Goal: Information Seeking & Learning: Learn about a topic

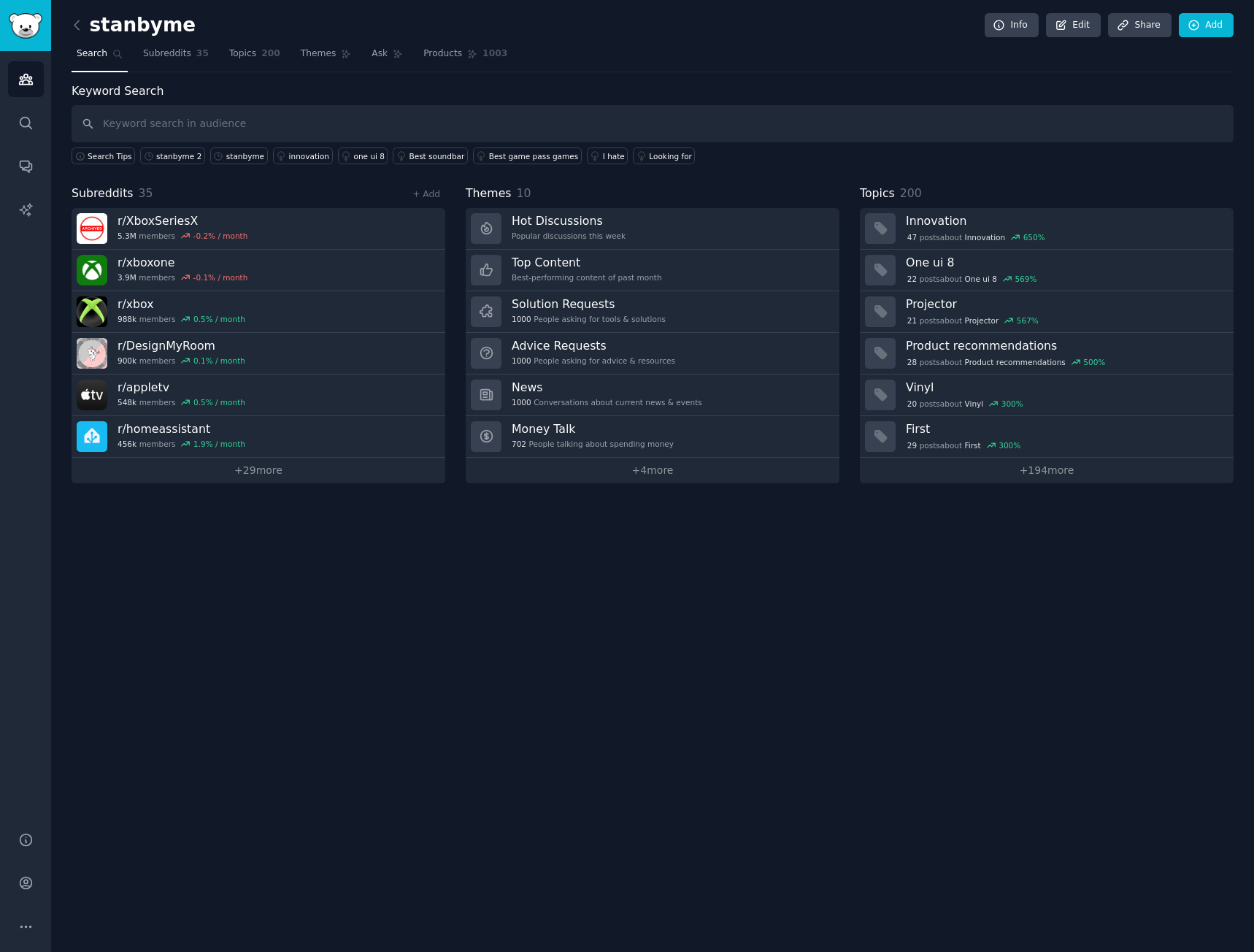
click at [152, 101] on div "Keyword Search Search Tips stanbyme 2 stanbyme innovation one ui 8 Best soundba…" at bounding box center [652, 124] width 1162 height 82
click at [155, 121] on input "text" at bounding box center [652, 124] width 1162 height 37
type input "G5"
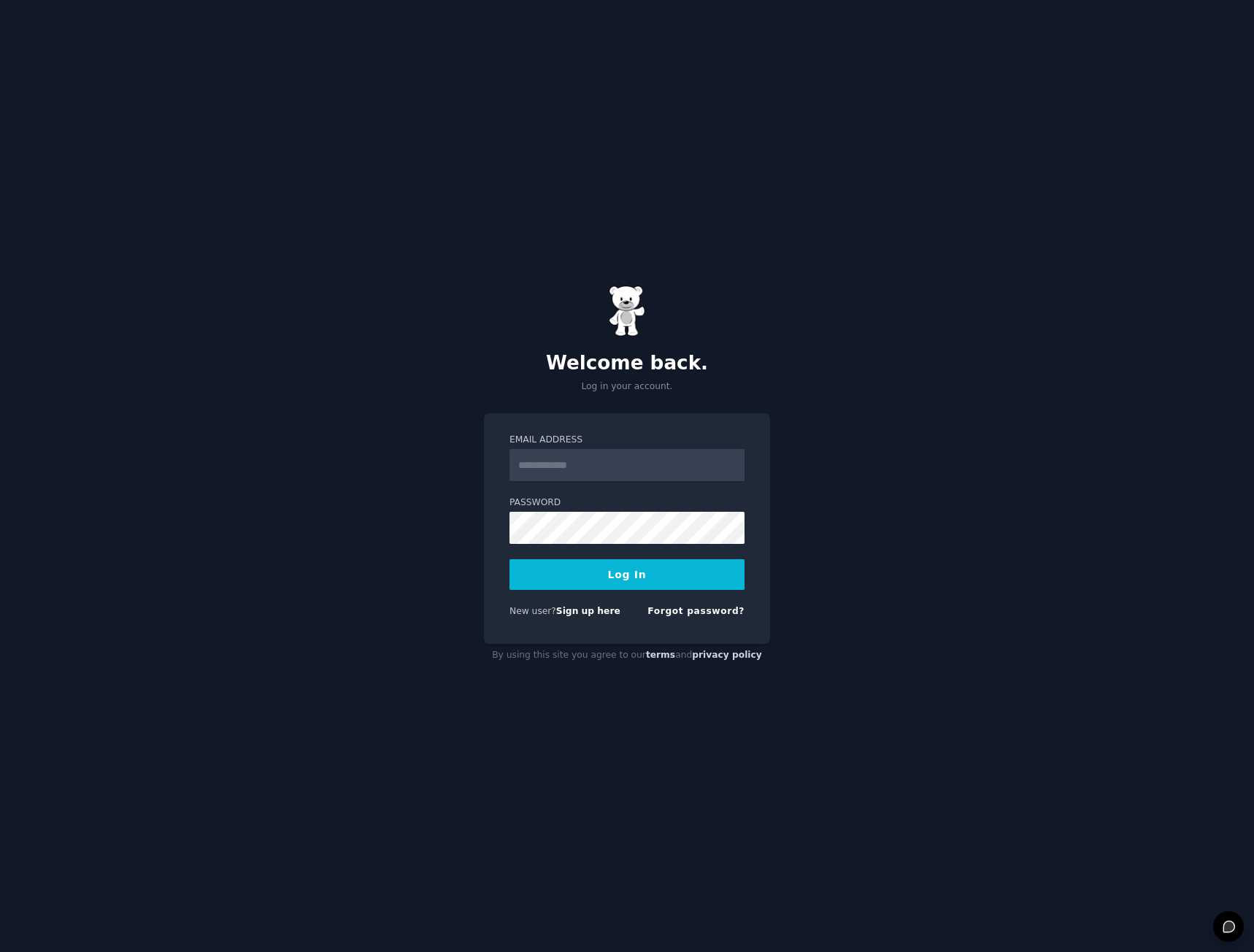
click at [556, 456] on input "Email Address" at bounding box center [627, 465] width 235 height 32
type input "**********"
click at [691, 578] on button "Log In" at bounding box center [627, 575] width 235 height 31
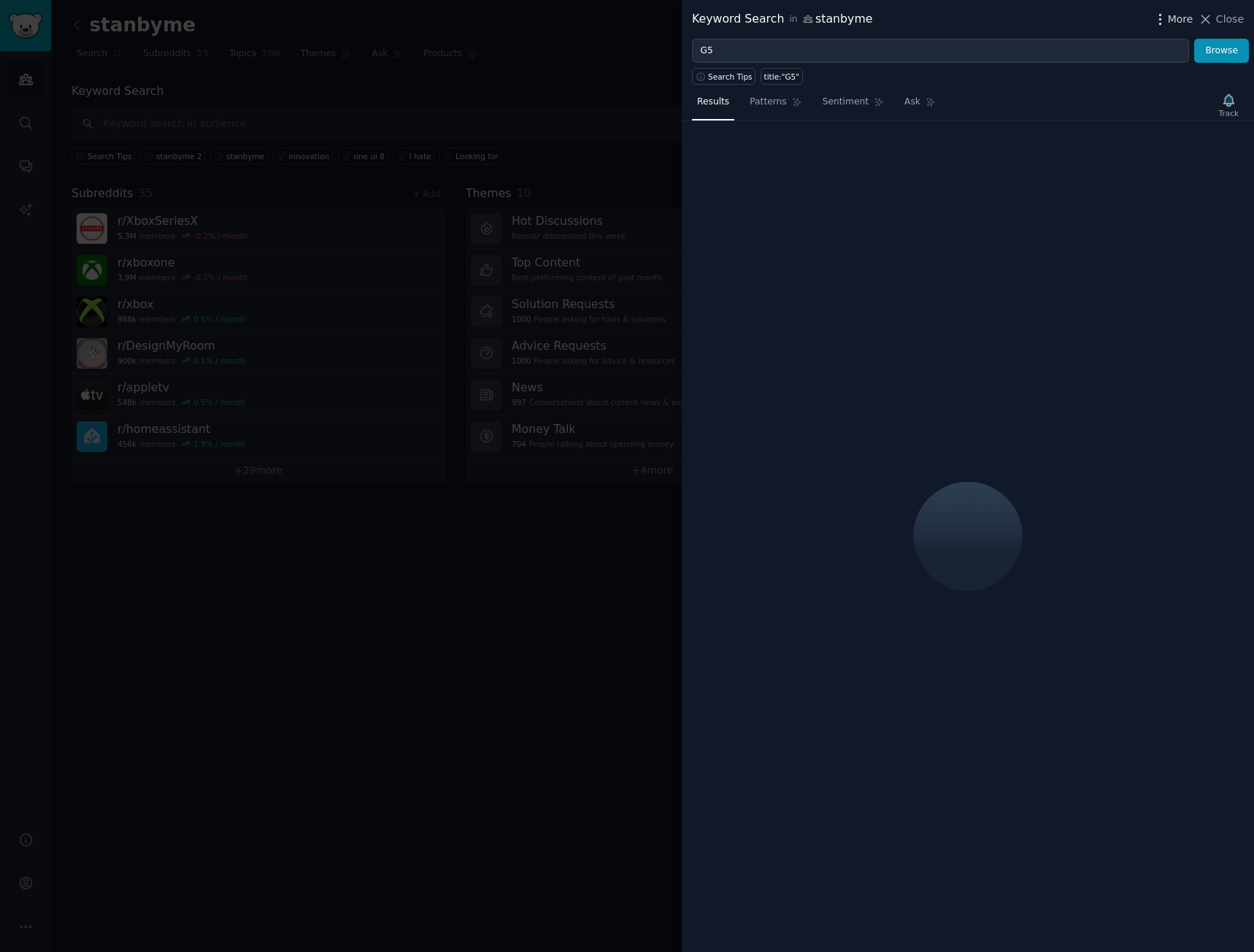
click at [1186, 20] on span "More" at bounding box center [1180, 19] width 26 height 15
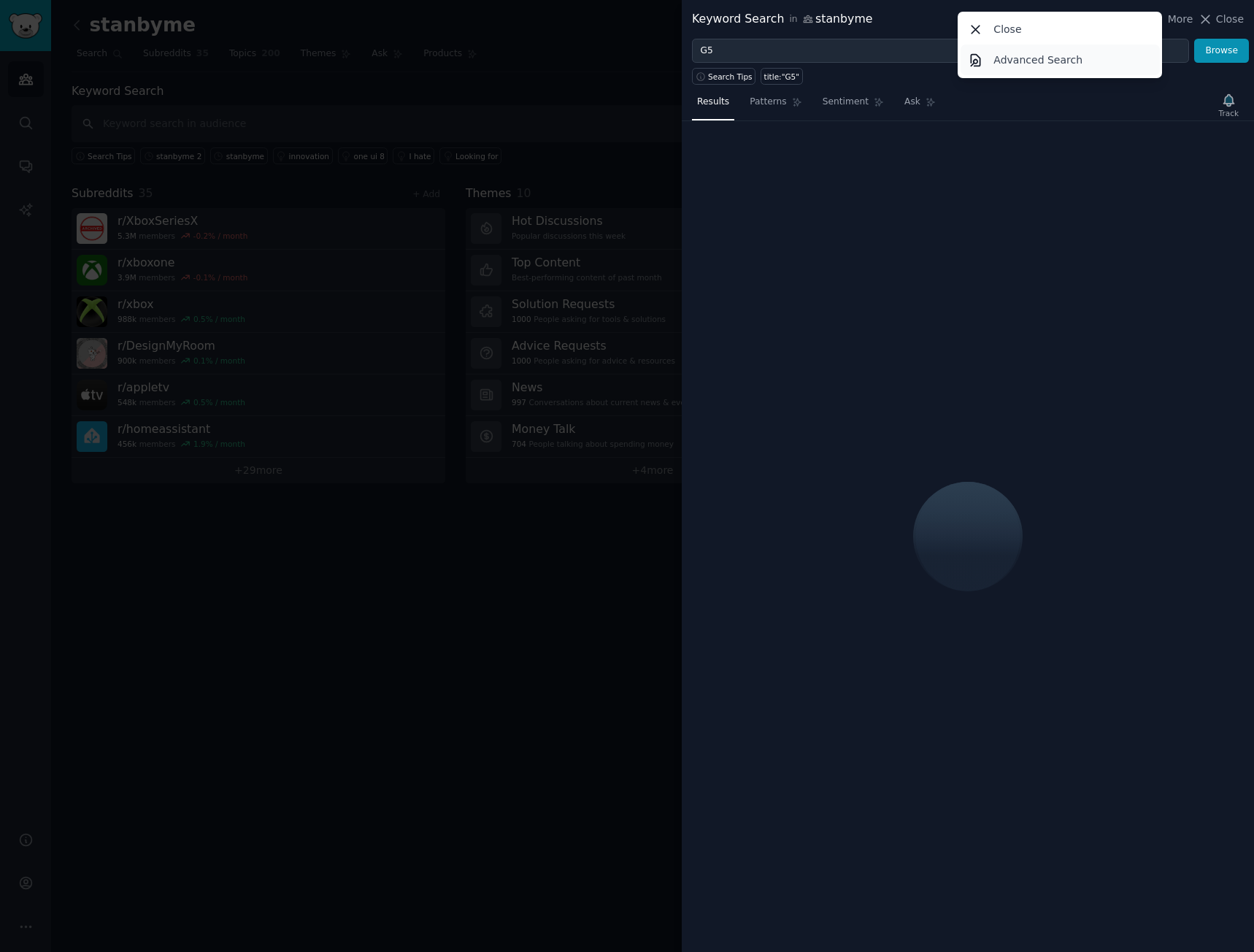
click at [1113, 60] on link "Advanced Search" at bounding box center [1060, 60] width 199 height 31
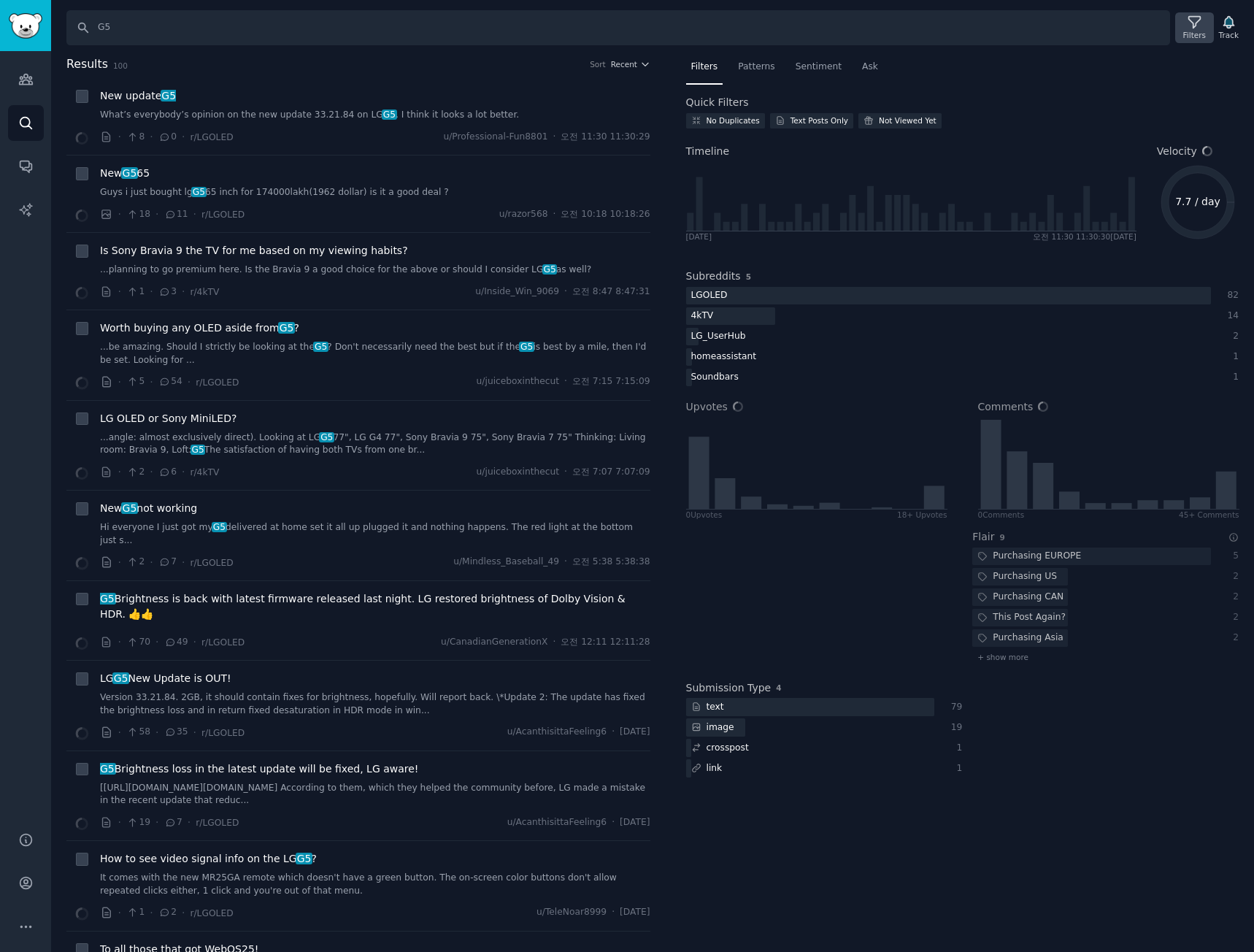
click at [1200, 22] on icon at bounding box center [1194, 22] width 15 height 15
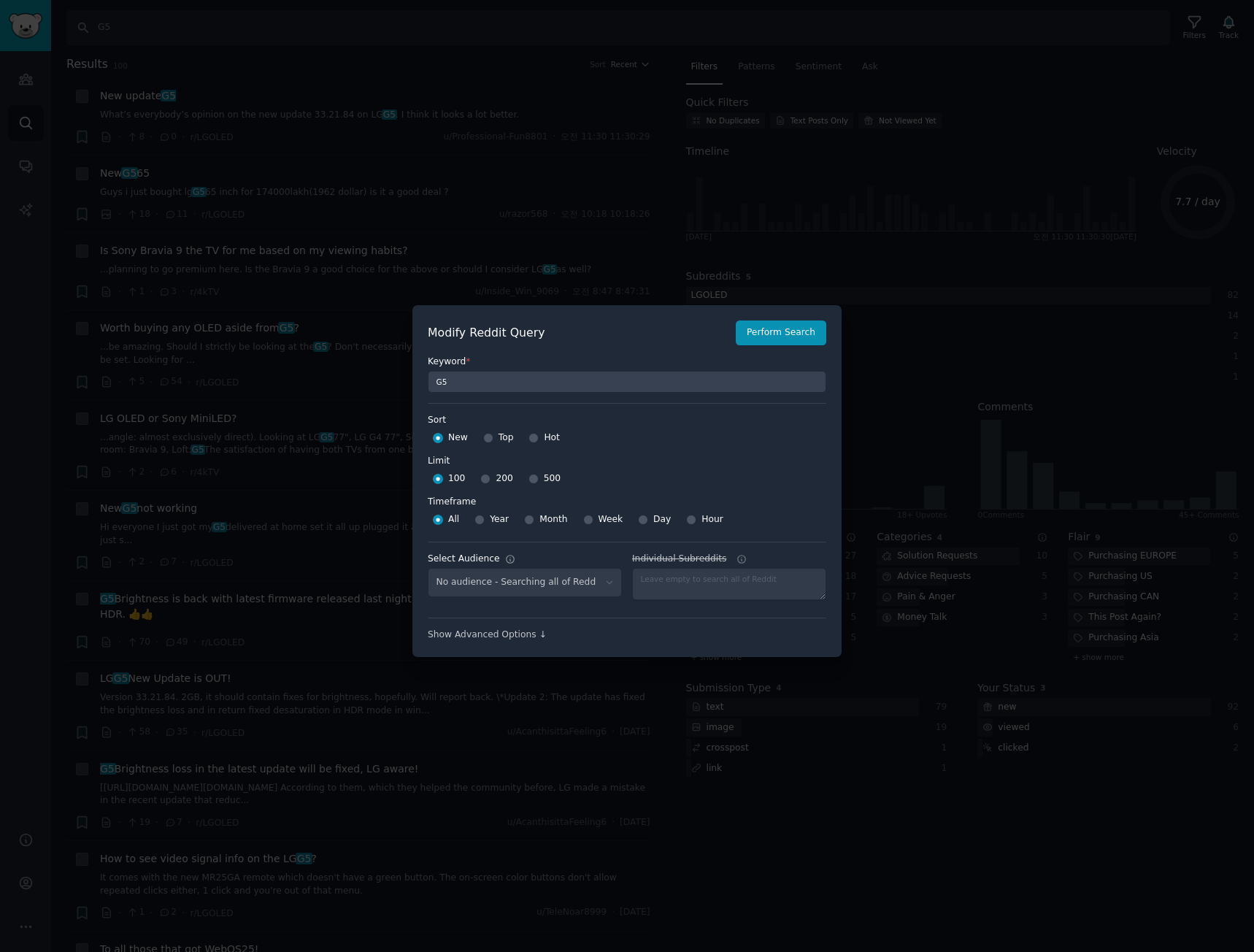
select select "9e86cc3c48"
click at [525, 518] on input "Month" at bounding box center [529, 520] width 10 height 10
radio input "true"
click at [529, 476] on input "500" at bounding box center [534, 479] width 10 height 10
radio input "true"
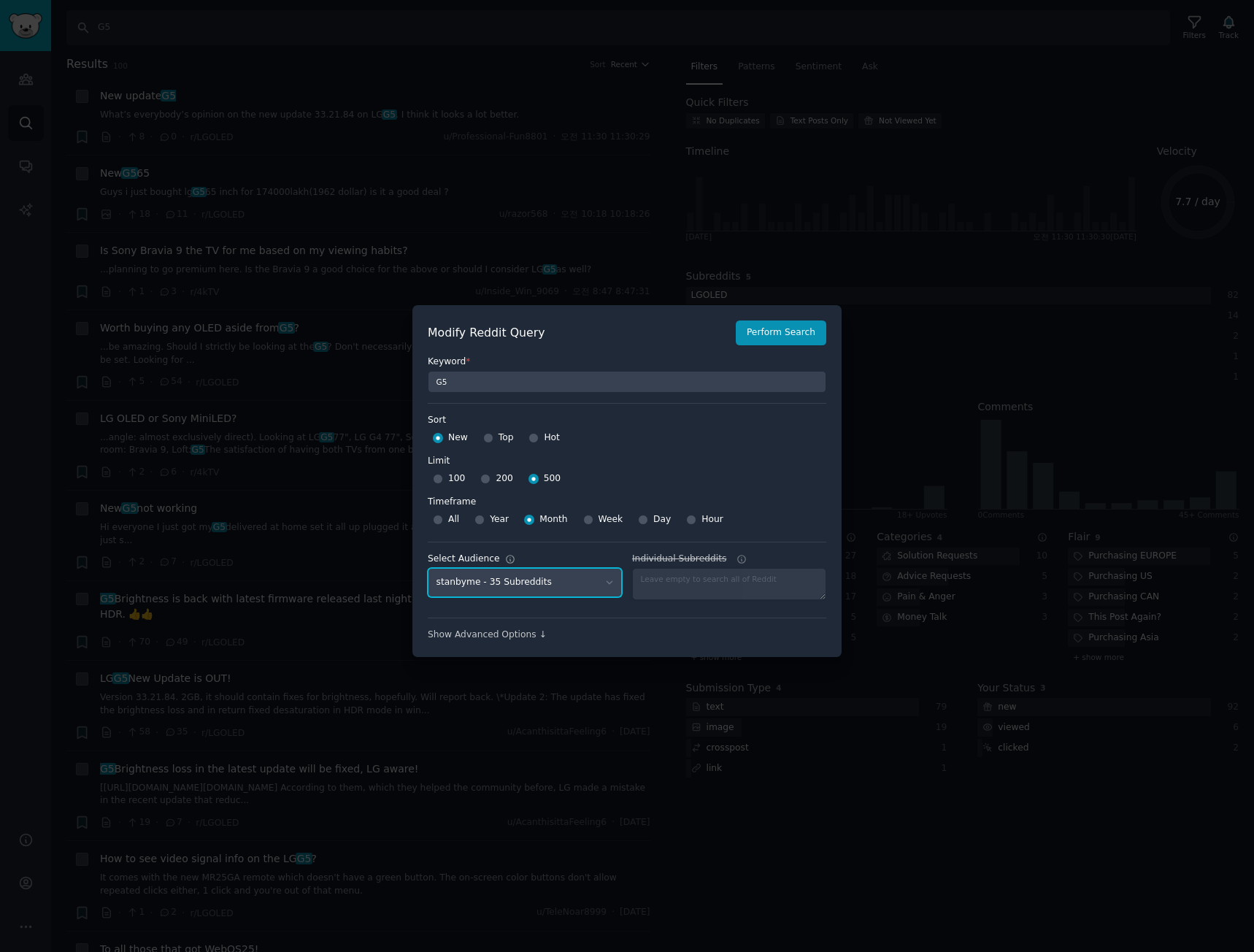
drag, startPoint x: 529, startPoint y: 573, endPoint x: 529, endPoint y: 545, distance: 28.0
click at [529, 573] on select "No audience - Searching all of Reddit gadgets - 2 Subreddits stanbyme - 35 Subr…" at bounding box center [525, 583] width 194 height 30
select select "c7830b3eec"
click at [428, 568] on select "No audience - Searching all of Reddit gadgets - 2 Subreddits stanbyme - 35 Subr…" at bounding box center [525, 583] width 194 height 30
click at [787, 340] on button "Perform Search" at bounding box center [781, 333] width 90 height 25
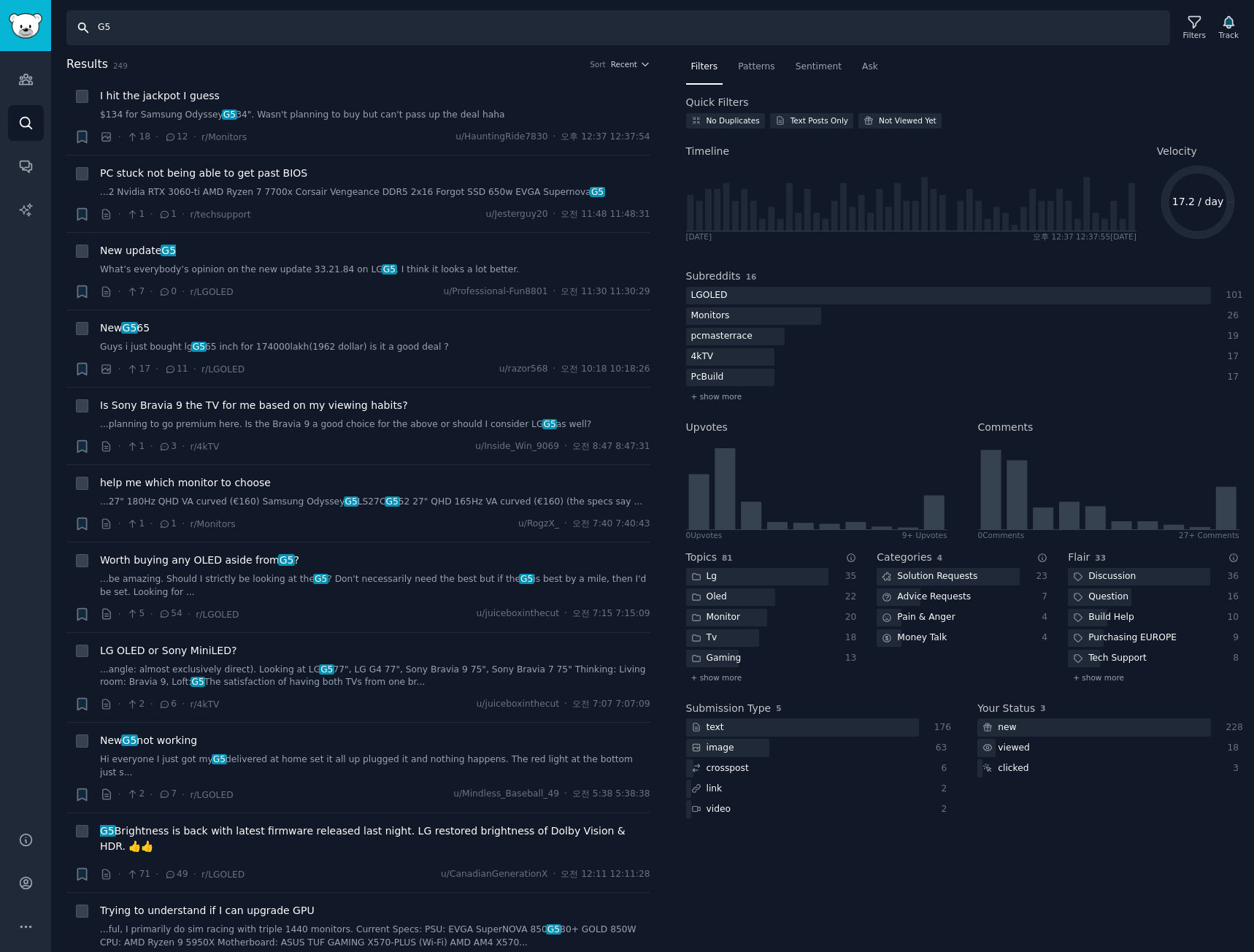
drag, startPoint x: 431, startPoint y: 23, endPoint x: 444, endPoint y: 26, distance: 13.3
click at [431, 23] on input "G5" at bounding box center [618, 28] width 1104 height 35
paste input "C"
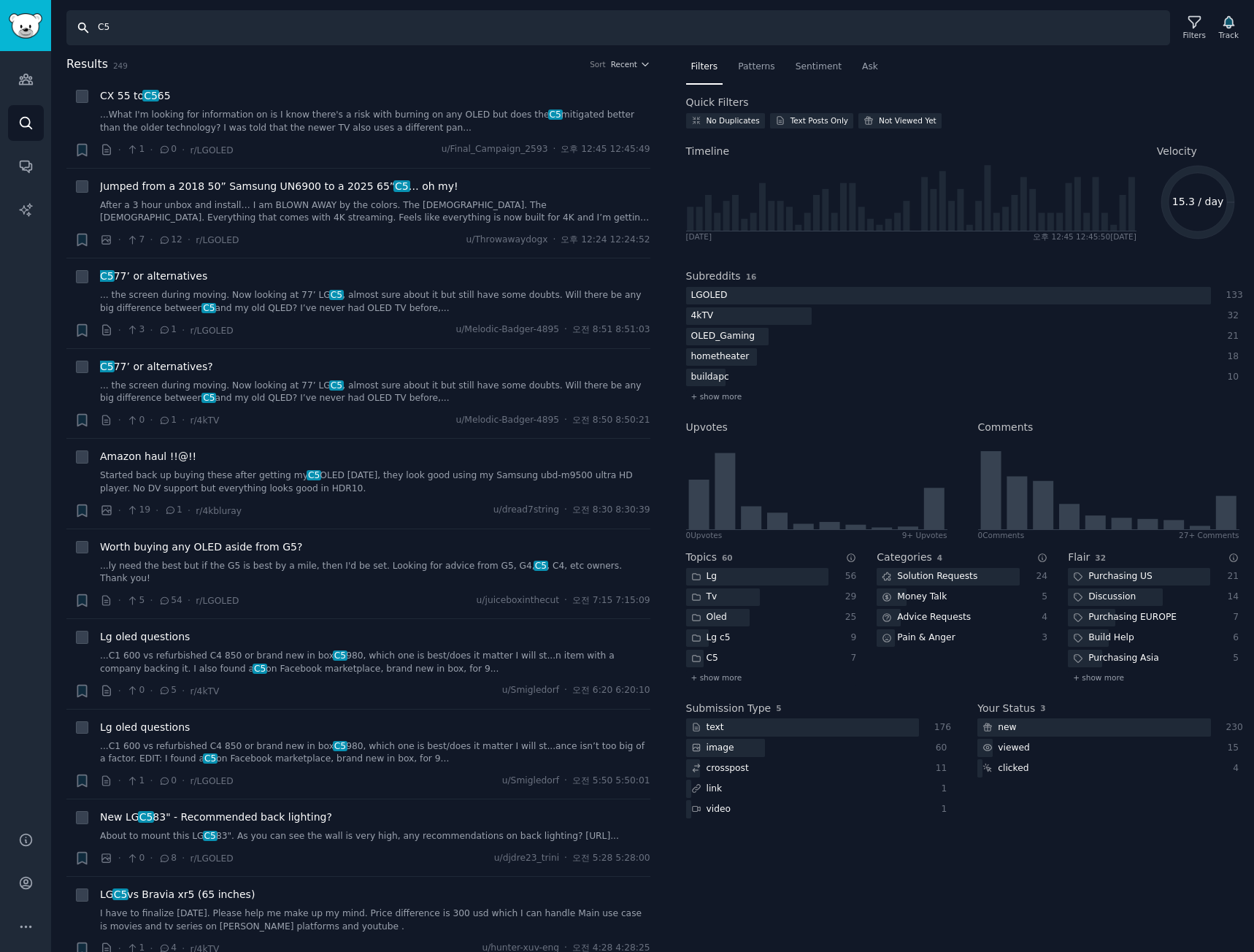
click at [331, 32] on input "C5" at bounding box center [618, 28] width 1104 height 35
paste input "G4"
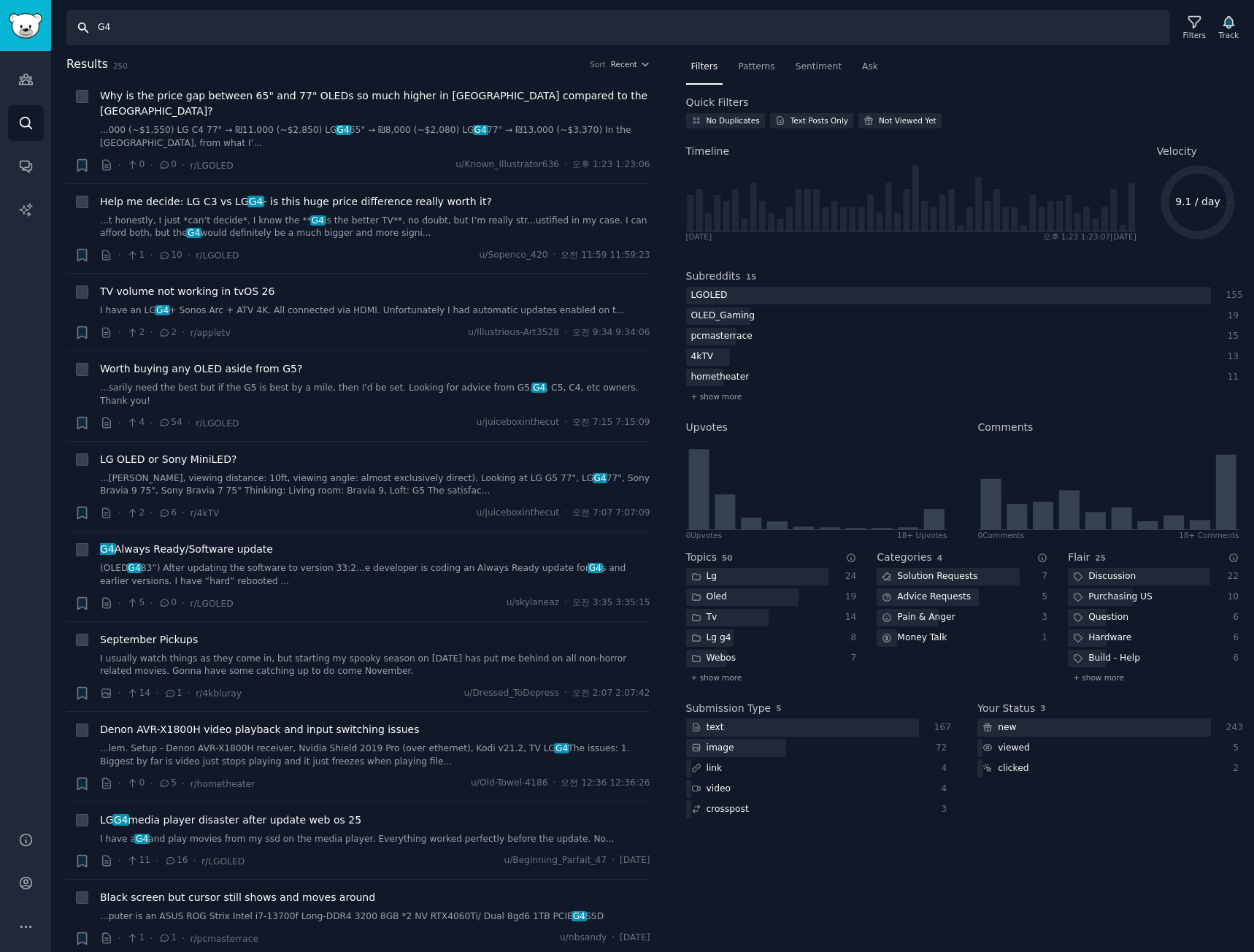
click at [329, 32] on input "G4" at bounding box center [618, 28] width 1104 height 35
paste input "C"
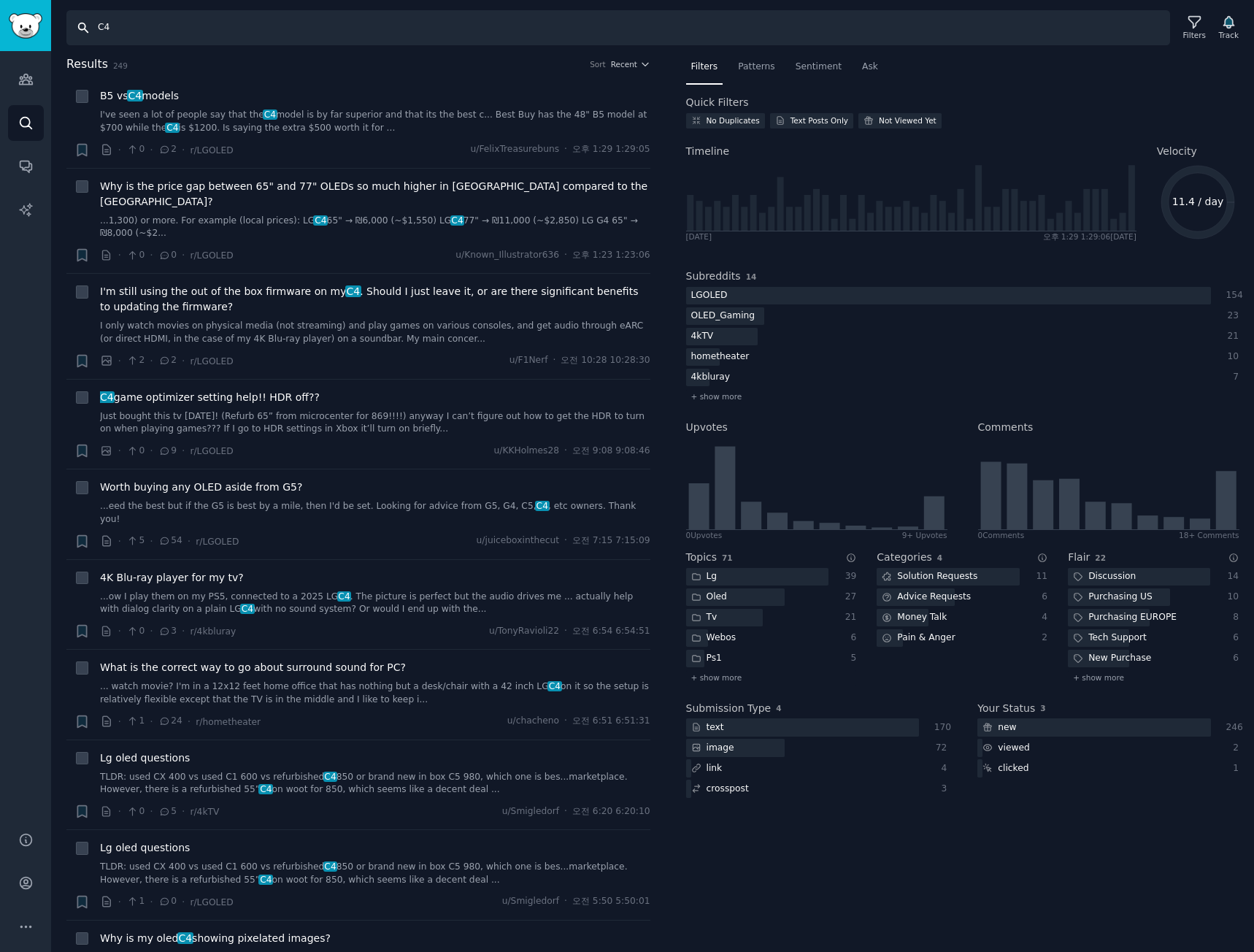
click at [389, 25] on input "C4" at bounding box center [618, 28] width 1104 height 35
paste input "B"
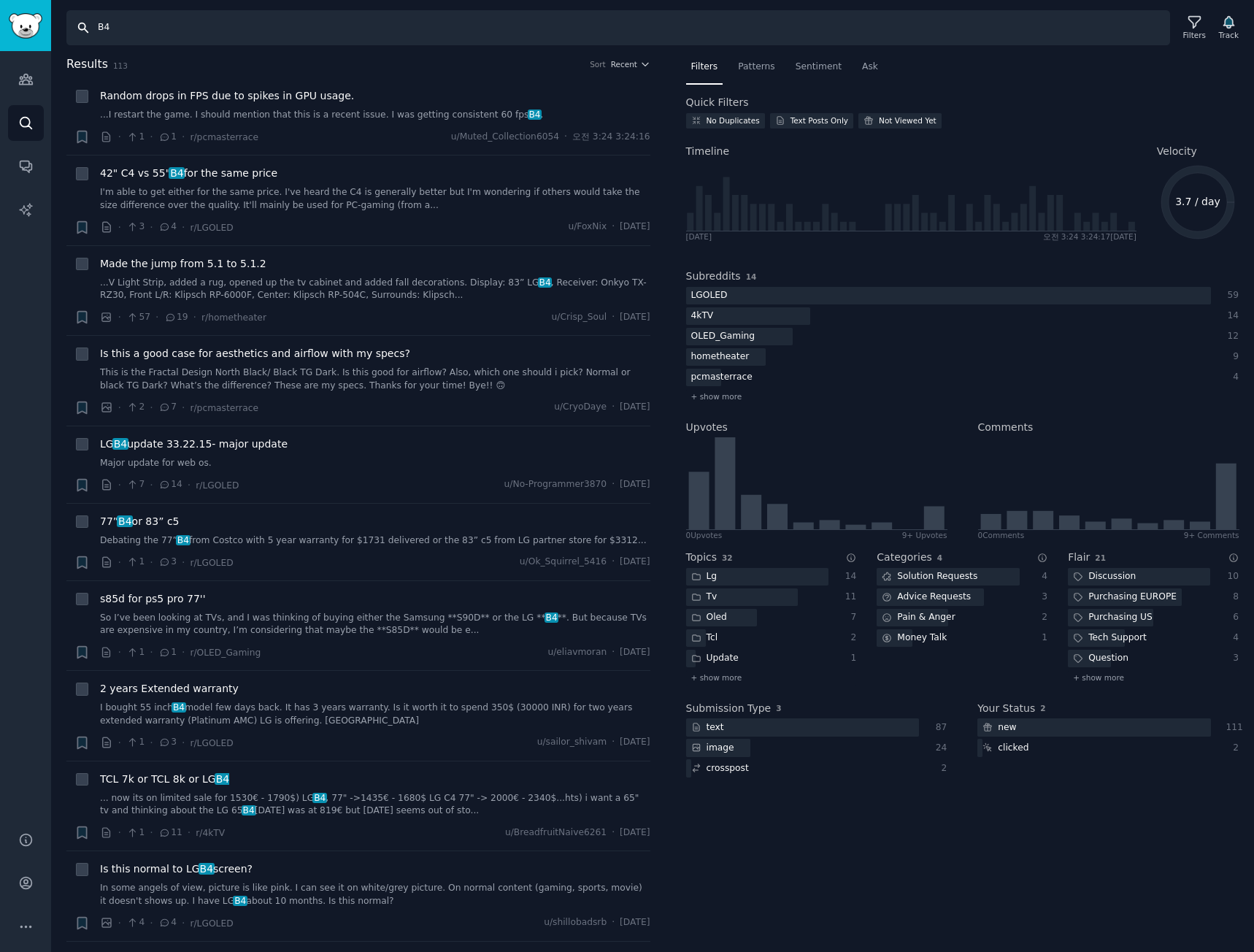
click at [529, 21] on input "B4" at bounding box center [618, 28] width 1104 height 35
paste input "C3"
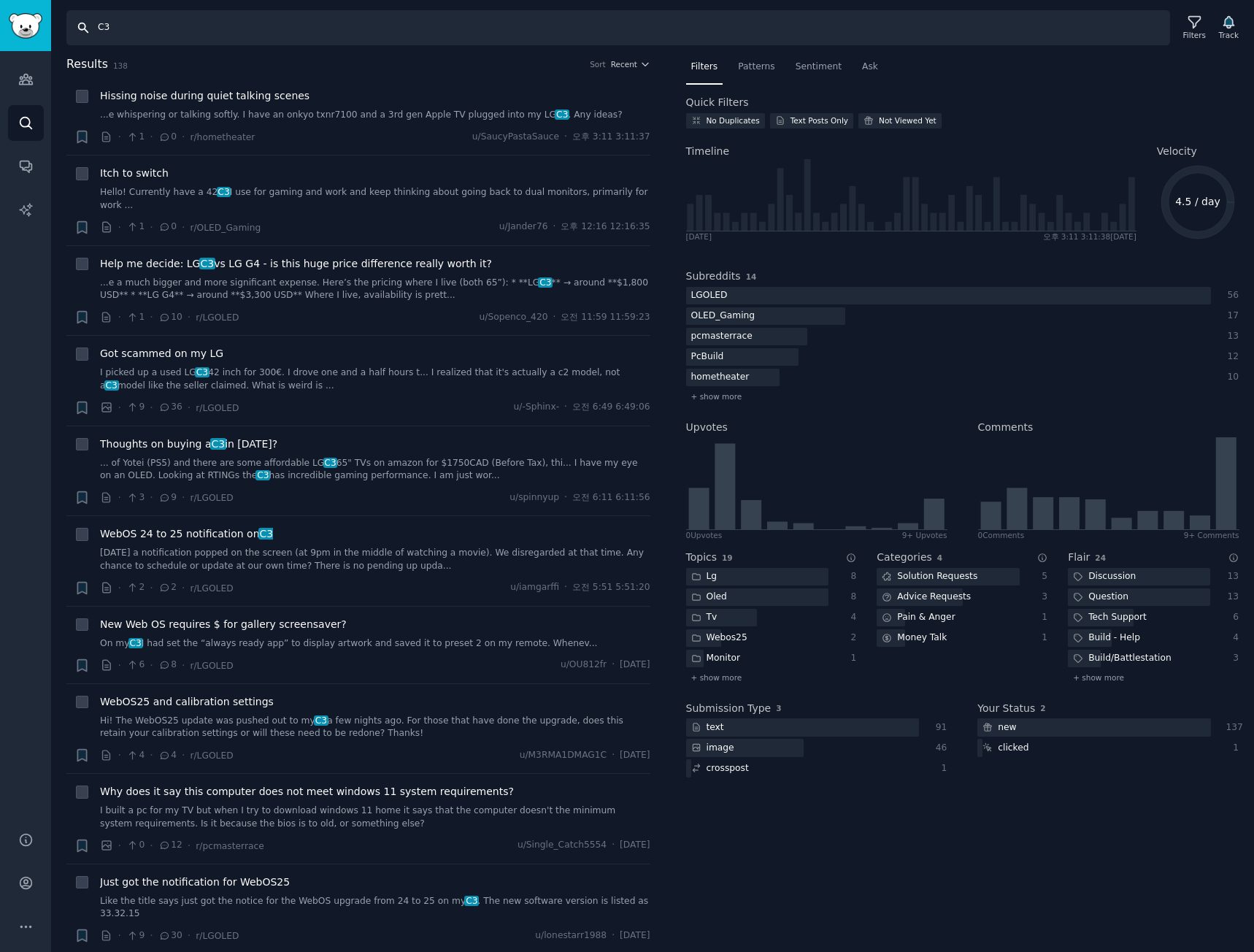
click at [374, 31] on input "C3" at bounding box center [618, 28] width 1104 height 35
paste input "M5"
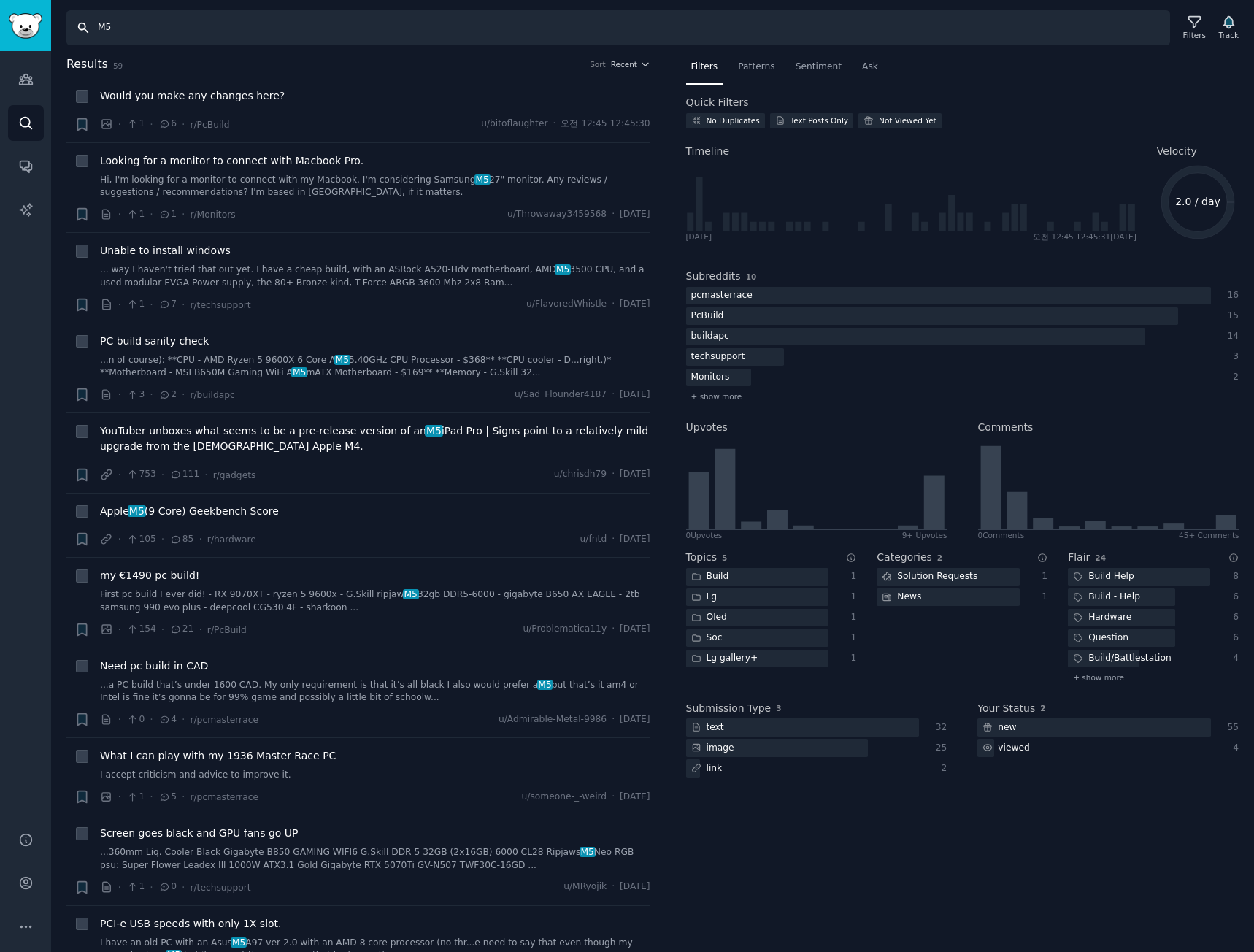
click at [216, 26] on input "M5" at bounding box center [618, 28] width 1104 height 35
paste input "B"
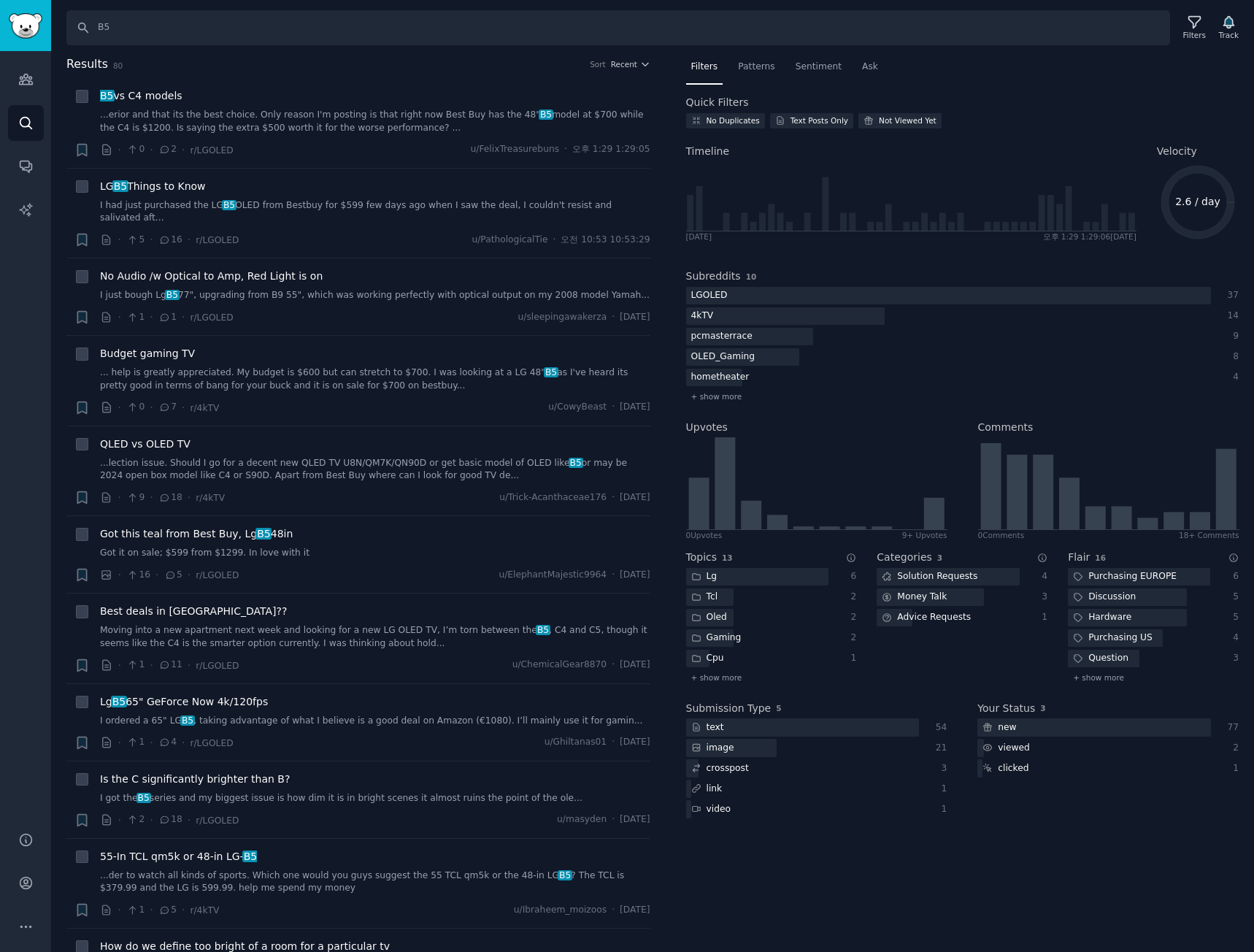
drag, startPoint x: 512, startPoint y: 6, endPoint x: 522, endPoint y: 16, distance: 14.1
click at [514, 6] on div "Search B5 Filters Track" at bounding box center [653, 23] width 1203 height 46
click at [526, 23] on input "B5" at bounding box center [618, 28] width 1104 height 35
paste input "C2"
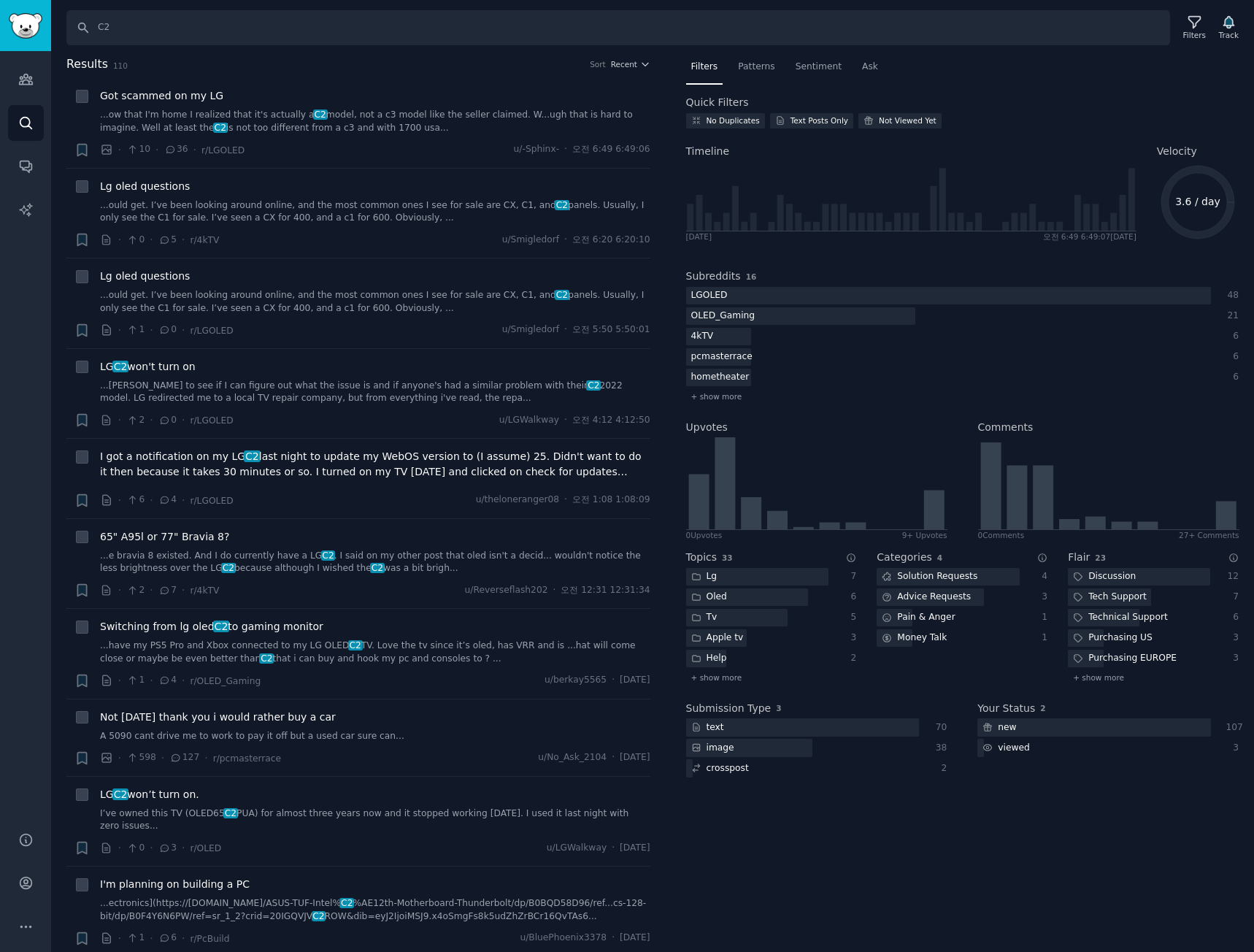
click at [618, 10] on div "Search C2 Filters Track" at bounding box center [653, 23] width 1203 height 46
click at [623, 34] on input "C2" at bounding box center [618, 28] width 1104 height 35
paste input "5K2K"
type input "5K2K"
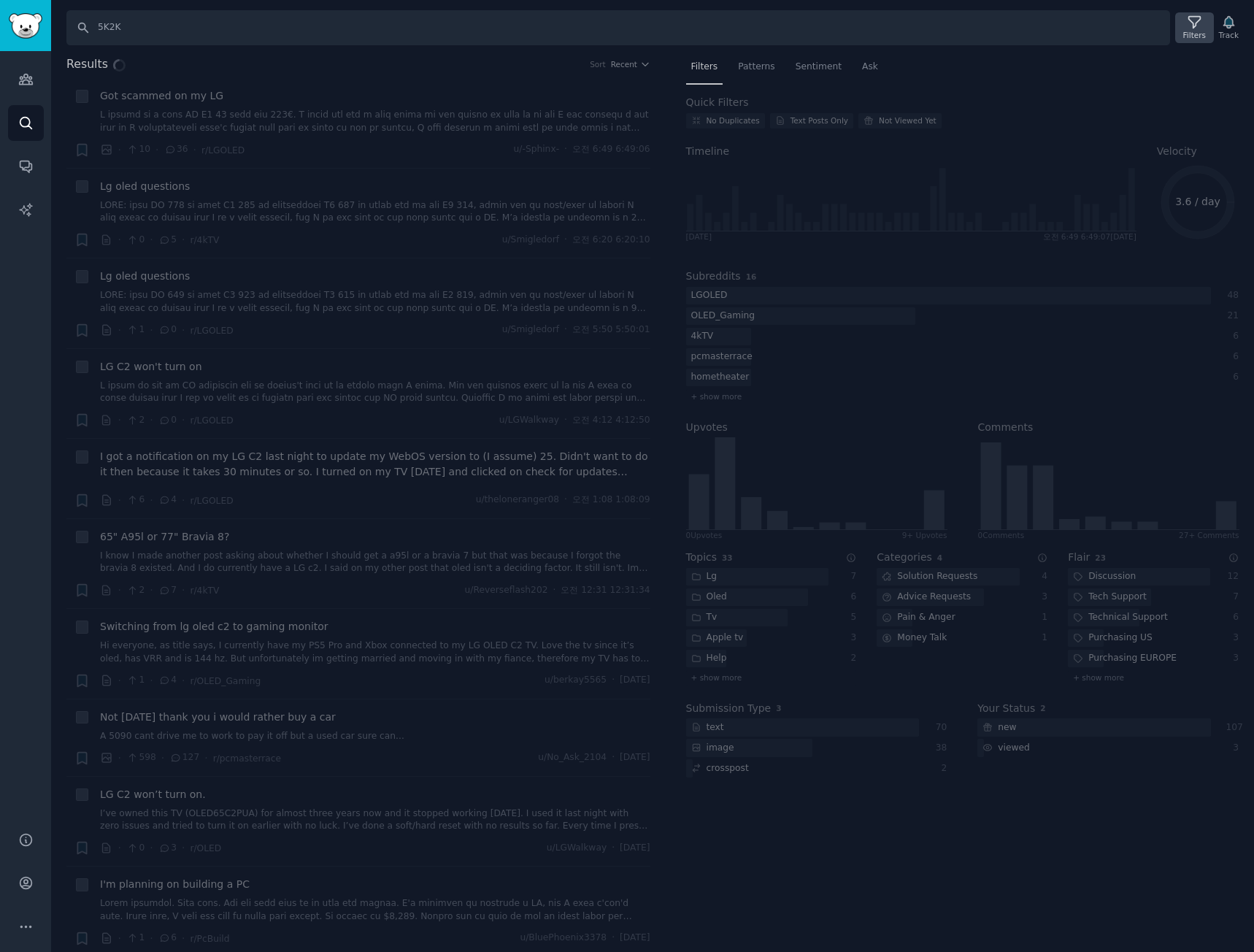
click at [1192, 21] on icon at bounding box center [1194, 22] width 15 height 15
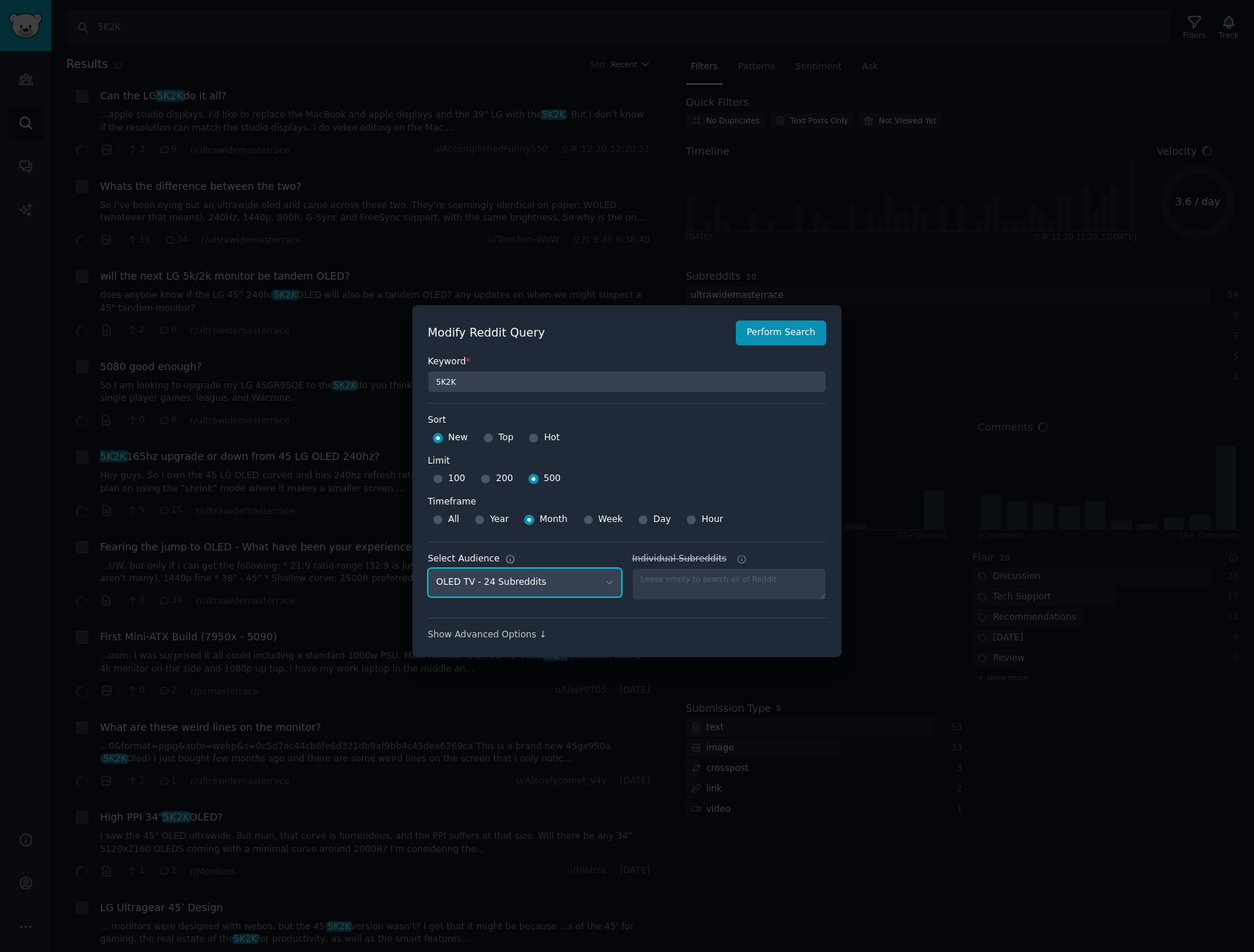
click at [579, 593] on select "No audience - Searching all of Reddit gadgets - 2 Subreddits stanbyme - 35 Subr…" at bounding box center [525, 583] width 194 height 30
click at [566, 583] on select "No audience - Searching all of Reddit gadgets - 2 Subreddits stanbyme - 35 Subr…" at bounding box center [525, 583] width 194 height 30
select select "a094687530"
click at [428, 568] on select "No audience - Searching all of Reddit gadgets - 2 Subreddits stanbyme - 35 Subr…" at bounding box center [525, 583] width 194 height 30
click at [803, 327] on button "Perform Search" at bounding box center [781, 333] width 90 height 25
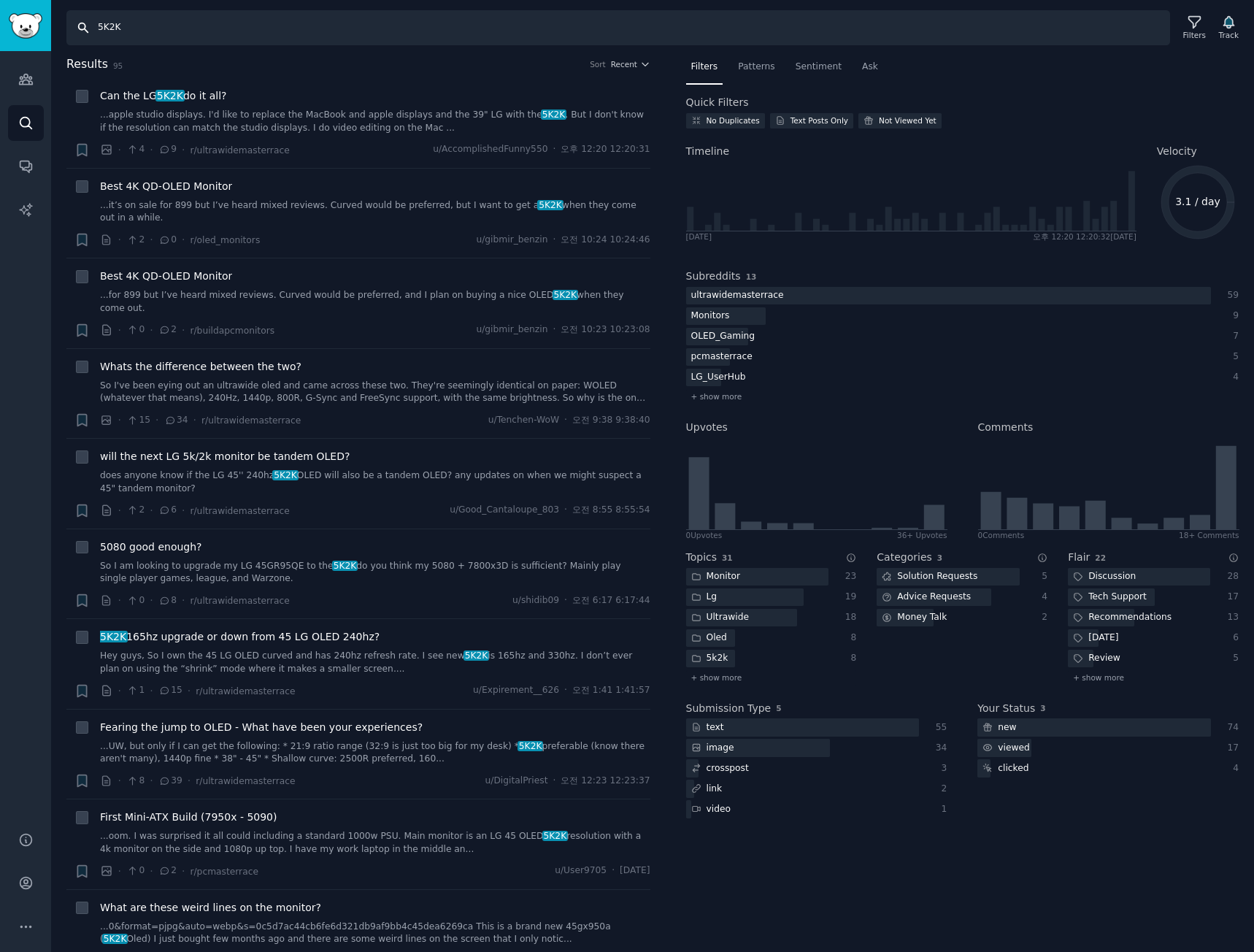
click at [312, 26] on input "5K2K" at bounding box center [618, 28] width 1104 height 35
paste input "GX9"
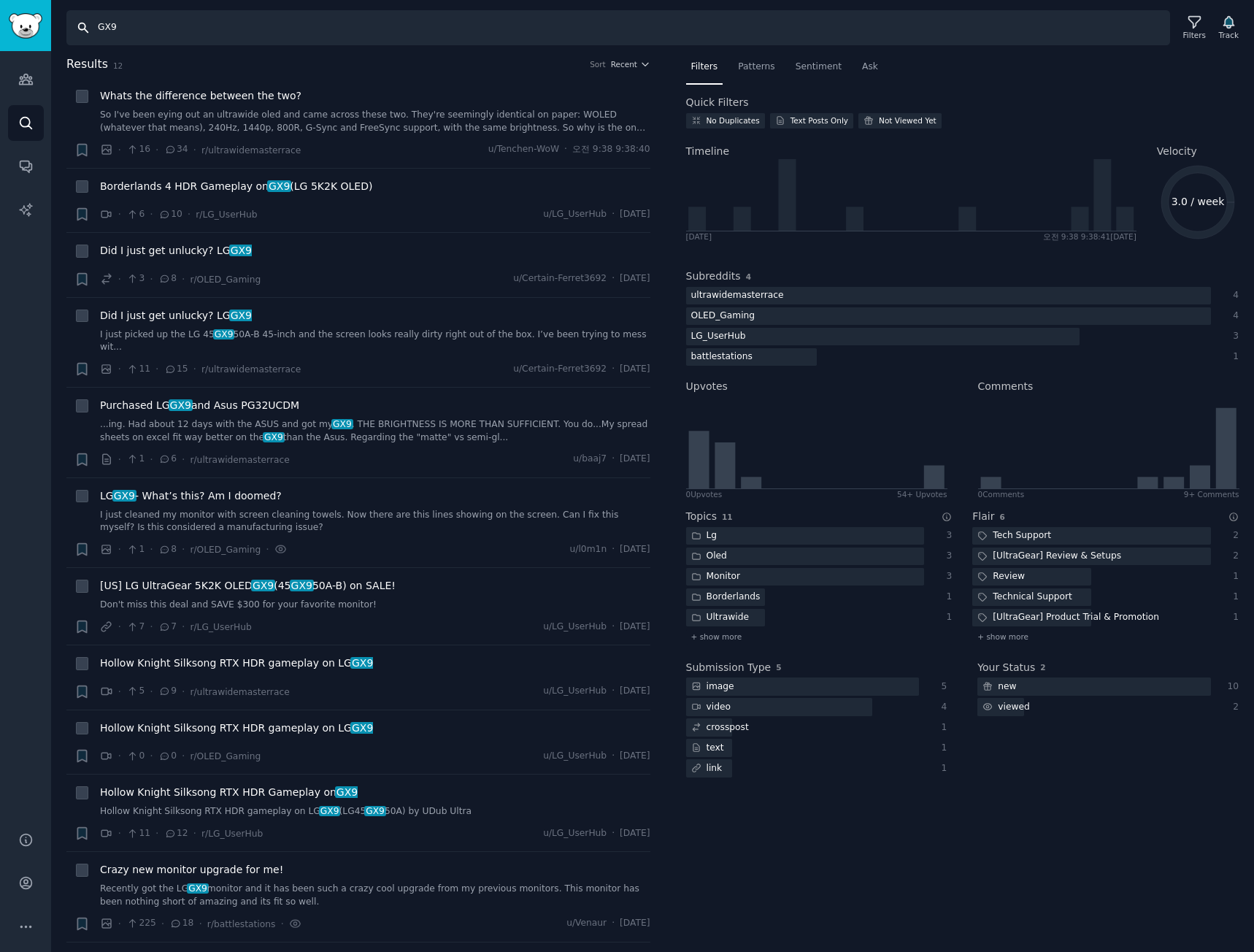
click at [325, 25] on input "GX9" at bounding box center [618, 28] width 1104 height 35
paste input "27GX790A"
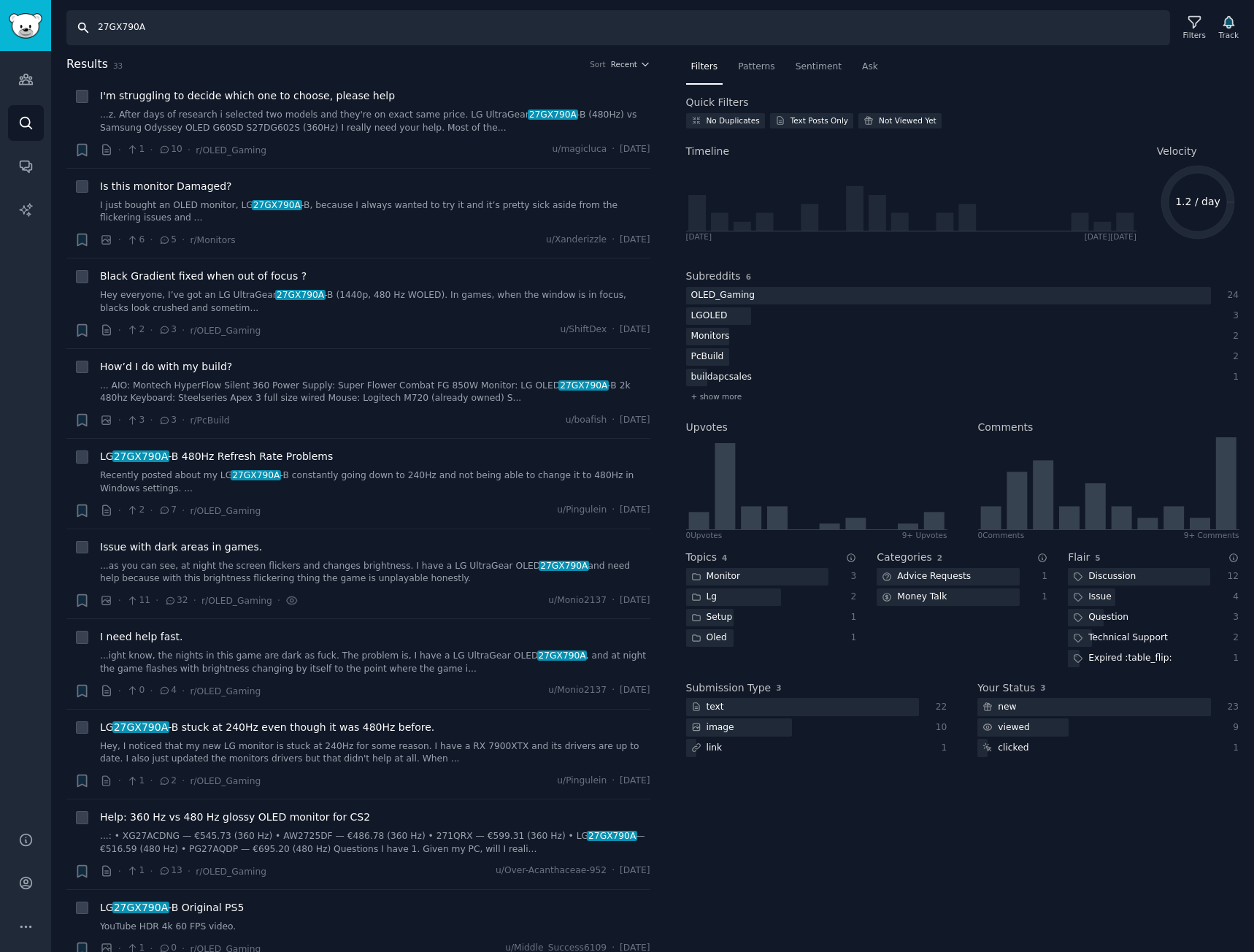
click at [373, 29] on input "27GX790A" at bounding box center [618, 28] width 1104 height 35
paste input "45GX95"
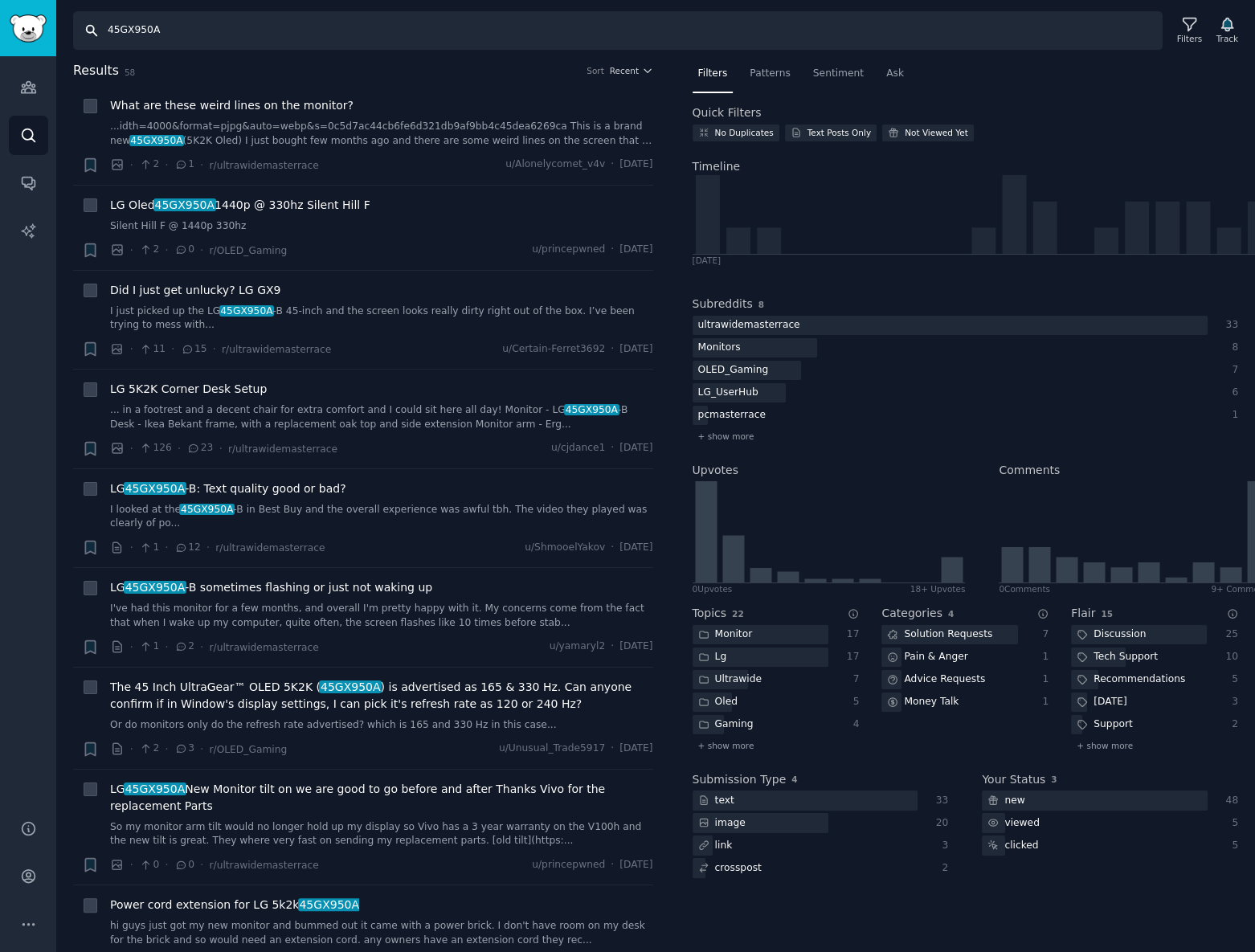
drag, startPoint x: 329, startPoint y: 28, endPoint x: 307, endPoint y: 29, distance: 22.0
click at [329, 28] on input "45GX950A" at bounding box center [617, 31] width 1090 height 39
paste input "27GS95QE"
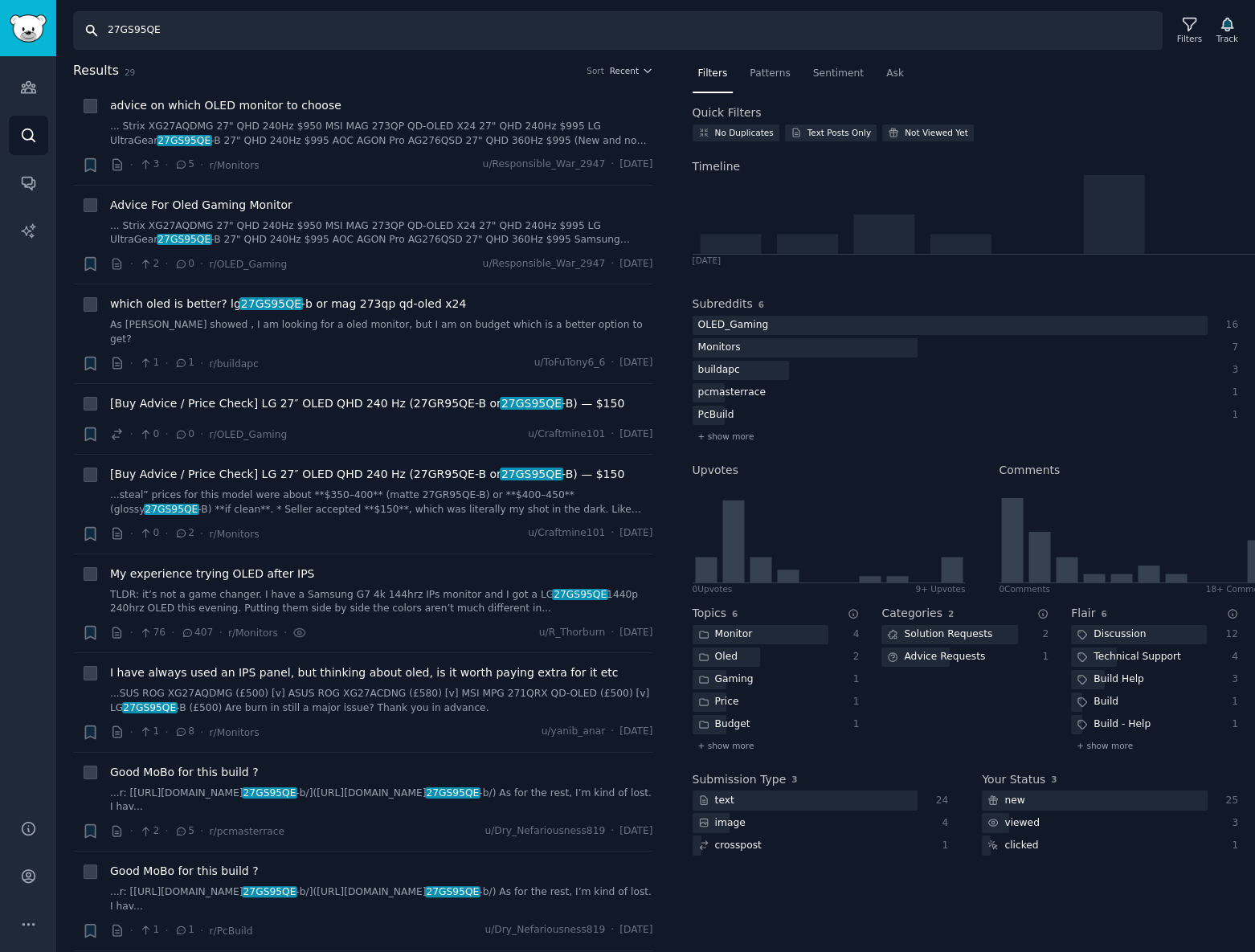
click at [374, 22] on input "27GS95QE" at bounding box center [617, 31] width 1090 height 39
paste input "34"
type input "34GS95QE"
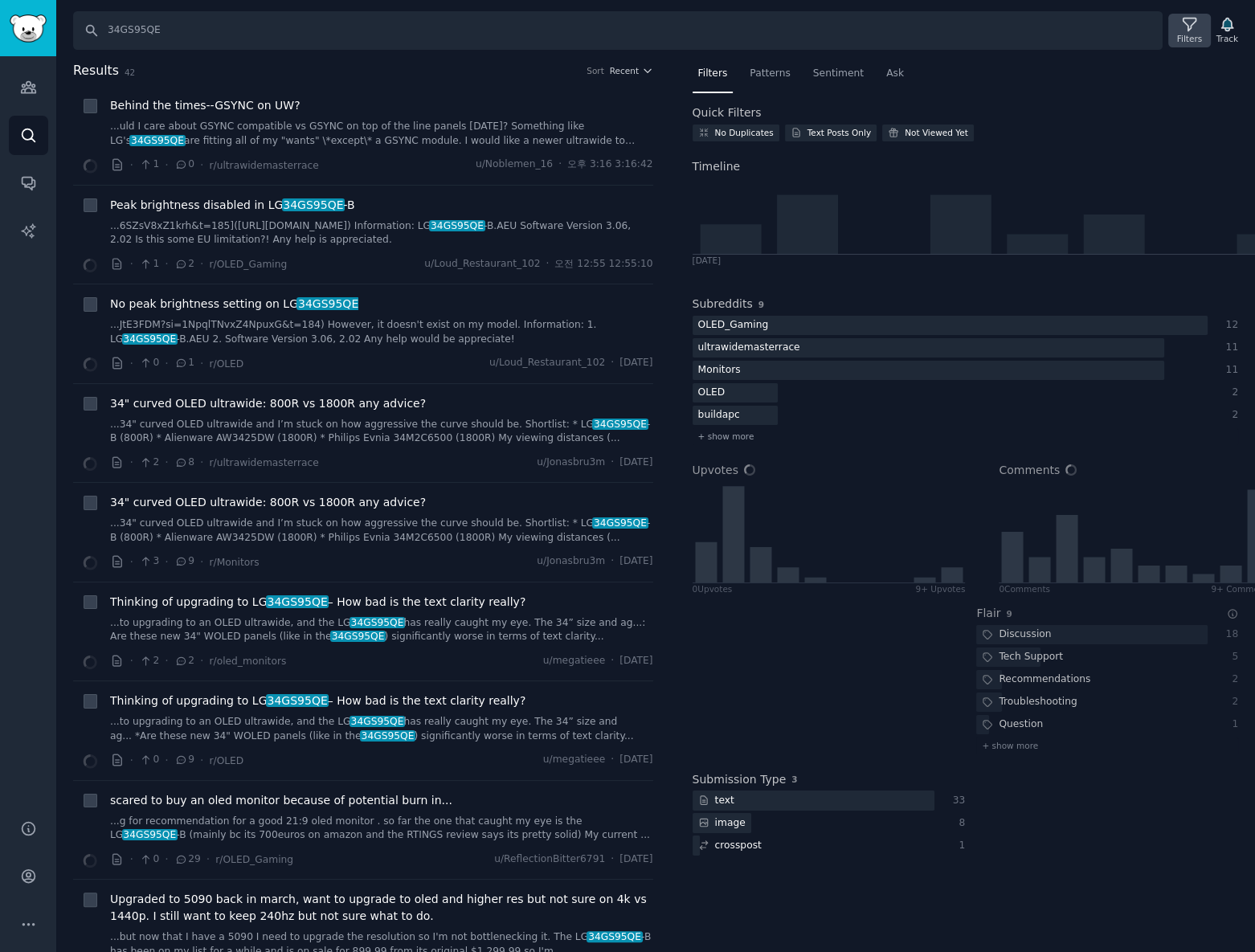
click at [1188, 28] on icon at bounding box center [1189, 24] width 17 height 17
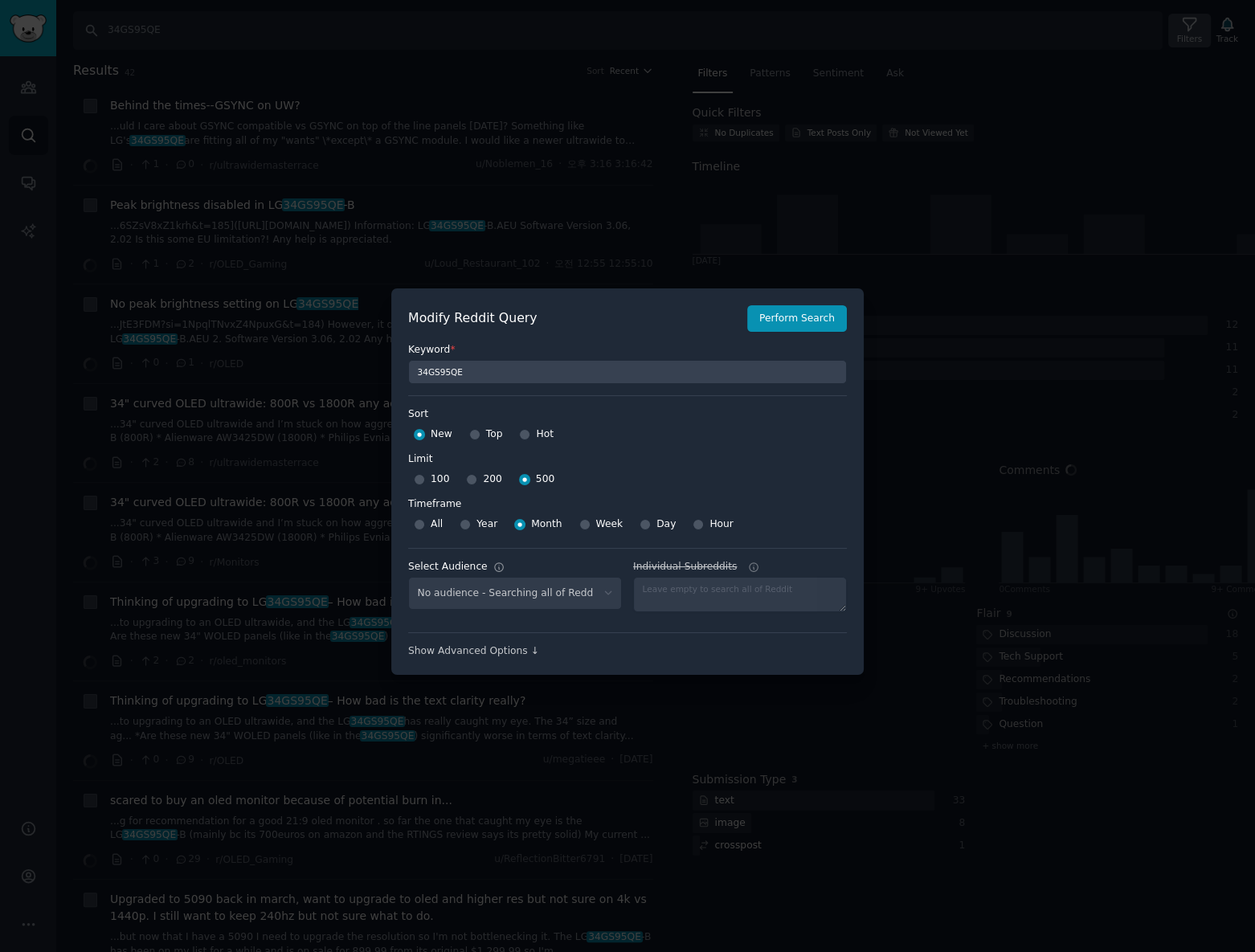
select select "a094687530"
click at [996, 208] on div at bounding box center [627, 476] width 1255 height 952
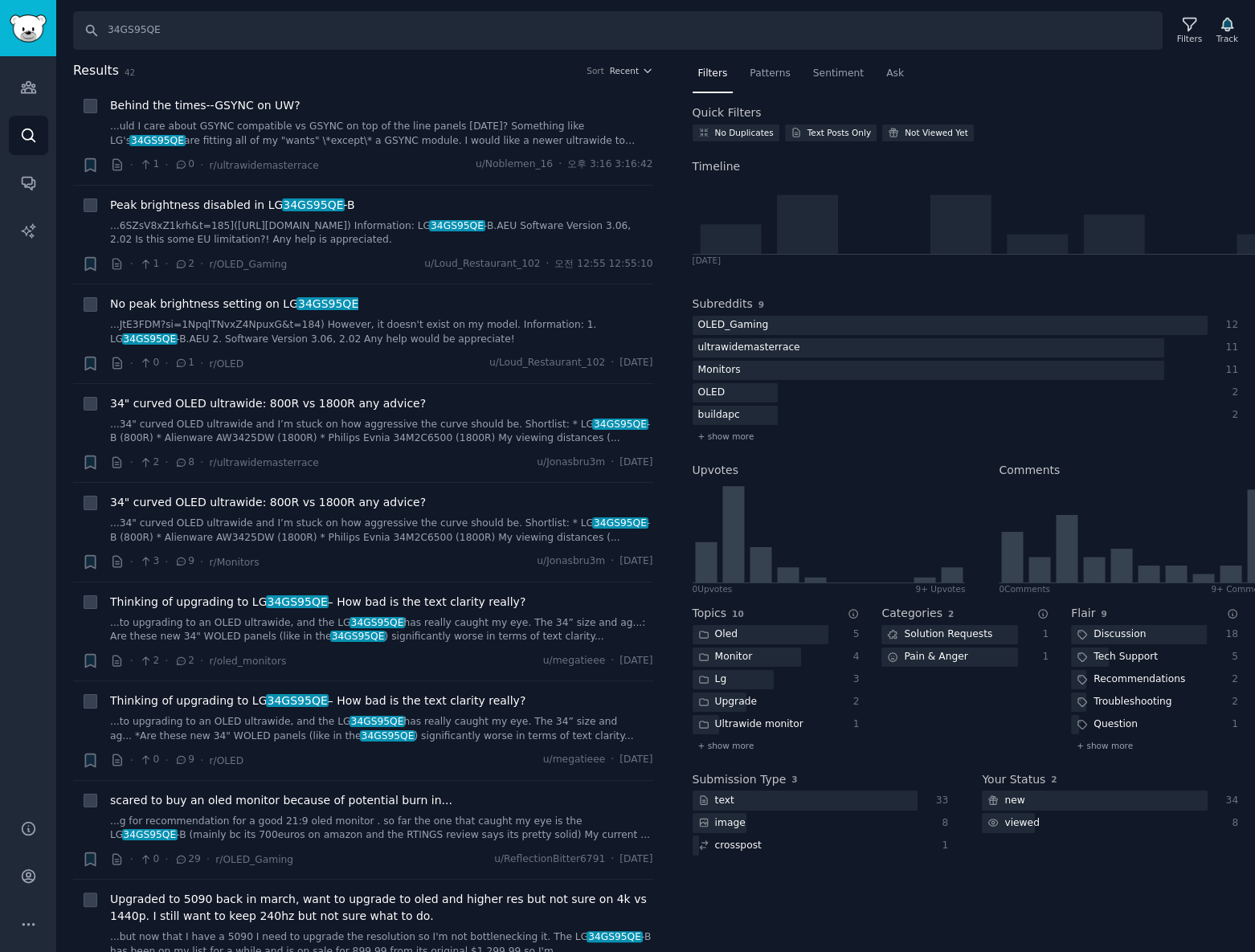
click at [169, 49] on div "Search 34GS95QE Filters Track Results 42 Sort Recent + Behind the times--GSYNC …" at bounding box center [656, 476] width 1199 height 952
click at [190, 30] on input "34GS95QE" at bounding box center [617, 31] width 1090 height 39
paste input "2GS95U"
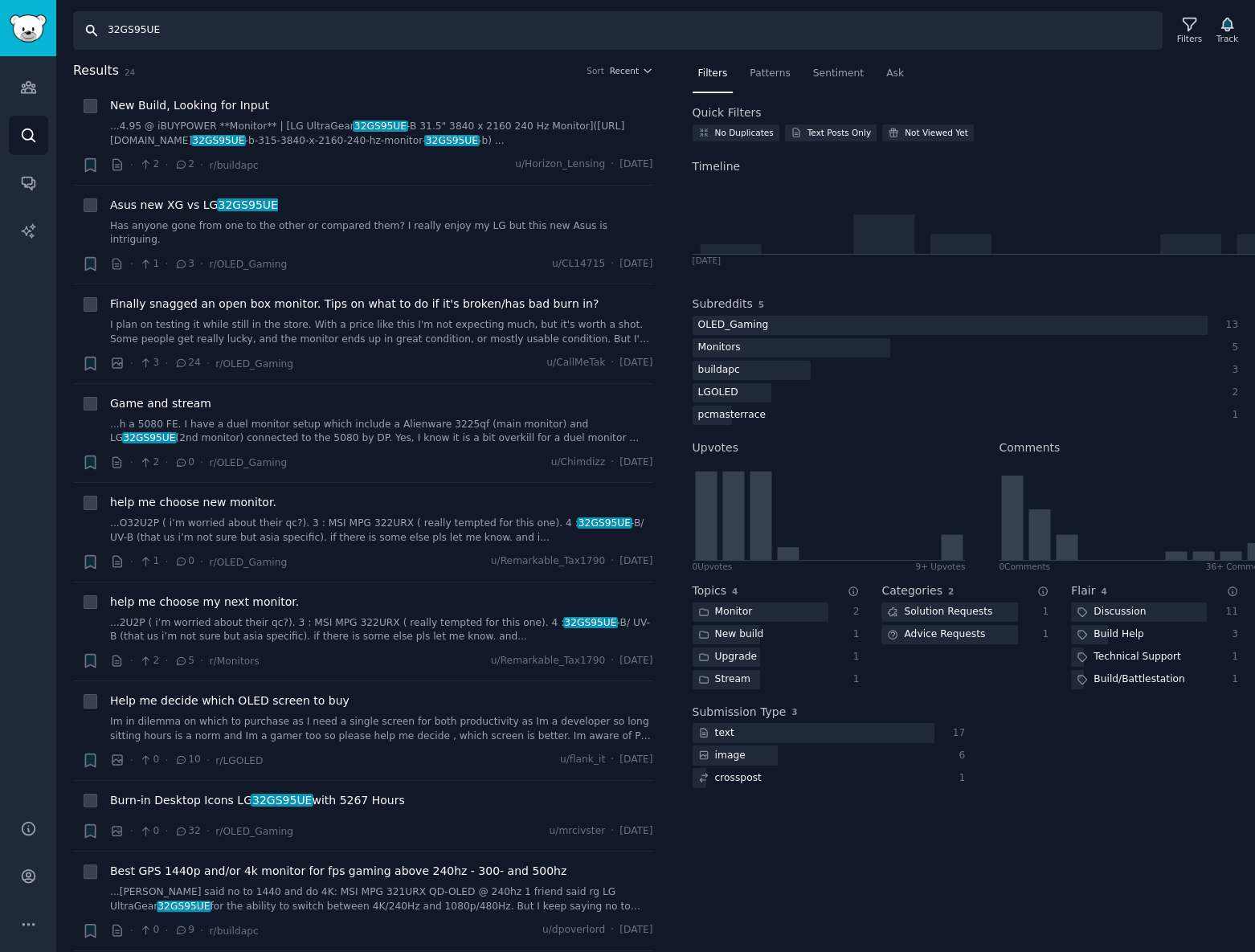
click at [360, 48] on input "32GS95UE" at bounding box center [617, 31] width 1090 height 39
paste input "27GS85Q"
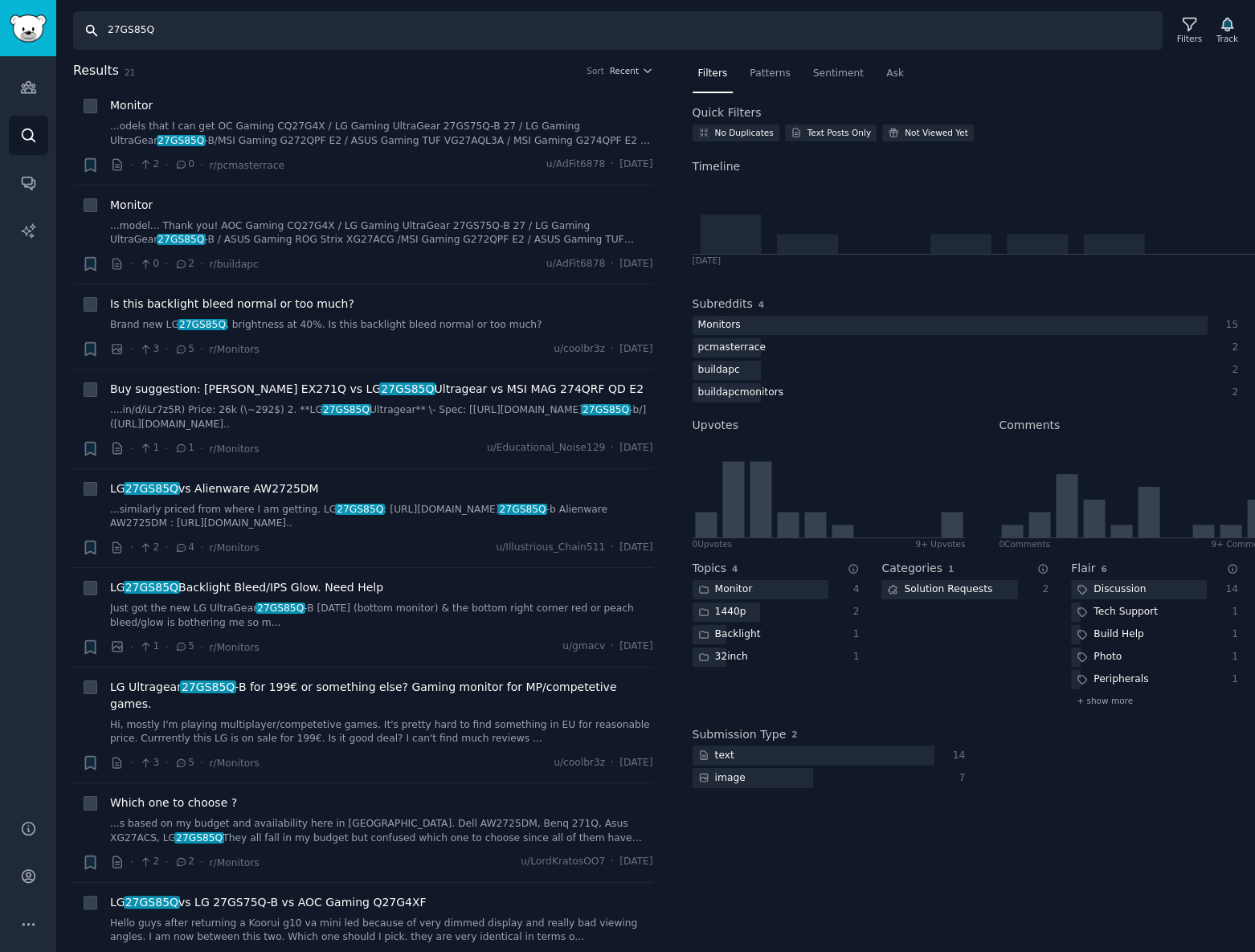
click at [438, 32] on input "27GS85Q" at bounding box center [617, 31] width 1090 height 39
paste input "gx700a"
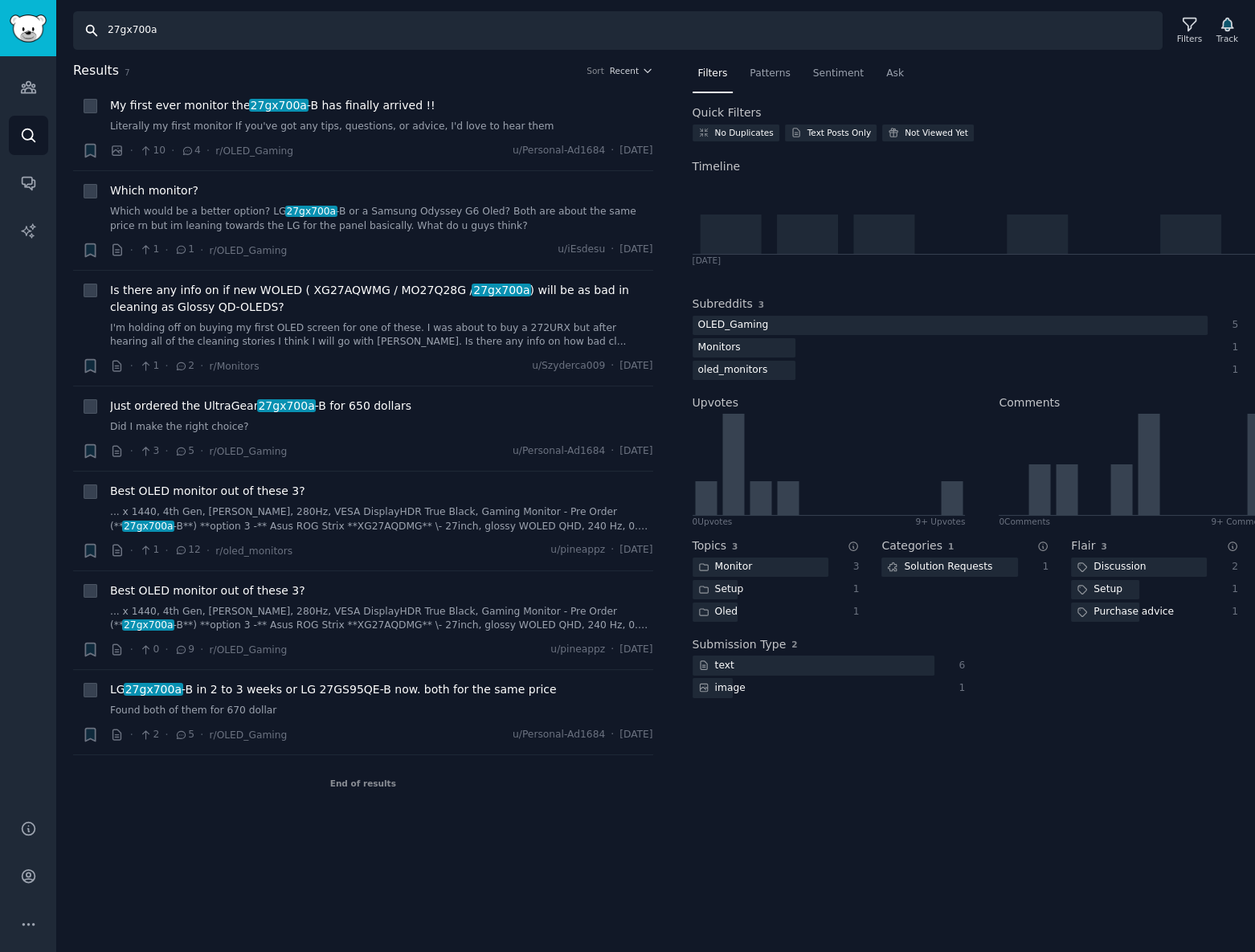
click at [335, 22] on input "27gx700a" at bounding box center [617, 31] width 1090 height 39
paste input "45GS95QE"
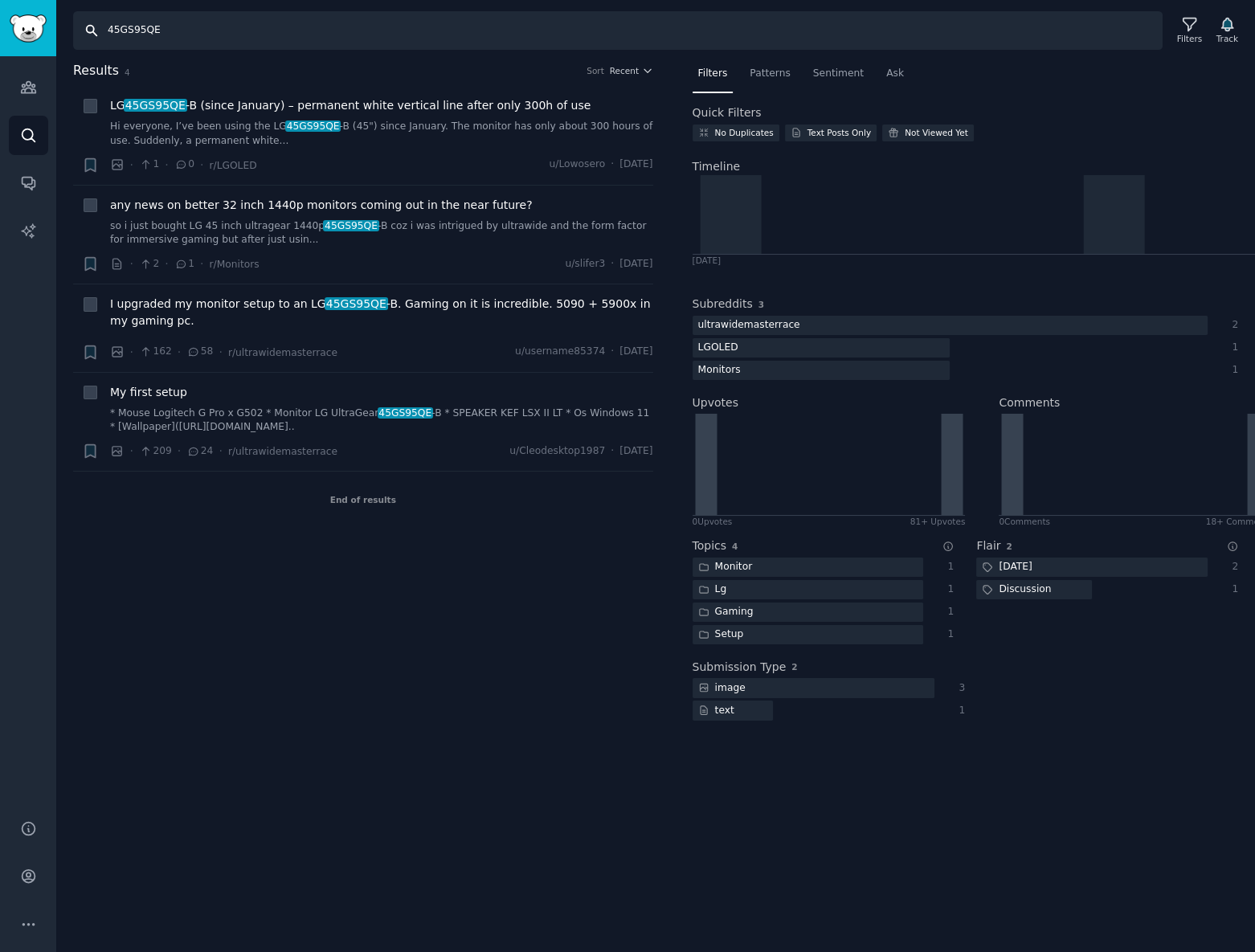
drag, startPoint x: 322, startPoint y: 31, endPoint x: 11, endPoint y: 53, distance: 311.8
click at [11, 53] on div "Audiences Search Conversations AI Reports Help Account More Search 45GS95QE Fil…" at bounding box center [627, 476] width 1255 height 952
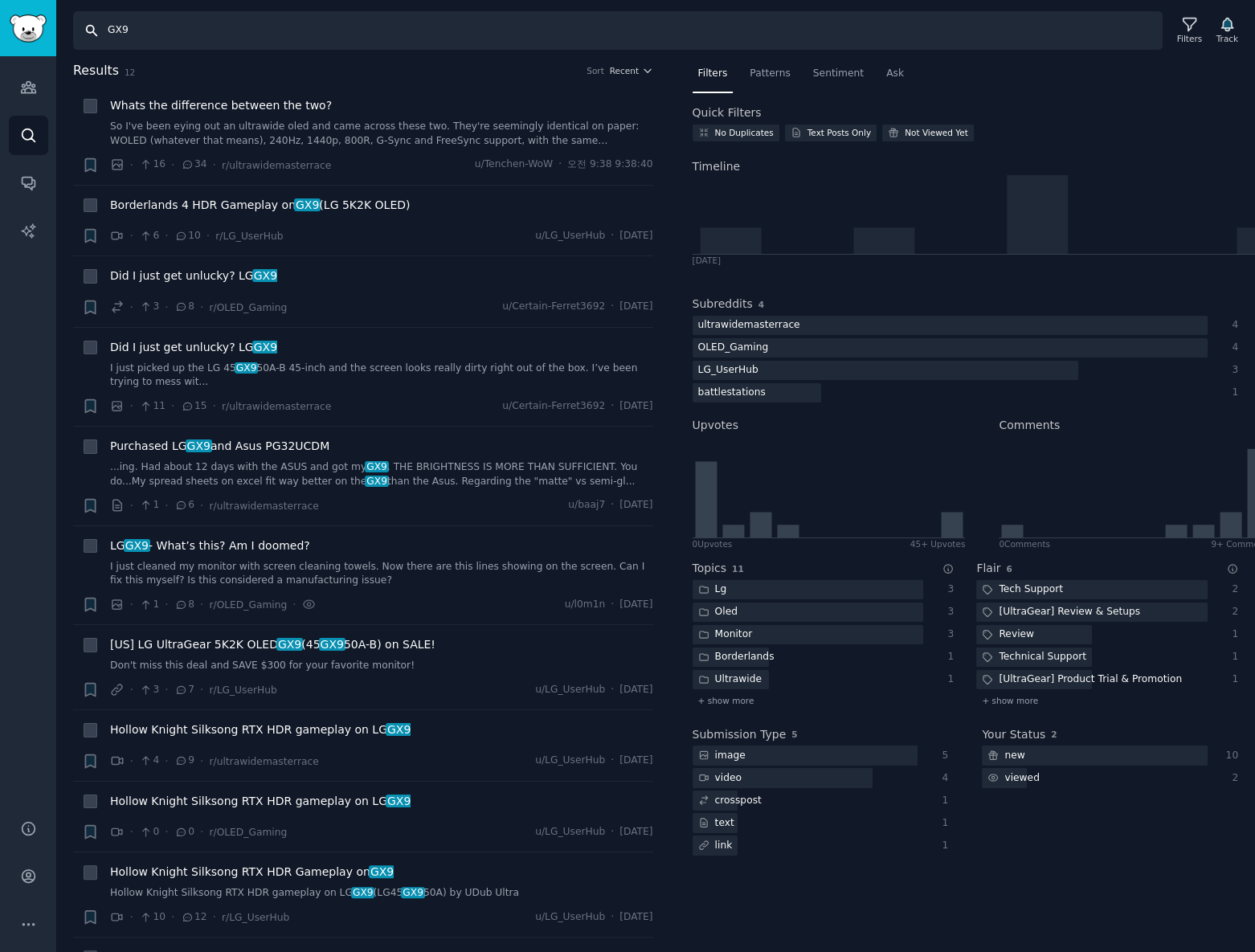
click at [672, 39] on input "GX9" at bounding box center [617, 31] width 1090 height 39
paste input "JBL Partybox"
type input "JBL Partybox"
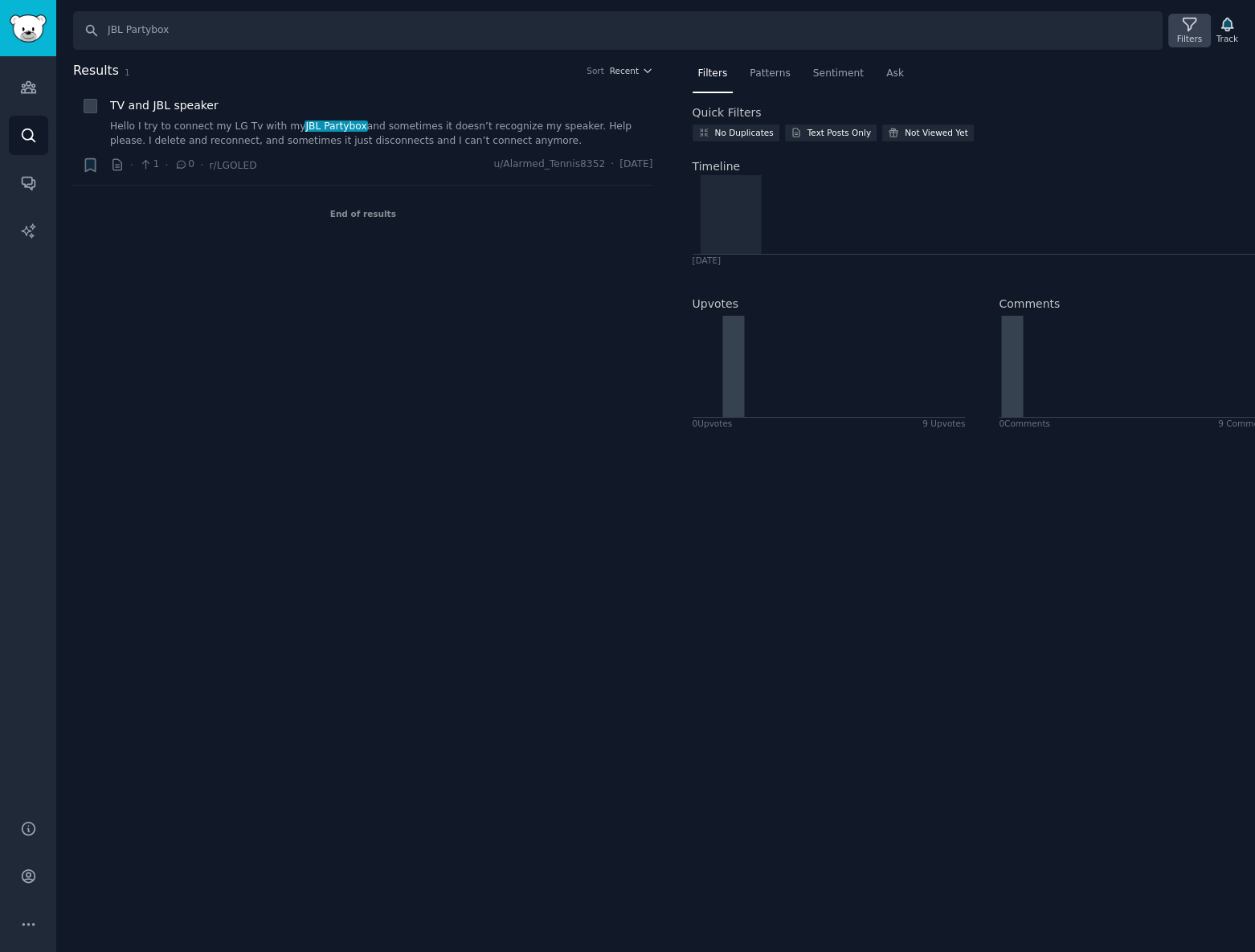
click at [1187, 44] on div "Filters" at bounding box center [1189, 39] width 25 height 11
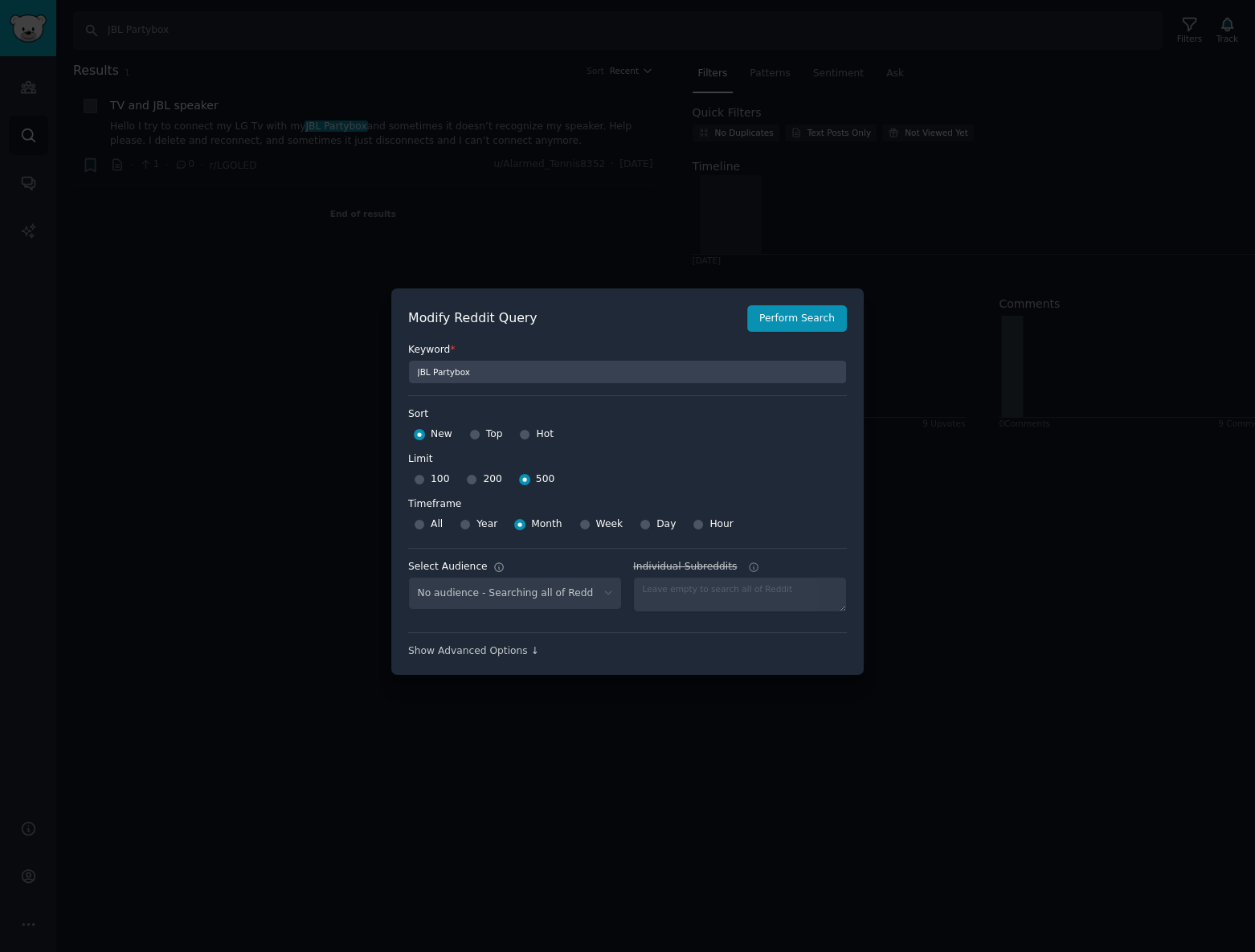
select select "a094687530"
click at [545, 593] on select "No audience - Searching all of Reddit gadgets - 2 Subreddits stanbyme - 35 Subr…" at bounding box center [515, 593] width 214 height 33
select select
click at [409, 577] on select "No audience - Searching all of Reddit gadgets - 2 Subreddits stanbyme - 35 Subr…" at bounding box center [515, 593] width 214 height 33
click at [792, 319] on button "Perform Search" at bounding box center [797, 319] width 100 height 28
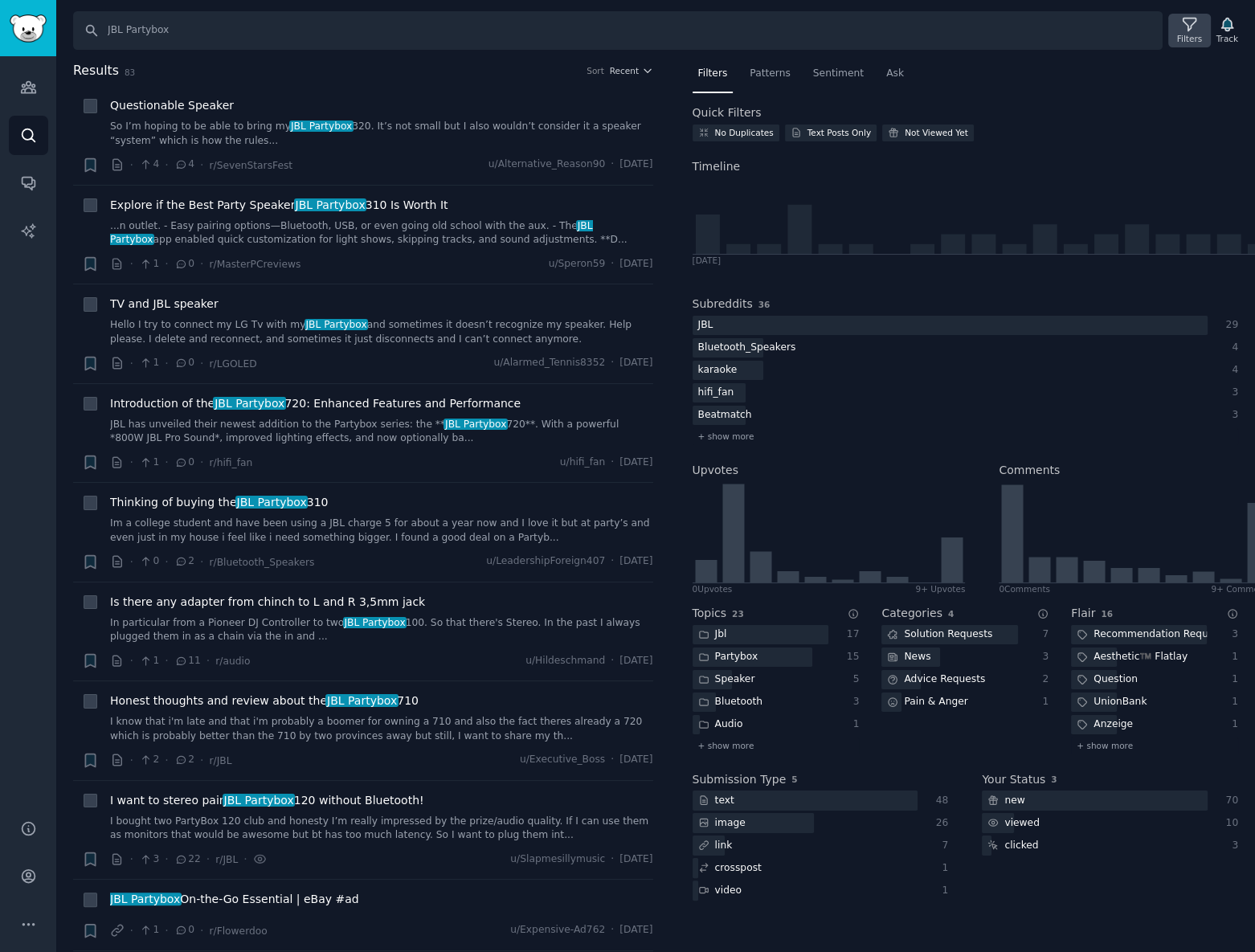
click at [1198, 38] on div "Filters" at bounding box center [1189, 39] width 25 height 11
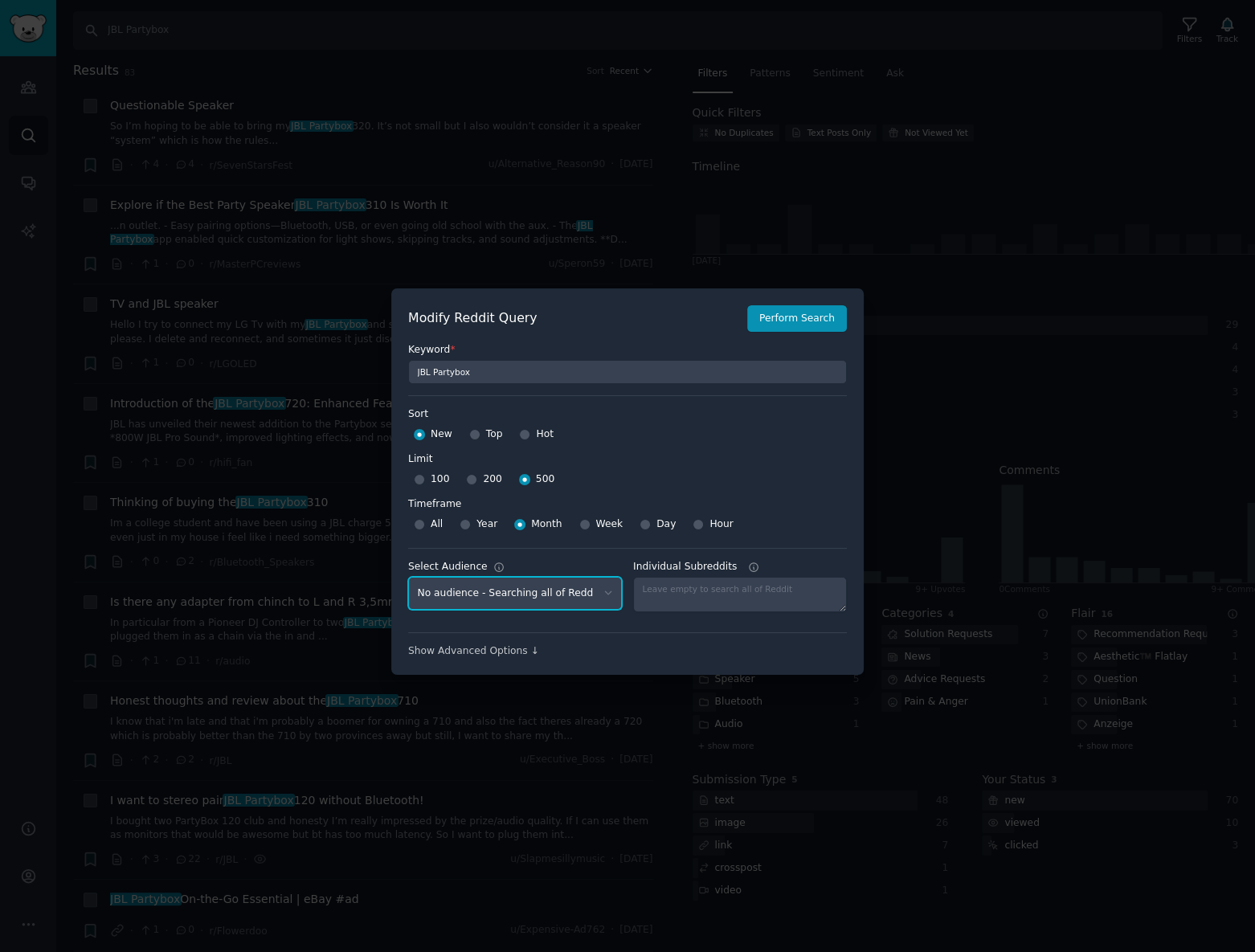
drag, startPoint x: 577, startPoint y: 594, endPoint x: 619, endPoint y: 577, distance: 45.3
click at [578, 593] on select "No audience - Searching all of Reddit gadgets - 2 Subreddits stanbyme - 35 Subr…" at bounding box center [515, 593] width 214 height 33
select select "d5641c5a1a"
click at [409, 577] on select "No audience - Searching all of Reddit gadgets - 2 Subreddits stanbyme - 35 Subr…" at bounding box center [515, 593] width 214 height 33
click at [799, 323] on button "Perform Search" at bounding box center [797, 319] width 100 height 28
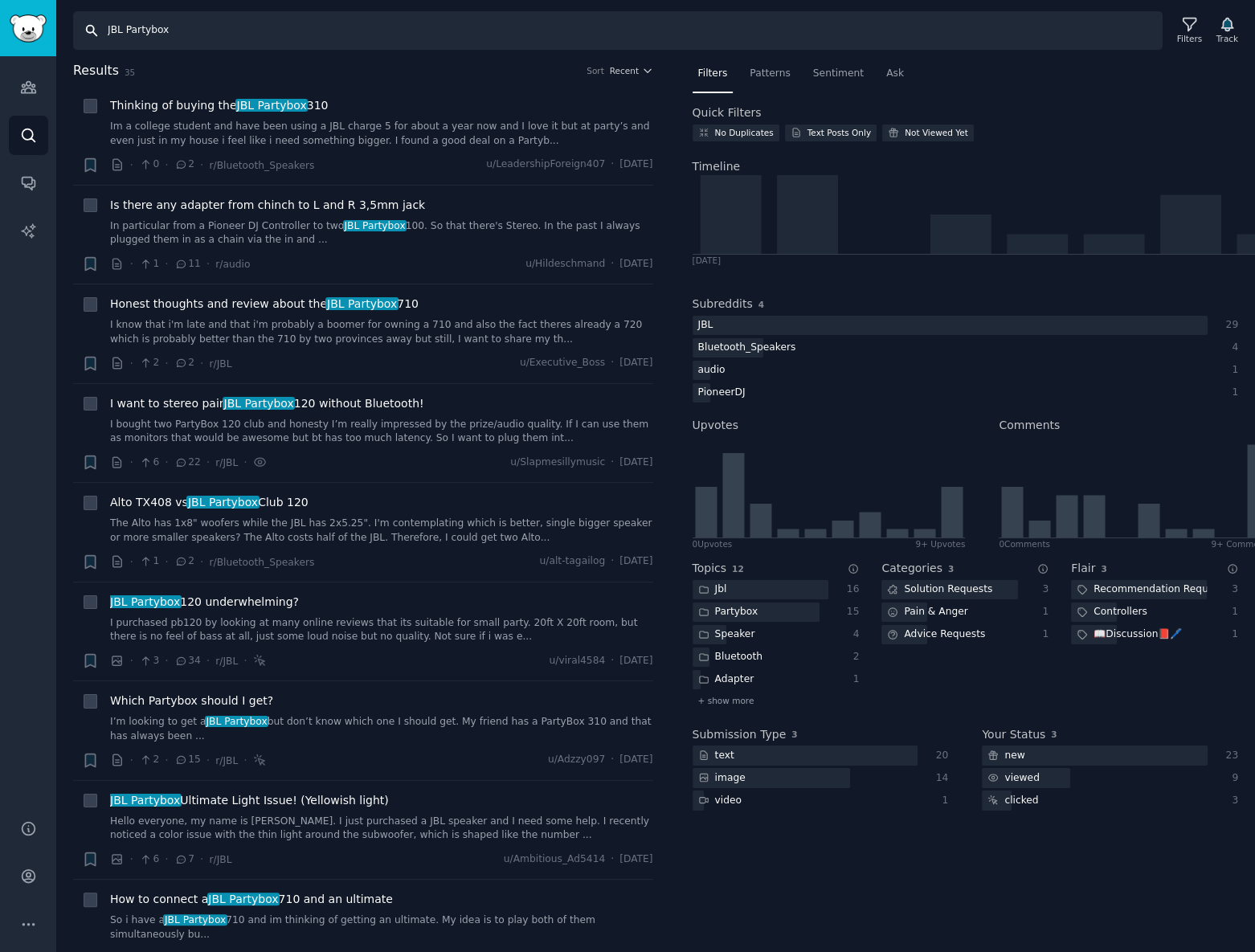
click at [402, 44] on input "JBL Partybox" at bounding box center [617, 31] width 1090 height 39
paste input "Charge"
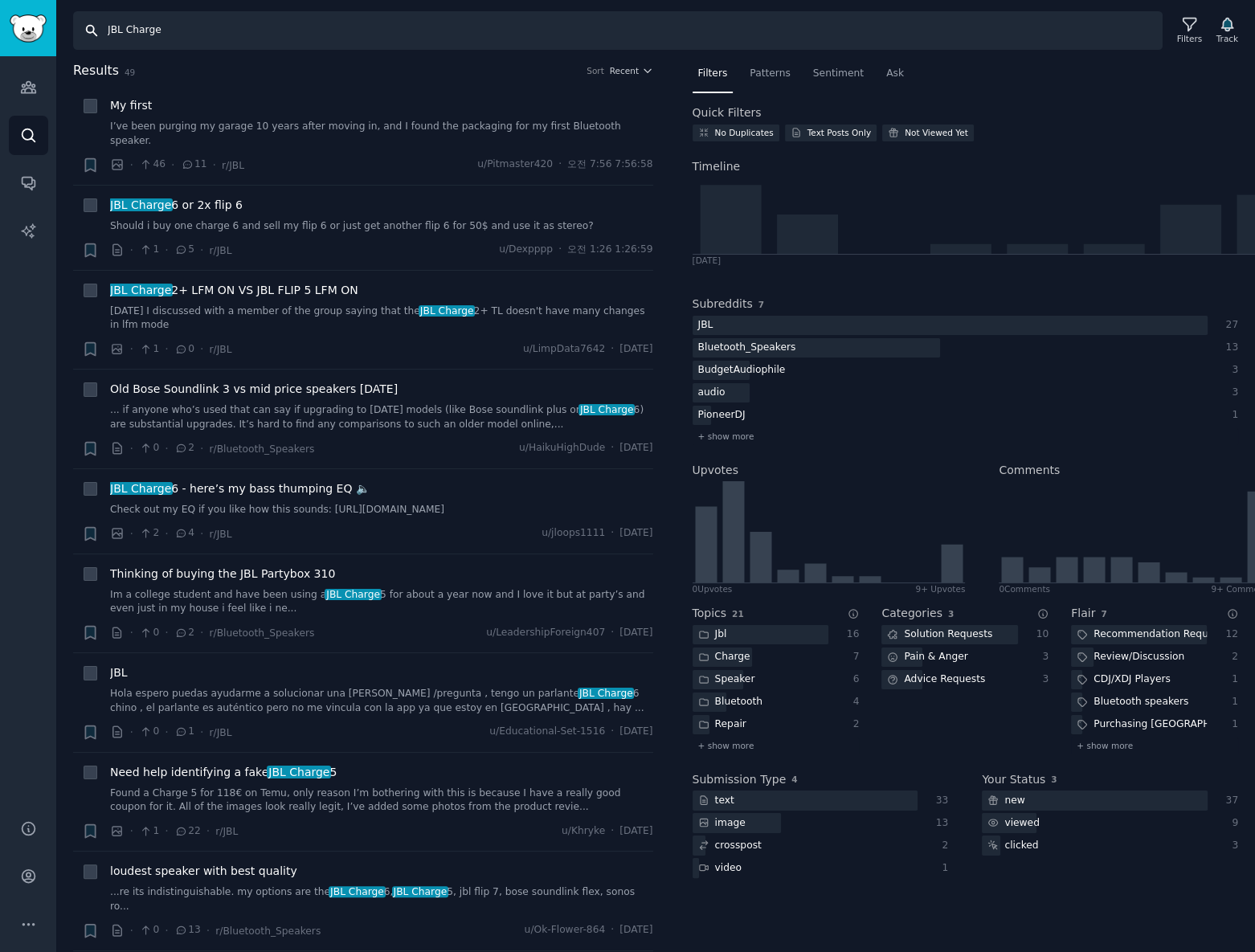
click at [152, 26] on input "JBL Charge" at bounding box center [617, 31] width 1090 height 39
paste input "Flip"
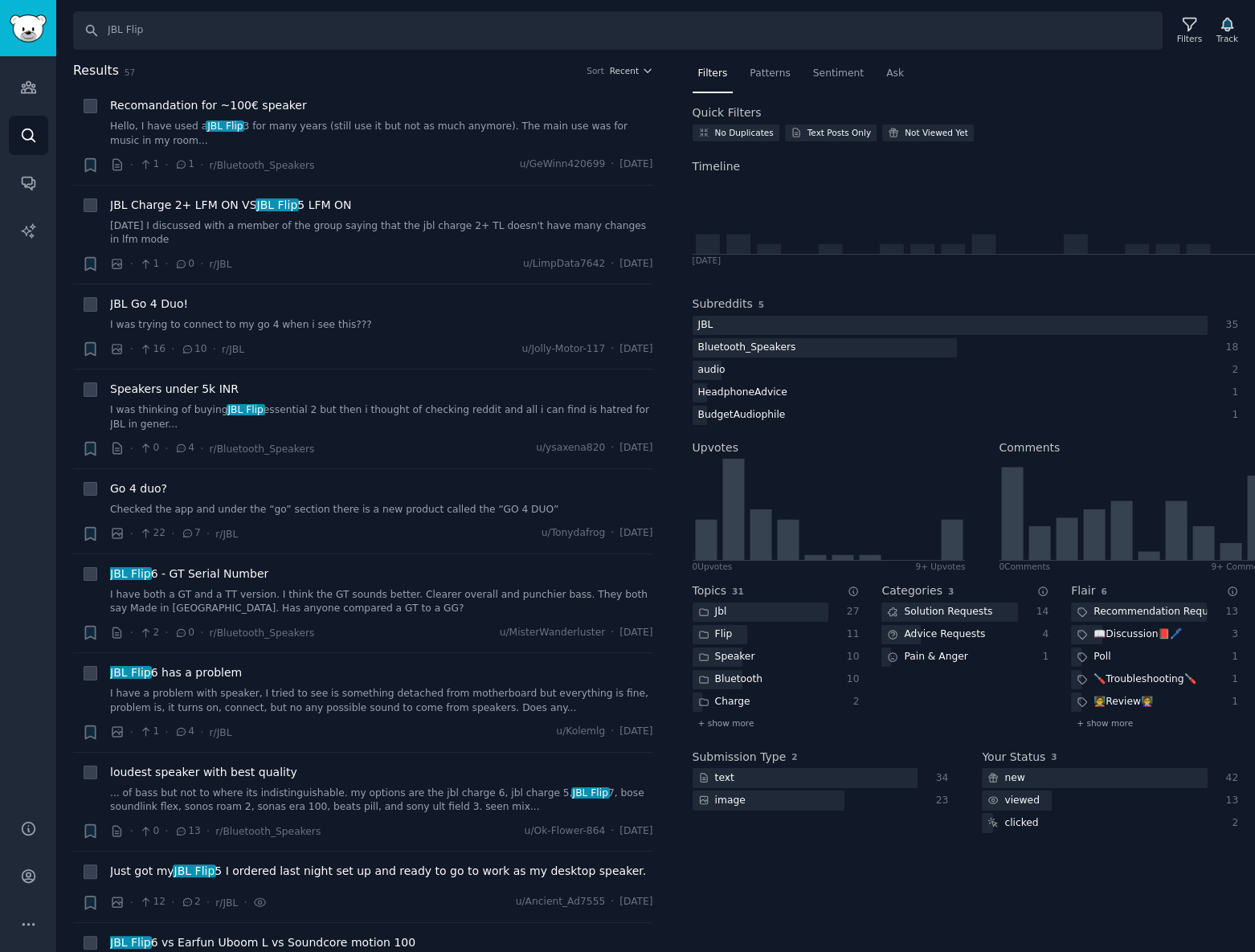
drag, startPoint x: 404, startPoint y: 53, endPoint x: 414, endPoint y: 48, distance: 11.2
click at [404, 53] on div "Search JBL Flip Filters Track Results 57 Sort Recent + Recomandation for ~100€ …" at bounding box center [656, 476] width 1199 height 952
drag, startPoint x: 435, startPoint y: 38, endPoint x: 423, endPoint y: 40, distance: 12.2
click at [434, 38] on input "JBL Flip" at bounding box center [617, 31] width 1090 height 39
paste input "xboom Grab"
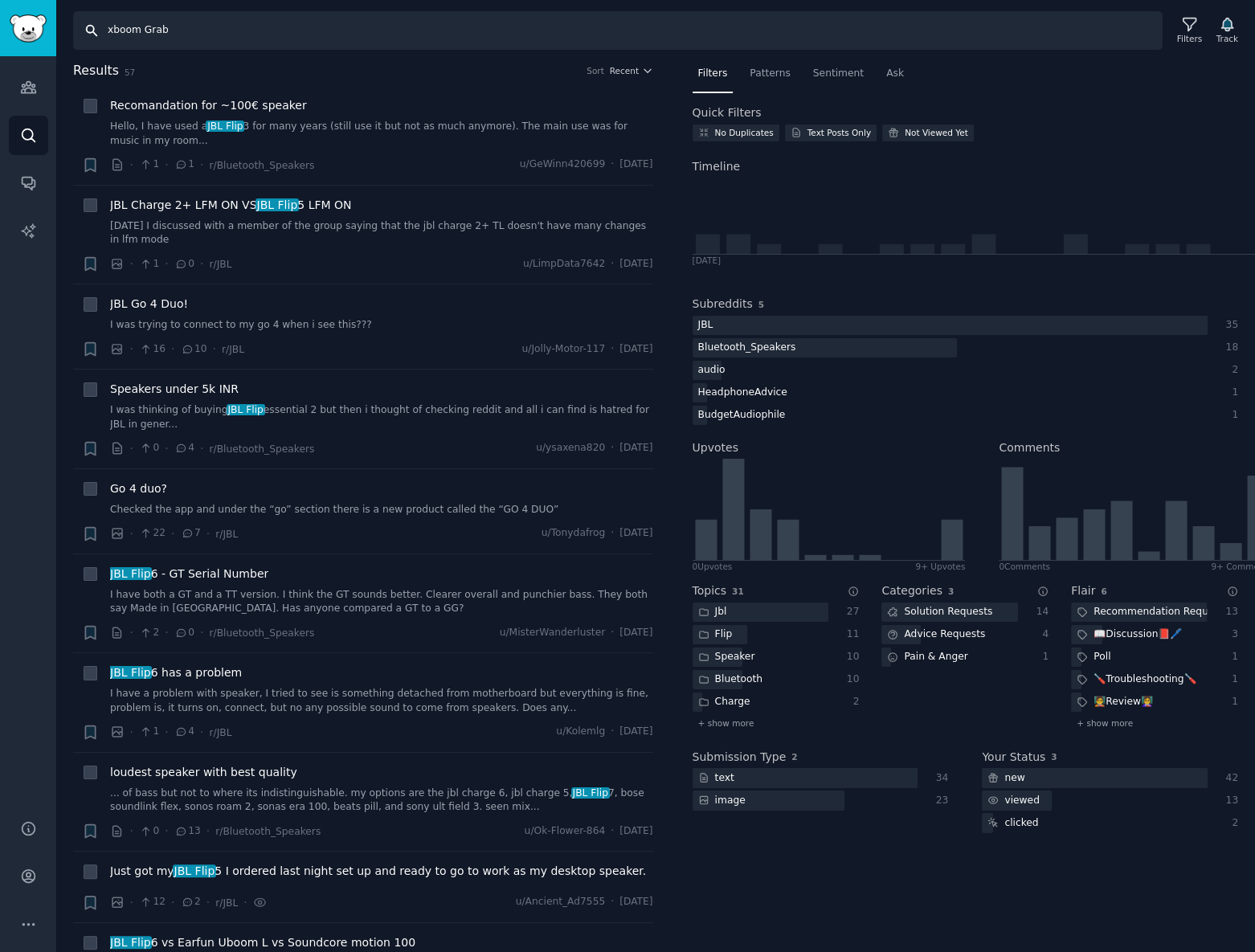
type input "xboom Grab"
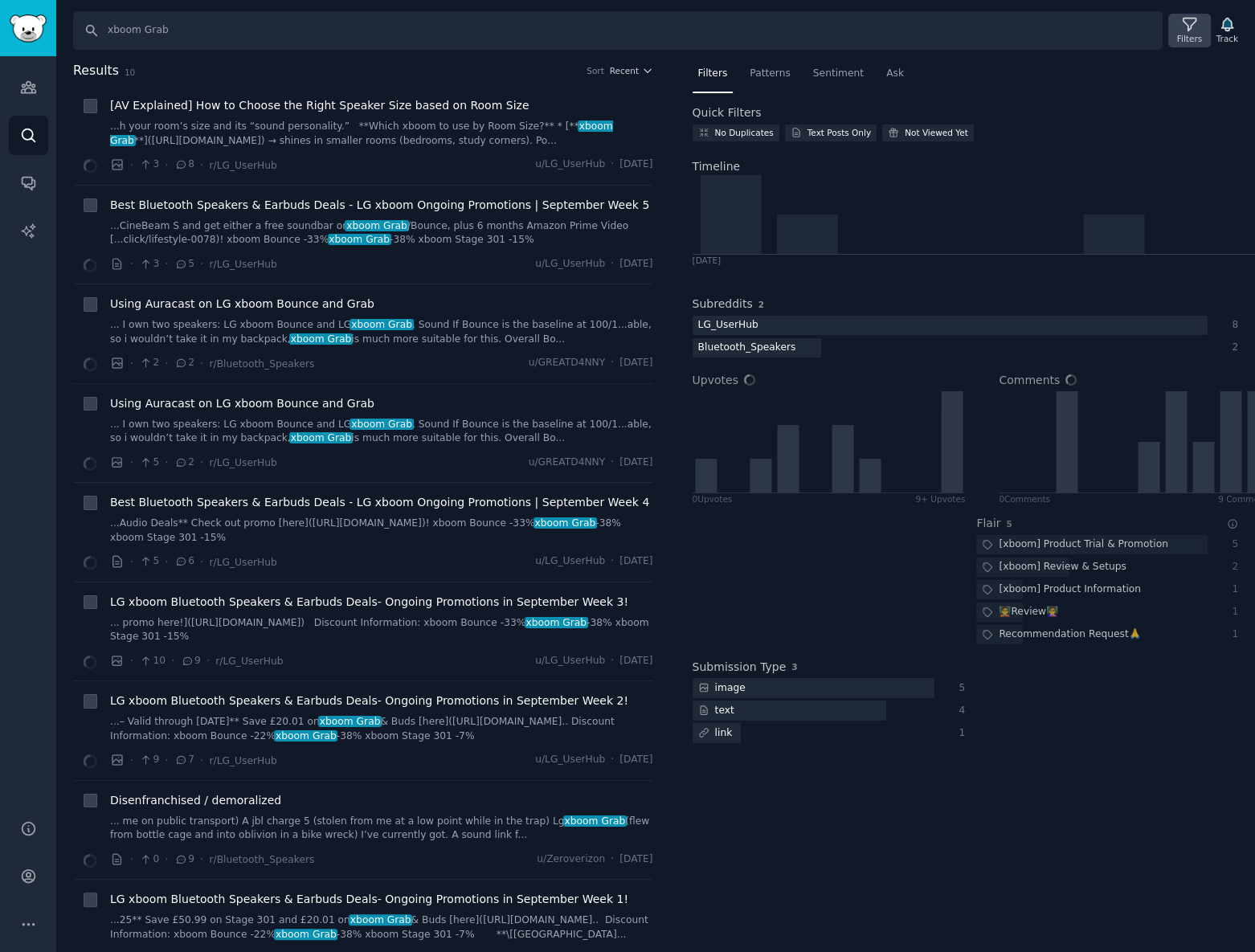
click at [1185, 35] on div "Filters" at bounding box center [1189, 39] width 25 height 11
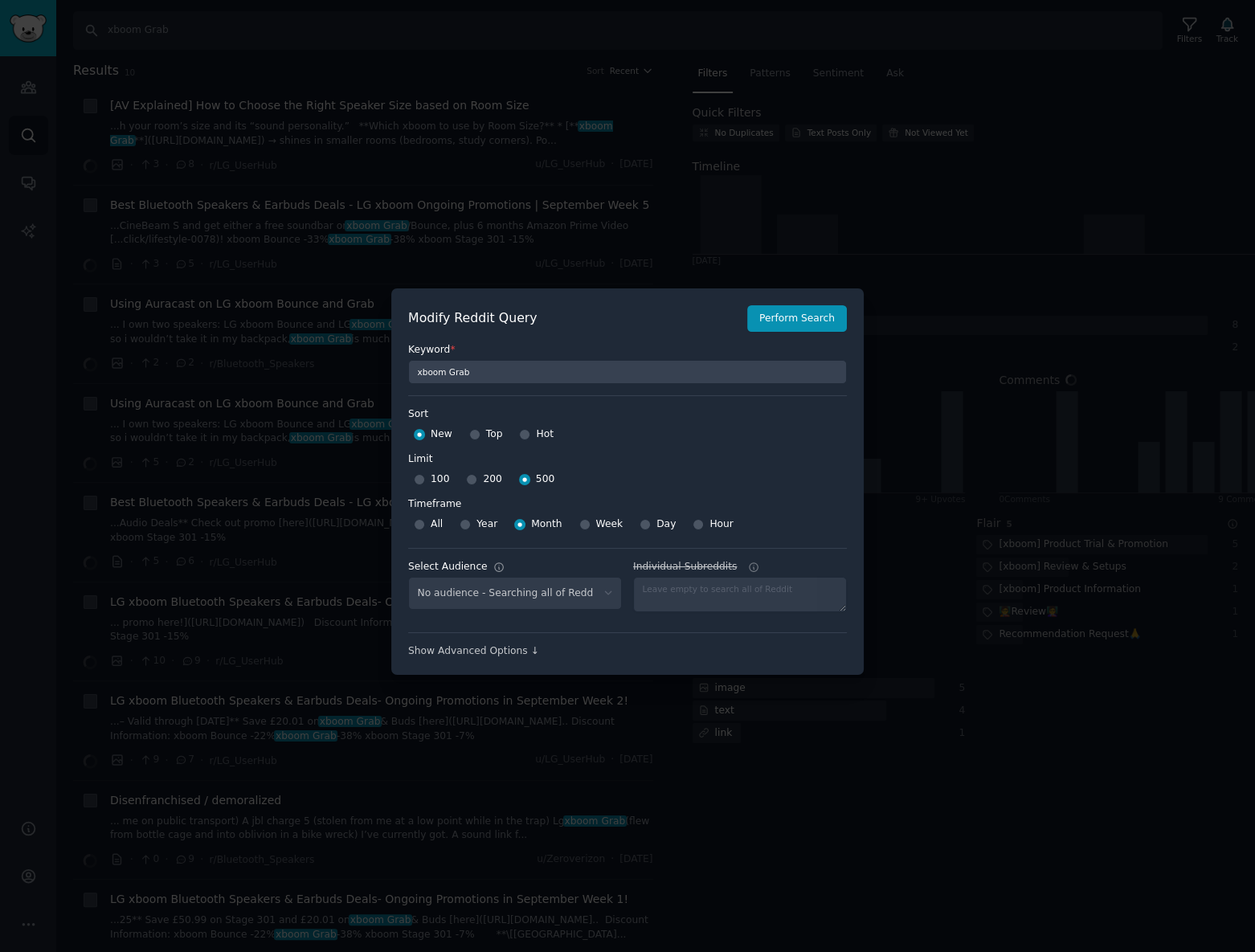
select select "d5641c5a1a"
click at [493, 587] on select "No audience - Searching all of Reddit gadgets - 2 Subreddits stanbyme - 35 Subr…" at bounding box center [515, 593] width 214 height 33
select select
click at [409, 577] on select "No audience - Searching all of Reddit gadgets - 2 Subreddits stanbyme - 35 Subr…" at bounding box center [515, 593] width 214 height 33
click at [786, 321] on button "Perform Search" at bounding box center [797, 319] width 100 height 28
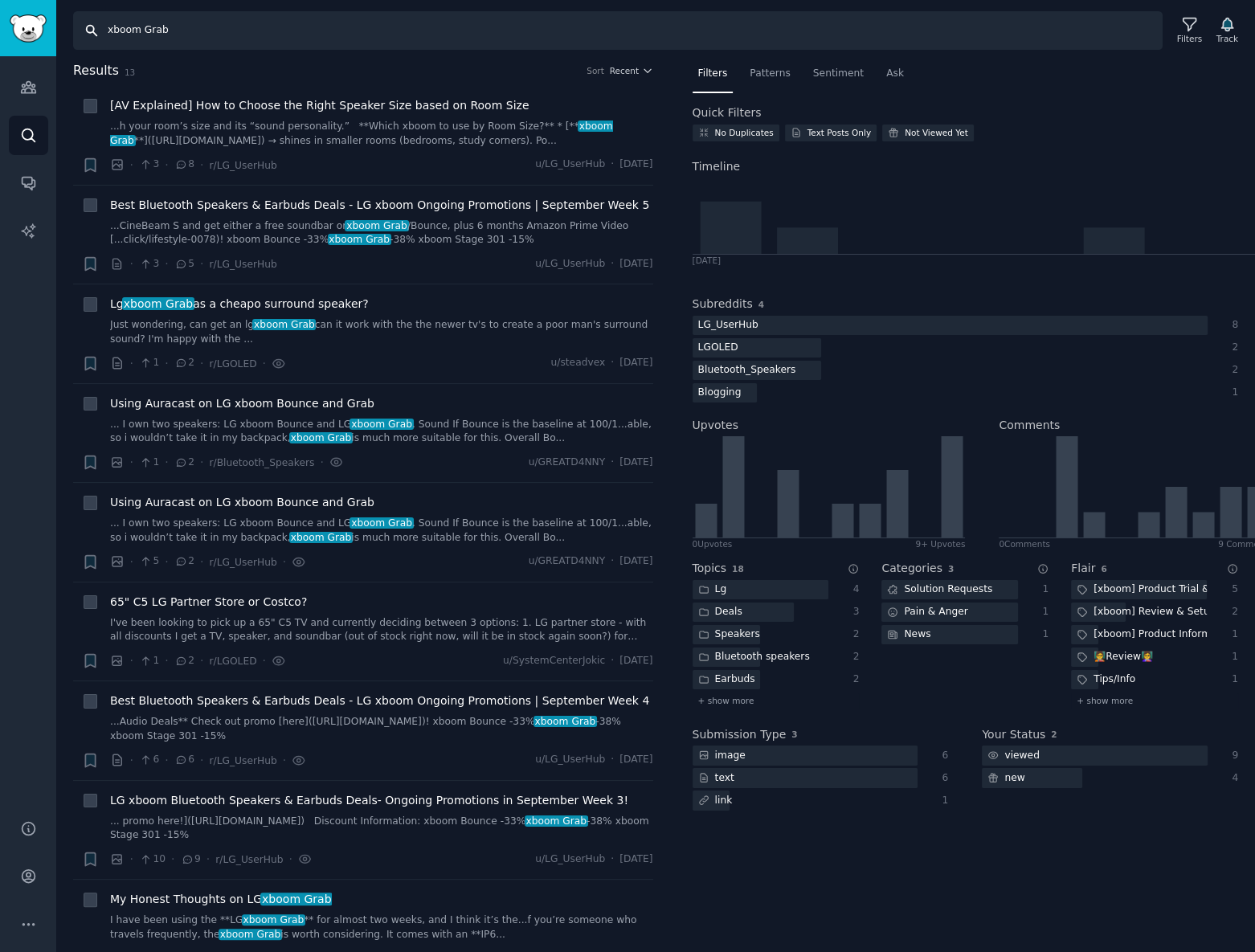
click at [252, 31] on input "xboom Grab" at bounding box center [617, 31] width 1090 height 39
paste input "Stage 301"
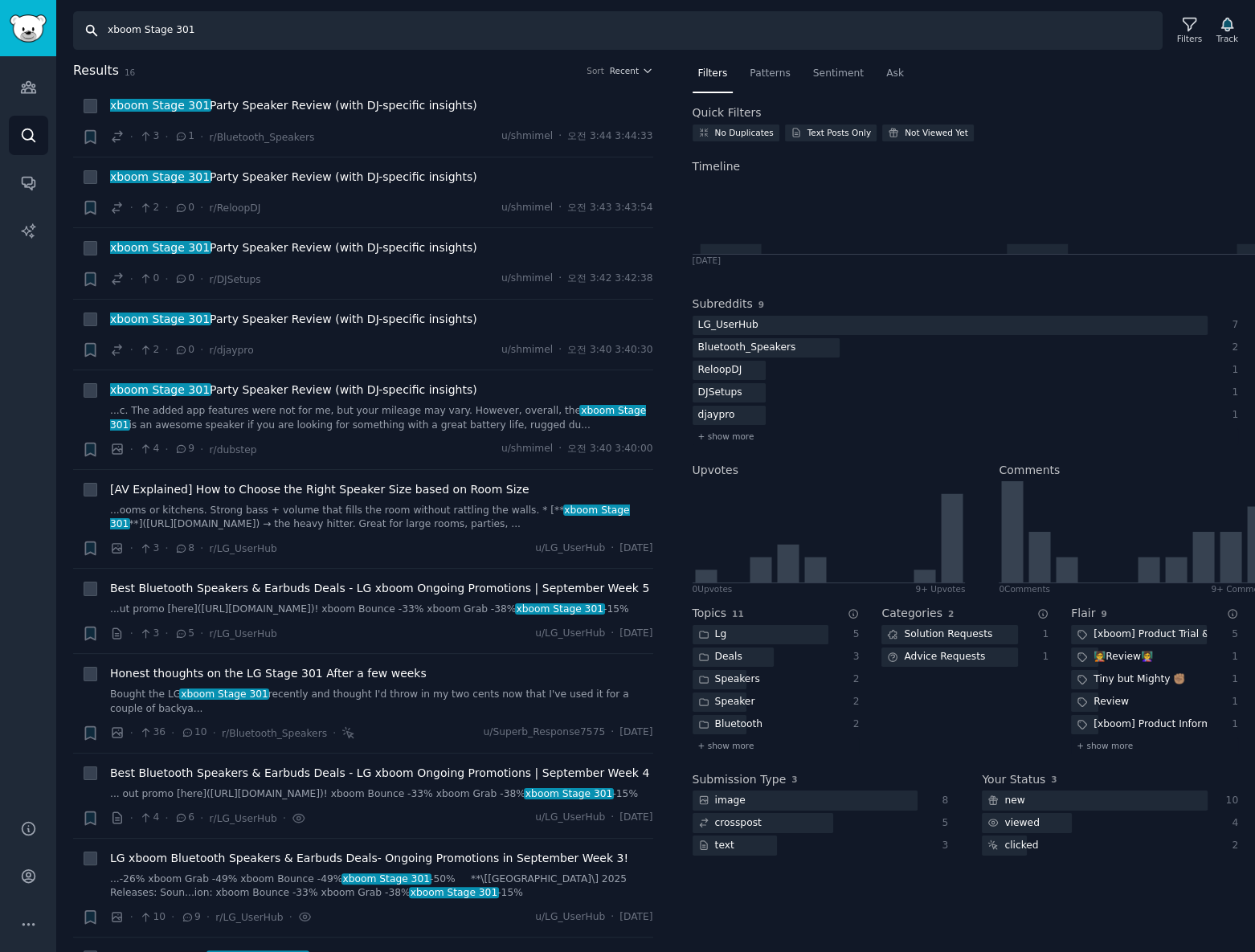
click at [198, 25] on input "xboom Stage 301" at bounding box center [617, 31] width 1090 height 39
paste input "Buds"
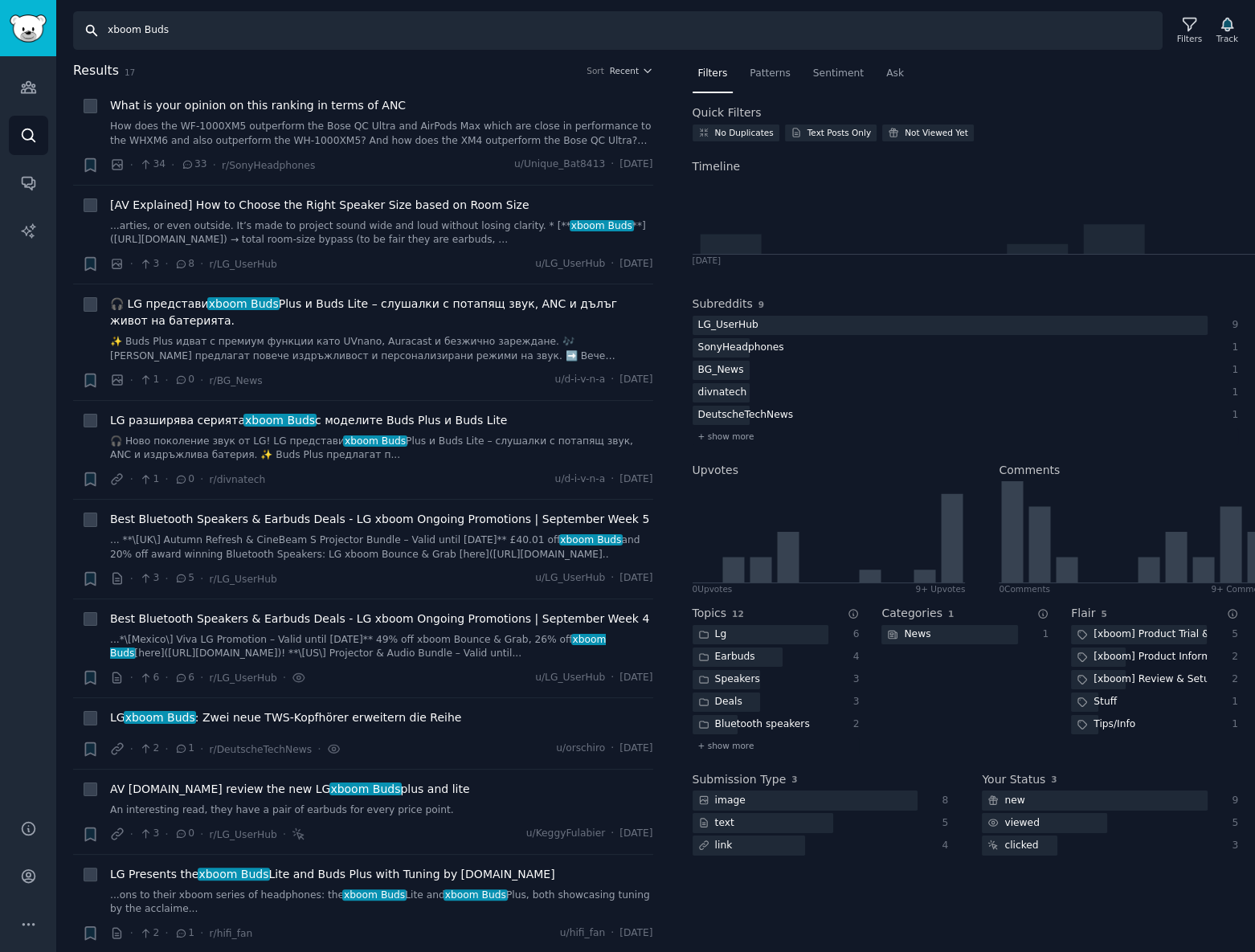
click at [200, 31] on input "xboom Buds" at bounding box center [617, 31] width 1090 height 39
paste input "ounce"
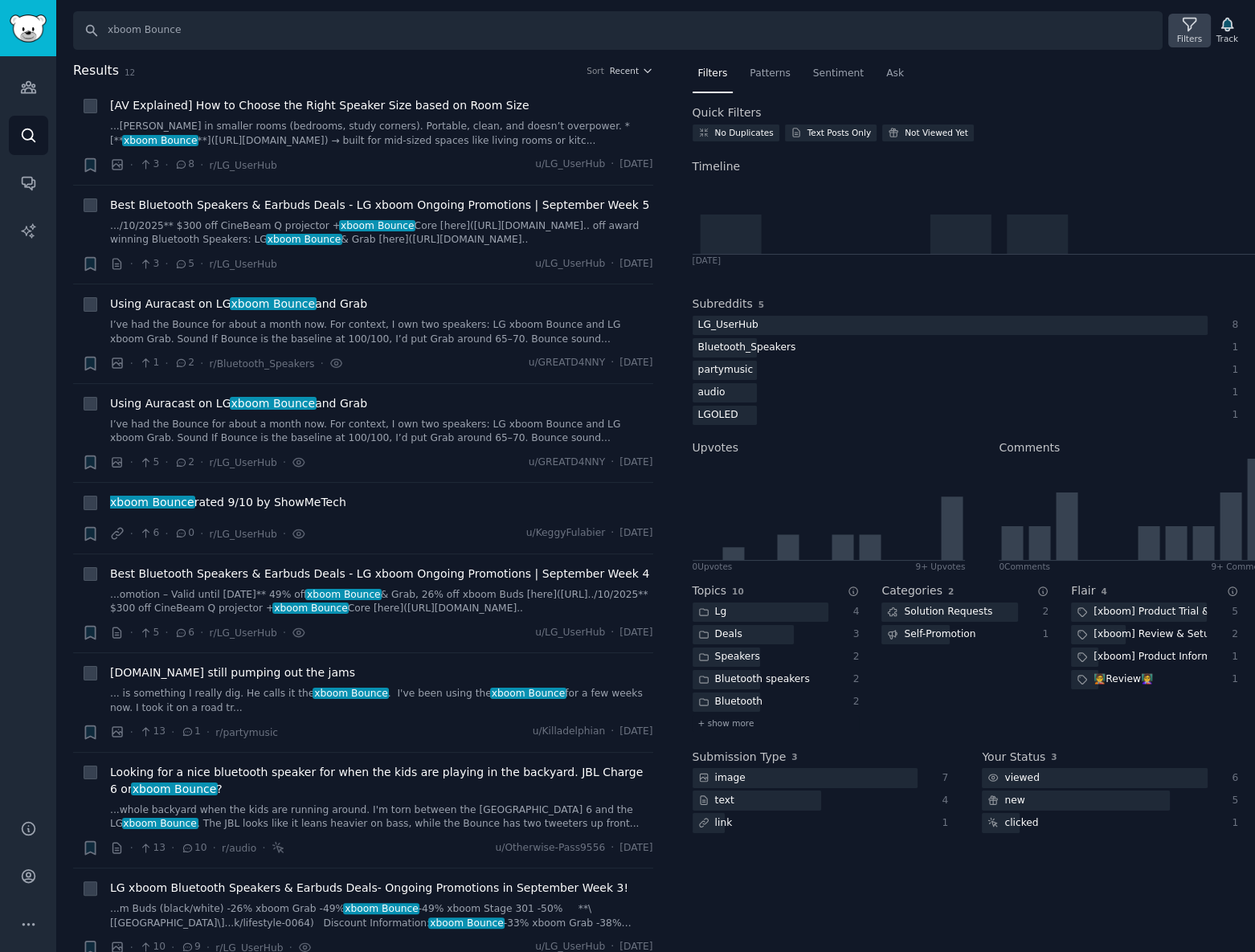
click at [1189, 27] on icon at bounding box center [1189, 24] width 17 height 17
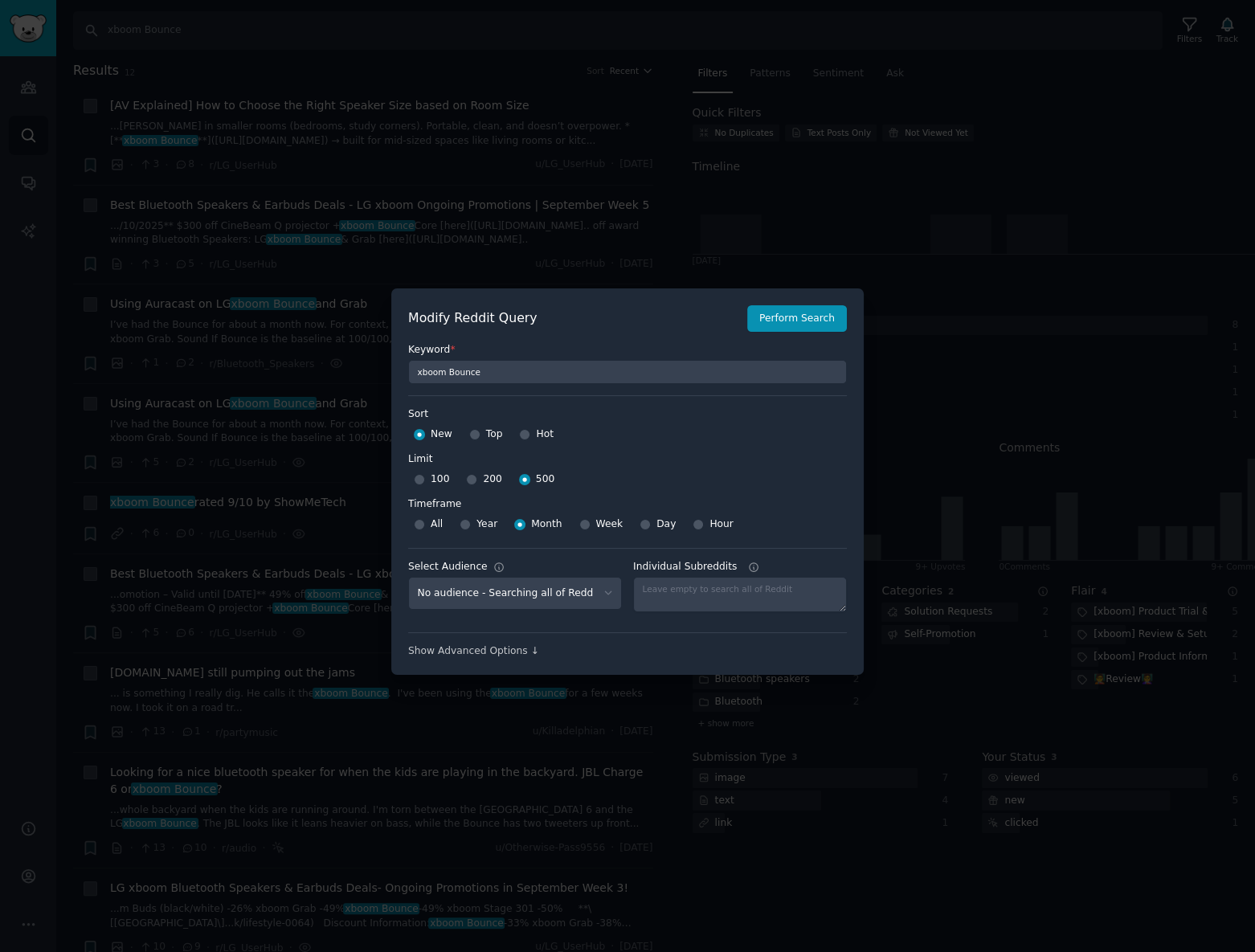
click at [1061, 192] on div at bounding box center [627, 476] width 1255 height 952
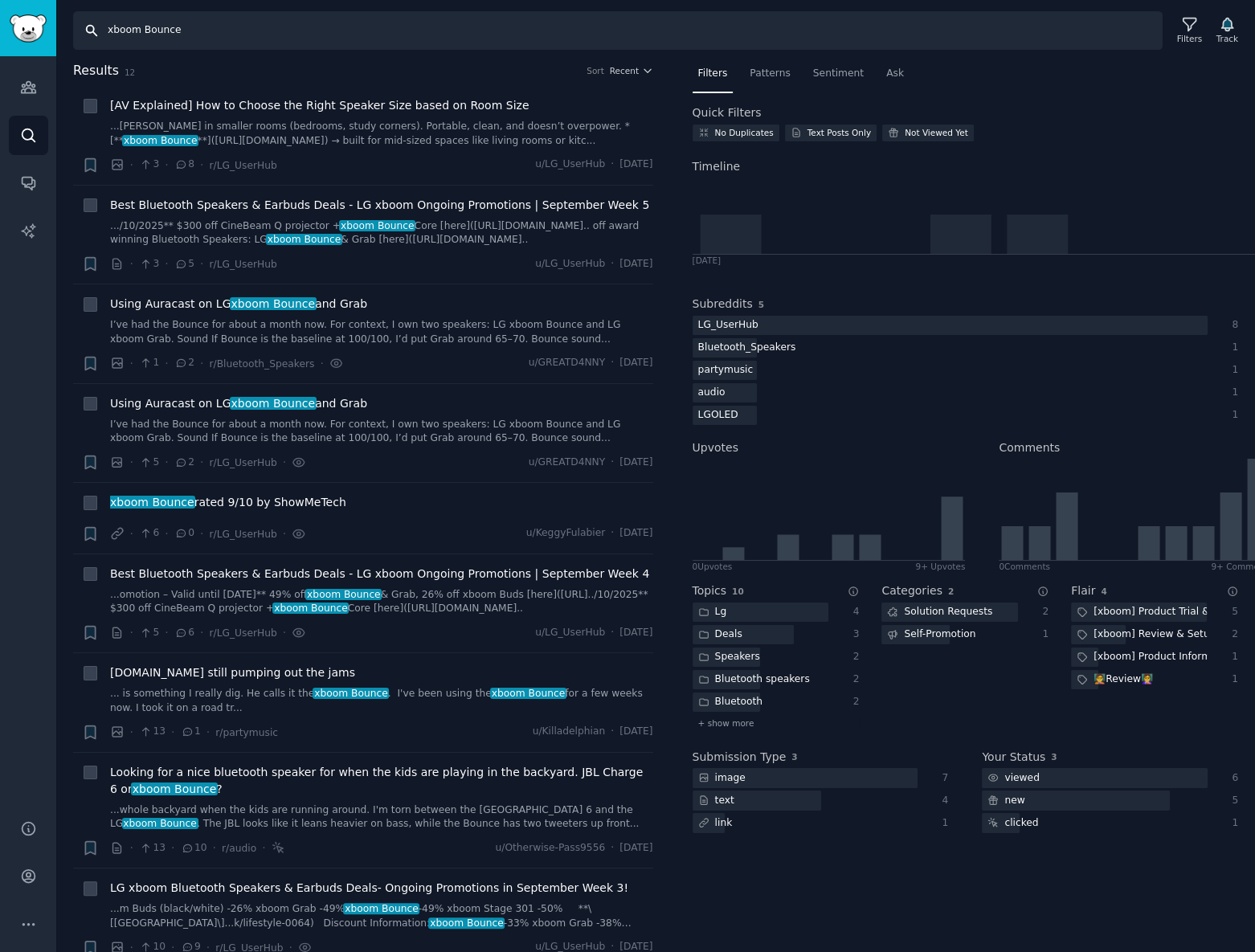
click at [184, 33] on input "xboom Bounce" at bounding box center [617, 31] width 1090 height 39
drag, startPoint x: 66, startPoint y: 16, endPoint x: -1, endPoint y: -2, distance: 69.4
click at [0, 0] on html "Audiences Search Conversations AI Reports Help Account More Search xboom Bounce…" at bounding box center [627, 476] width 1255 height 952
paste input "The Fram"
type input "Samsung The Frame"
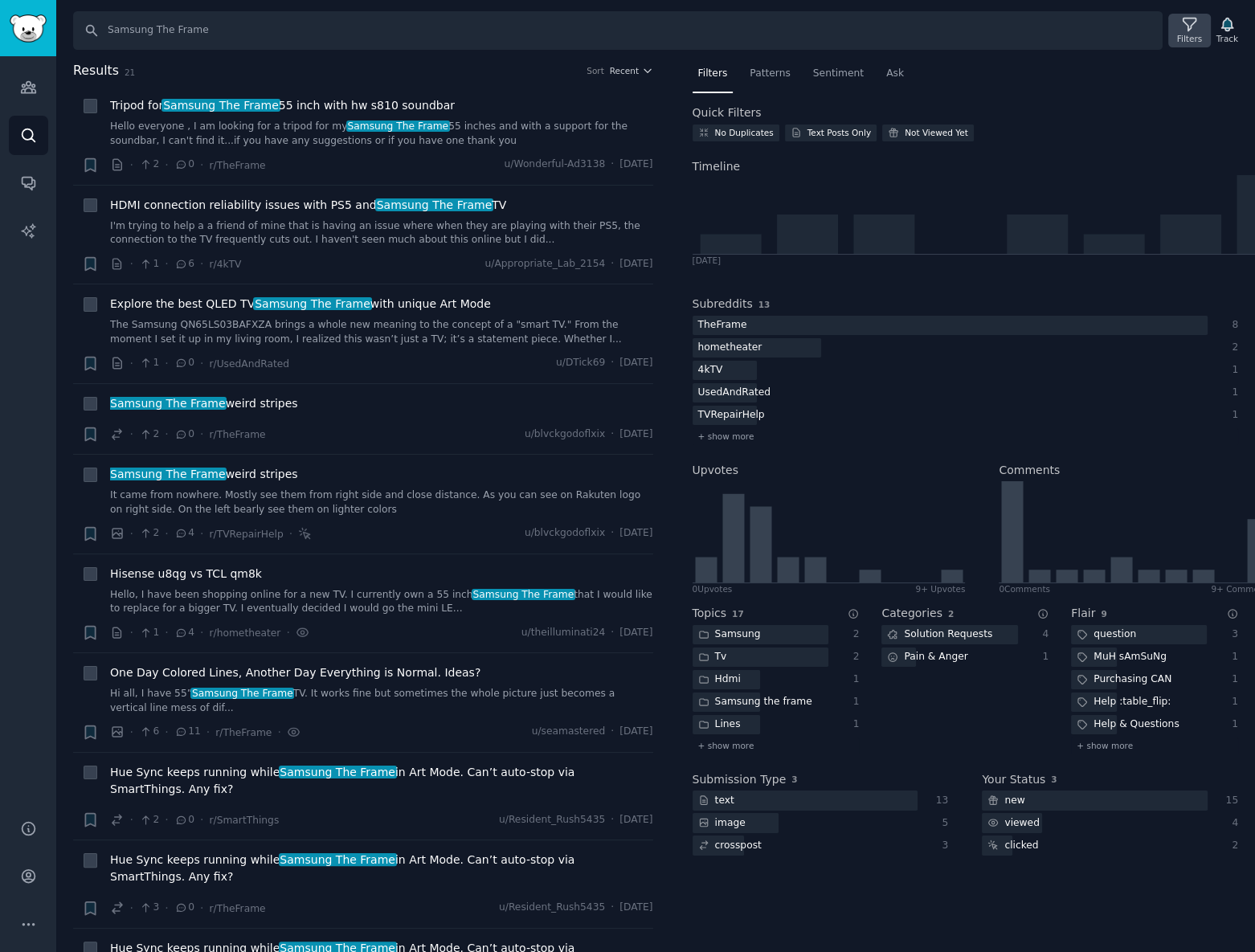
click at [1184, 28] on div "Filters" at bounding box center [1189, 31] width 42 height 34
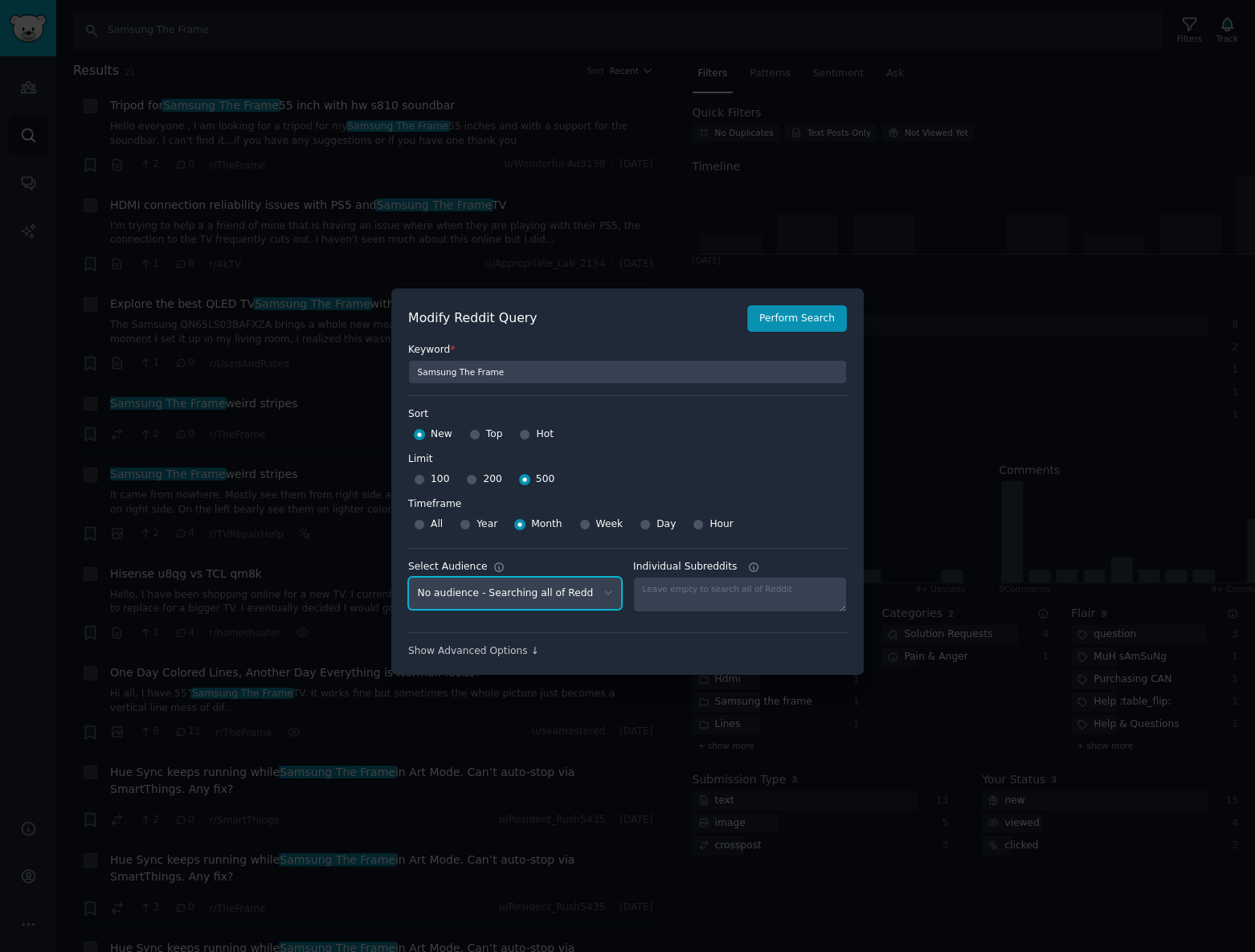
click at [558, 587] on select "No audience - Searching all of Reddit gadgets - 2 Subreddits stanbyme - 35 Subr…" at bounding box center [515, 593] width 214 height 33
select select "9e86cc3c48"
click at [409, 577] on select "No audience - Searching all of Reddit gadgets - 2 Subreddits stanbyme - 35 Subr…" at bounding box center [515, 593] width 214 height 33
click at [816, 329] on button "Perform Search" at bounding box center [797, 319] width 100 height 28
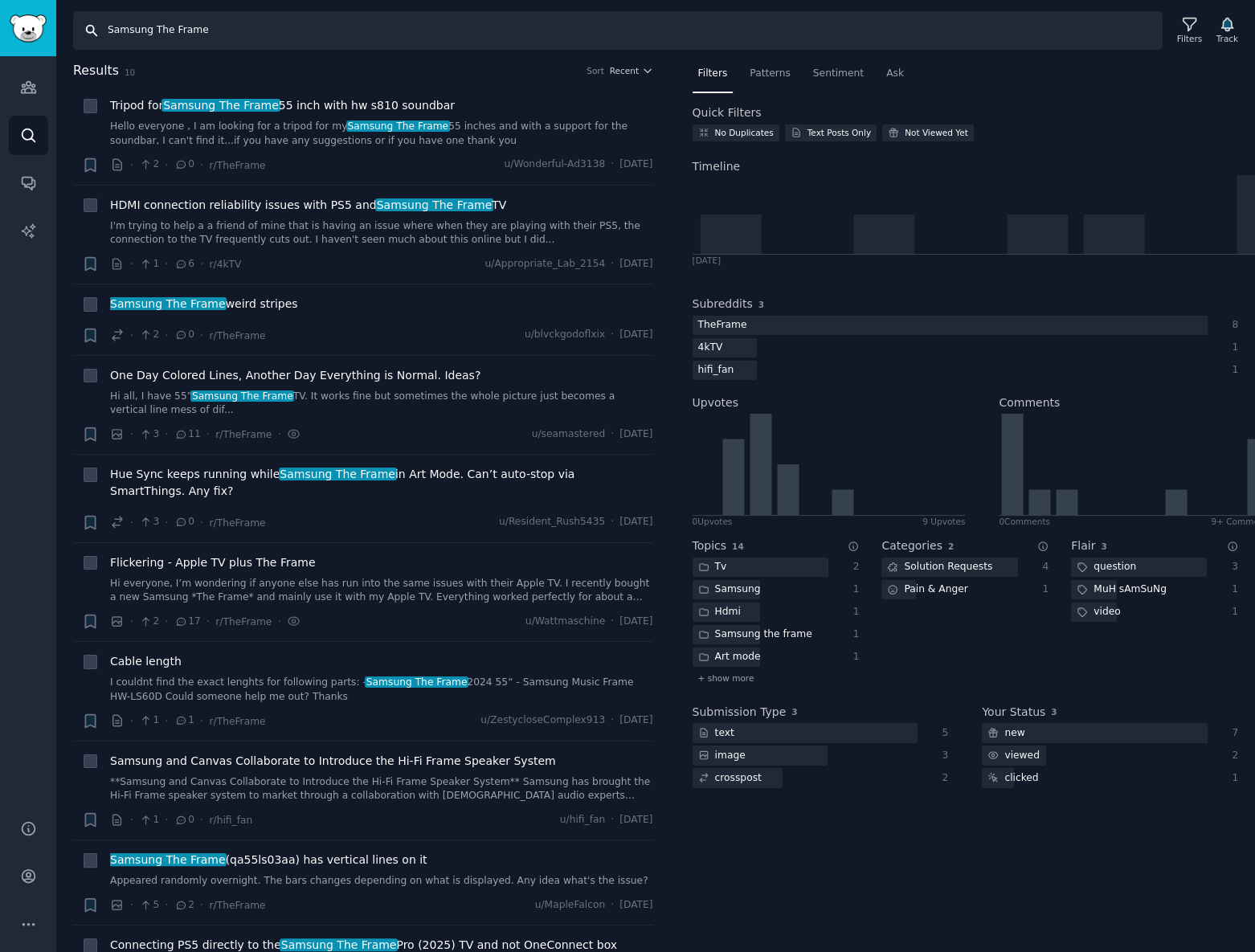
drag, startPoint x: 146, startPoint y: 28, endPoint x: 85, endPoint y: 28, distance: 61.0
click at [85, 28] on input "Samsung The Frame" at bounding box center [617, 31] width 1090 height 39
click at [232, 39] on input "The Frame" at bounding box center [617, 31] width 1090 height 39
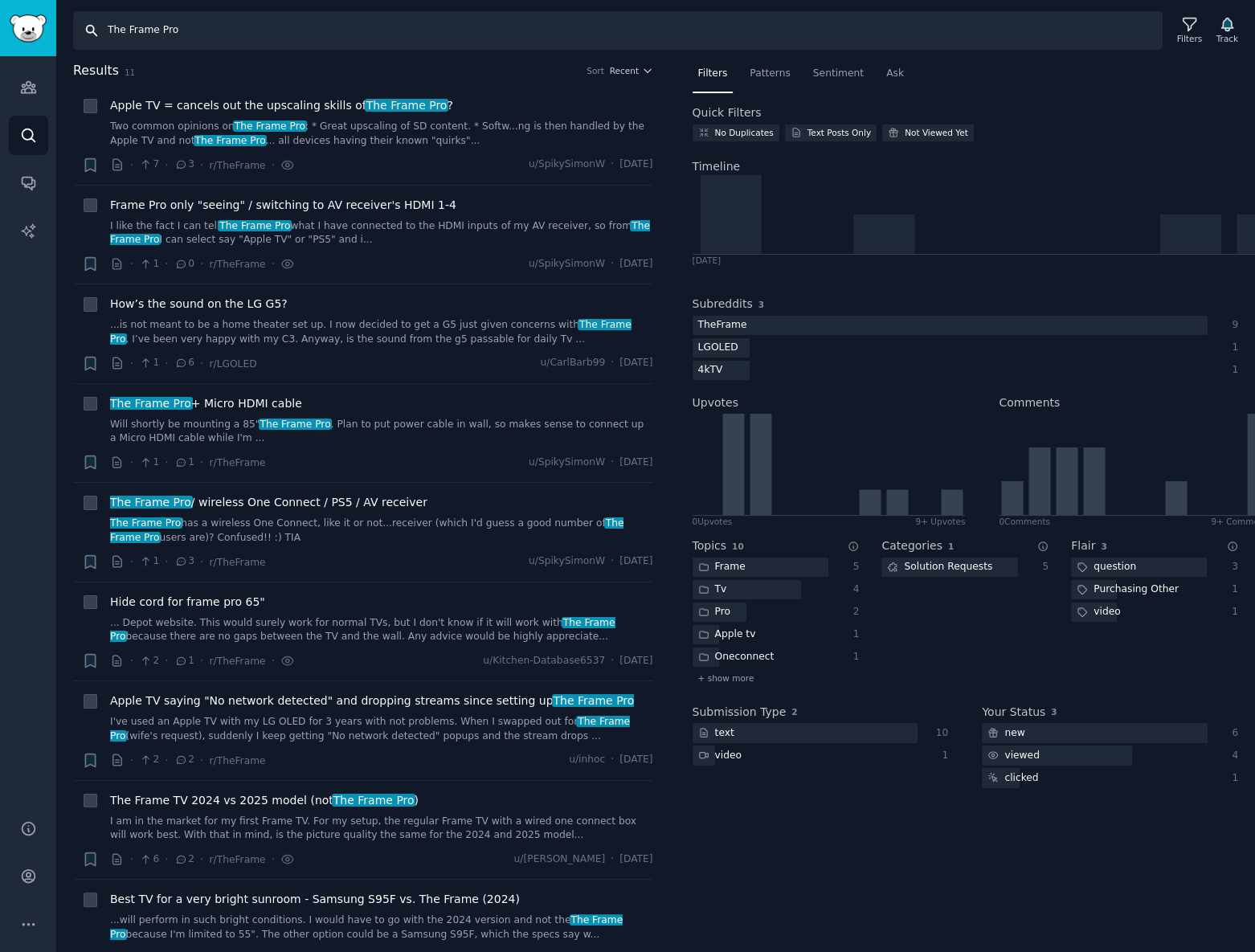
click at [330, 32] on input "The Frame Pro" at bounding box center [617, 31] width 1090 height 39
paste input "StanbyME 2"
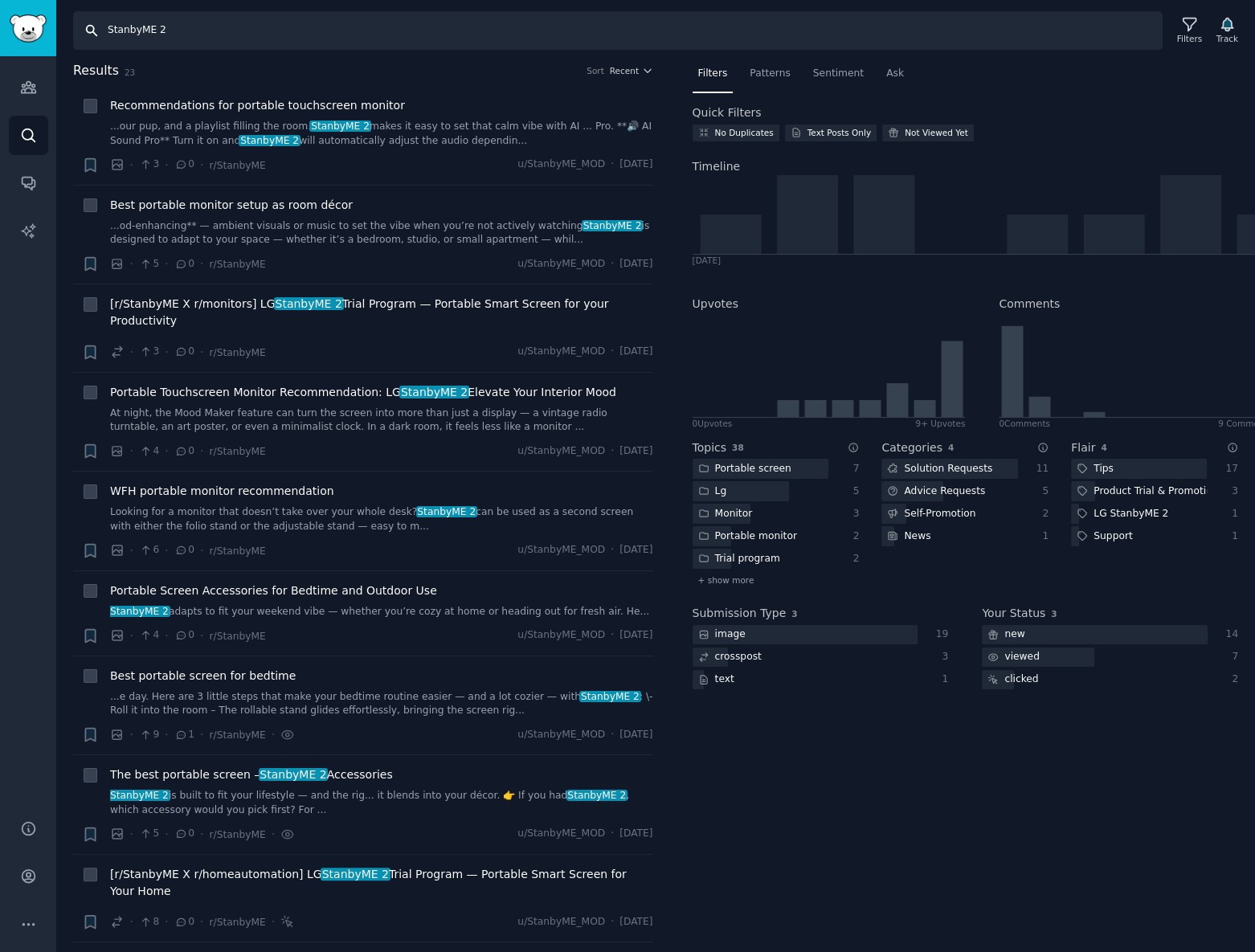
click at [340, 34] on input "StanbyME 2" at bounding box center [617, 31] width 1090 height 39
paste input "text"
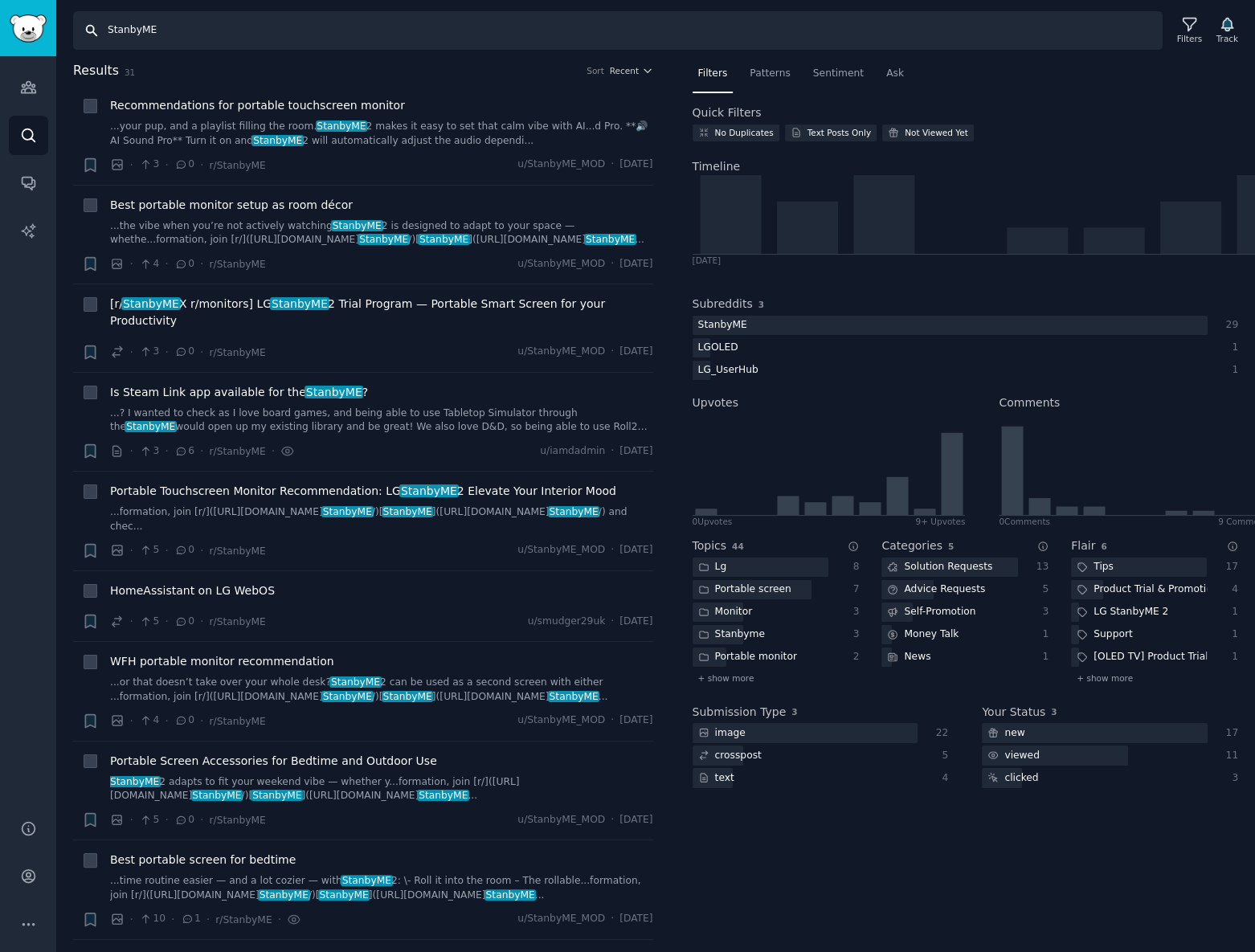
click at [478, 38] on input "StanbyME" at bounding box center [617, 31] width 1090 height 39
paste input "Go"
type input "StanbyME Go"
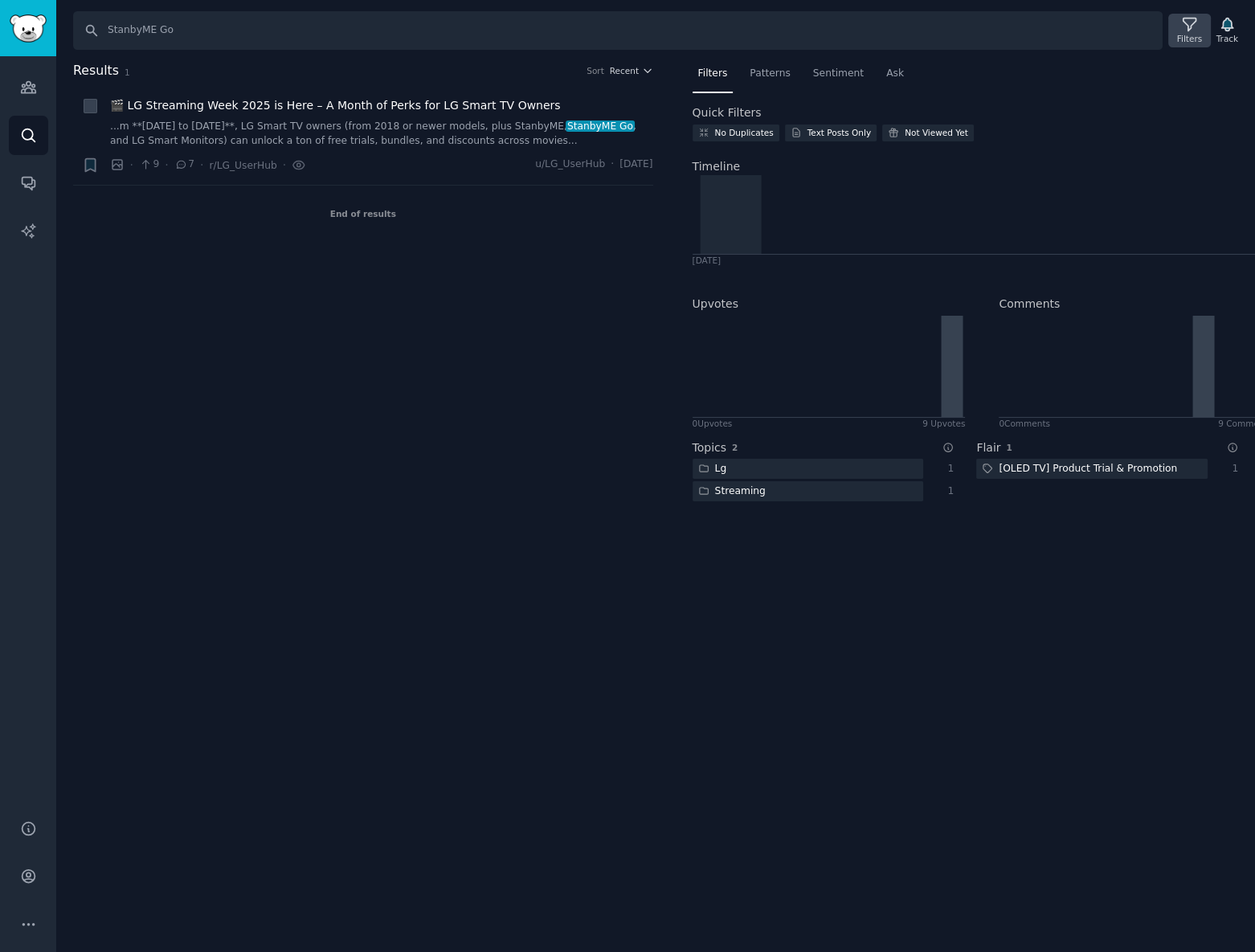
click at [1181, 28] on div "Filters" at bounding box center [1189, 31] width 42 height 34
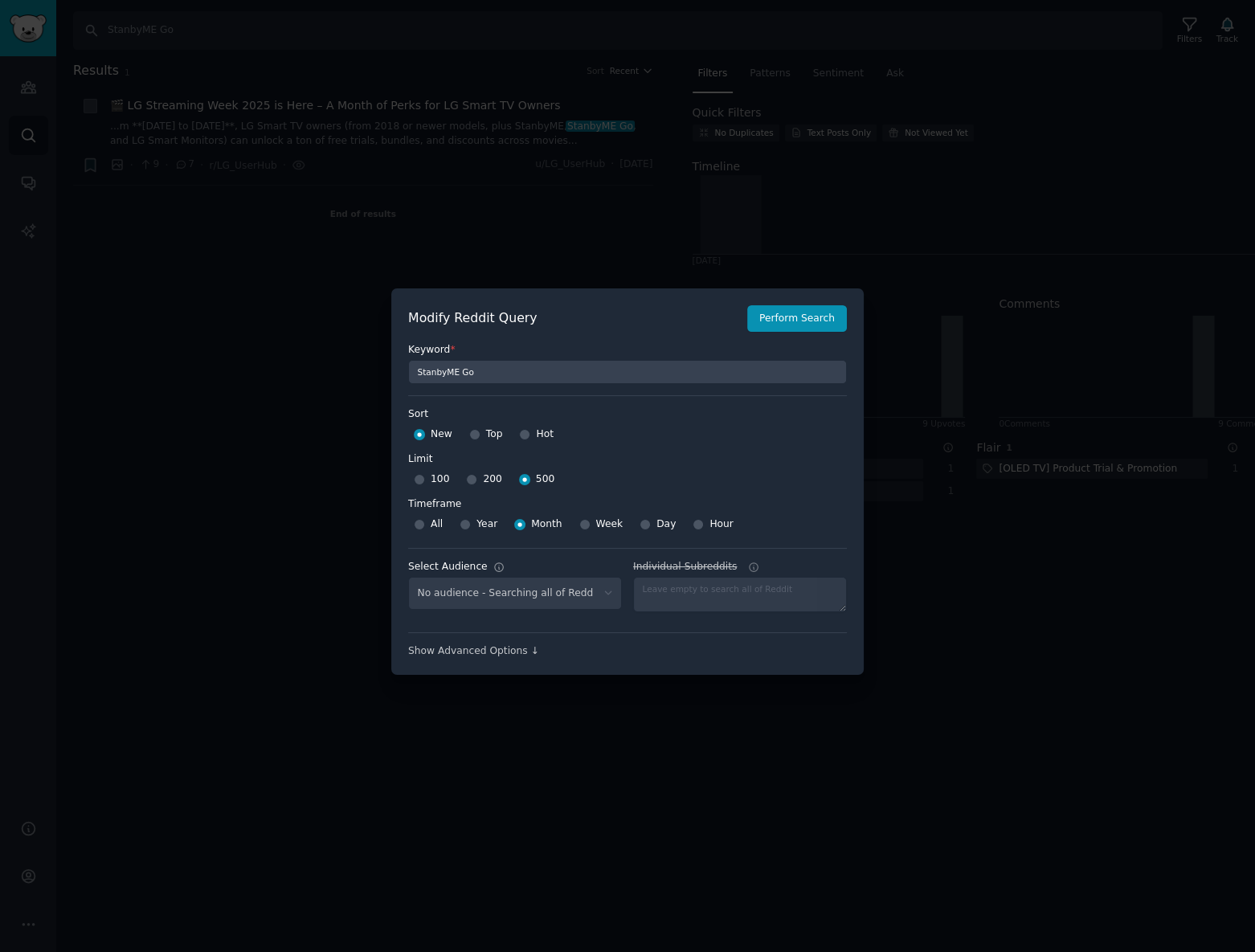
select select "9e86cc3c48"
click at [994, 297] on div at bounding box center [627, 476] width 1255 height 952
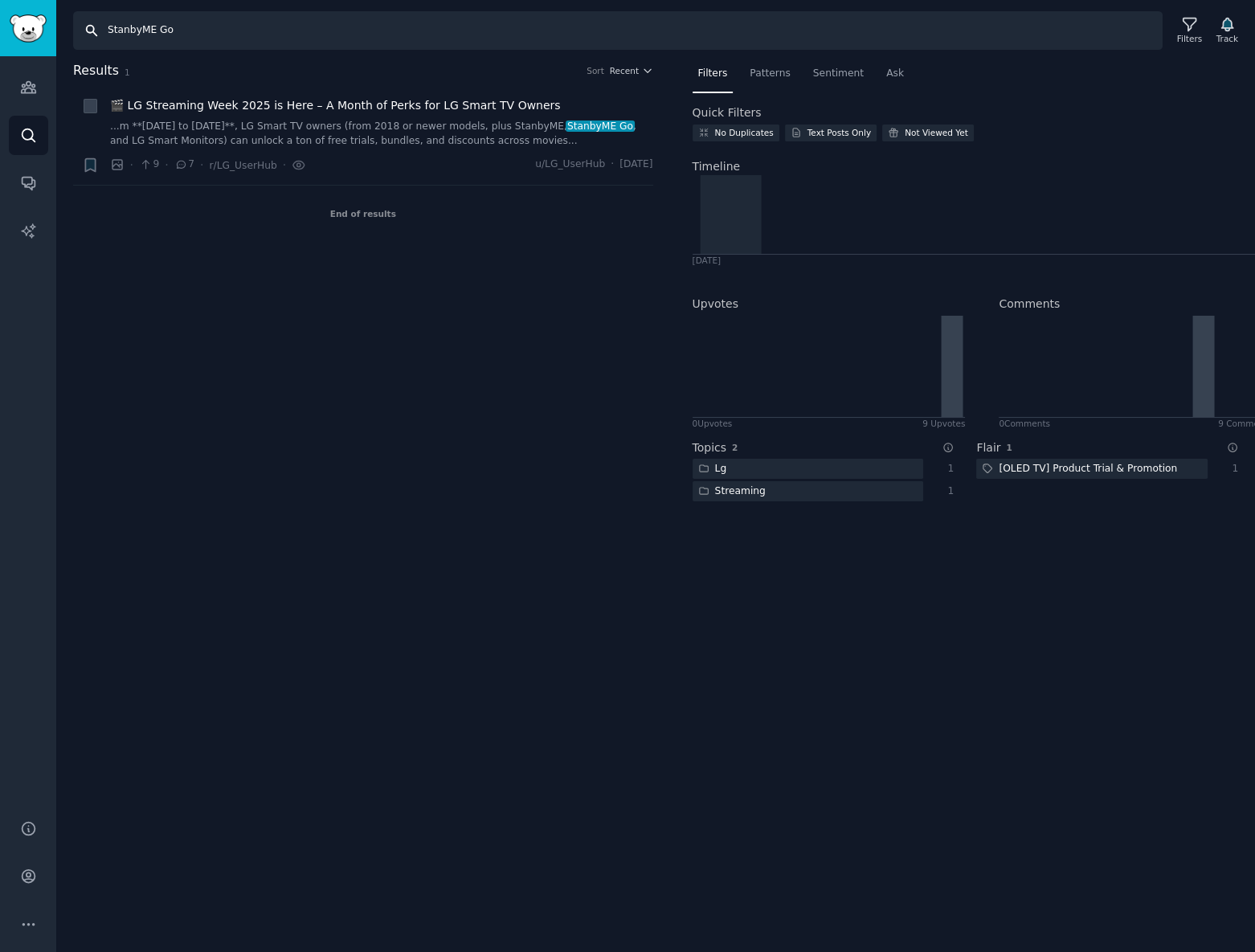
click at [728, 32] on input "StanbyME Go" at bounding box center [617, 31] width 1090 height 39
paste input "GX9"
type input "GX9"
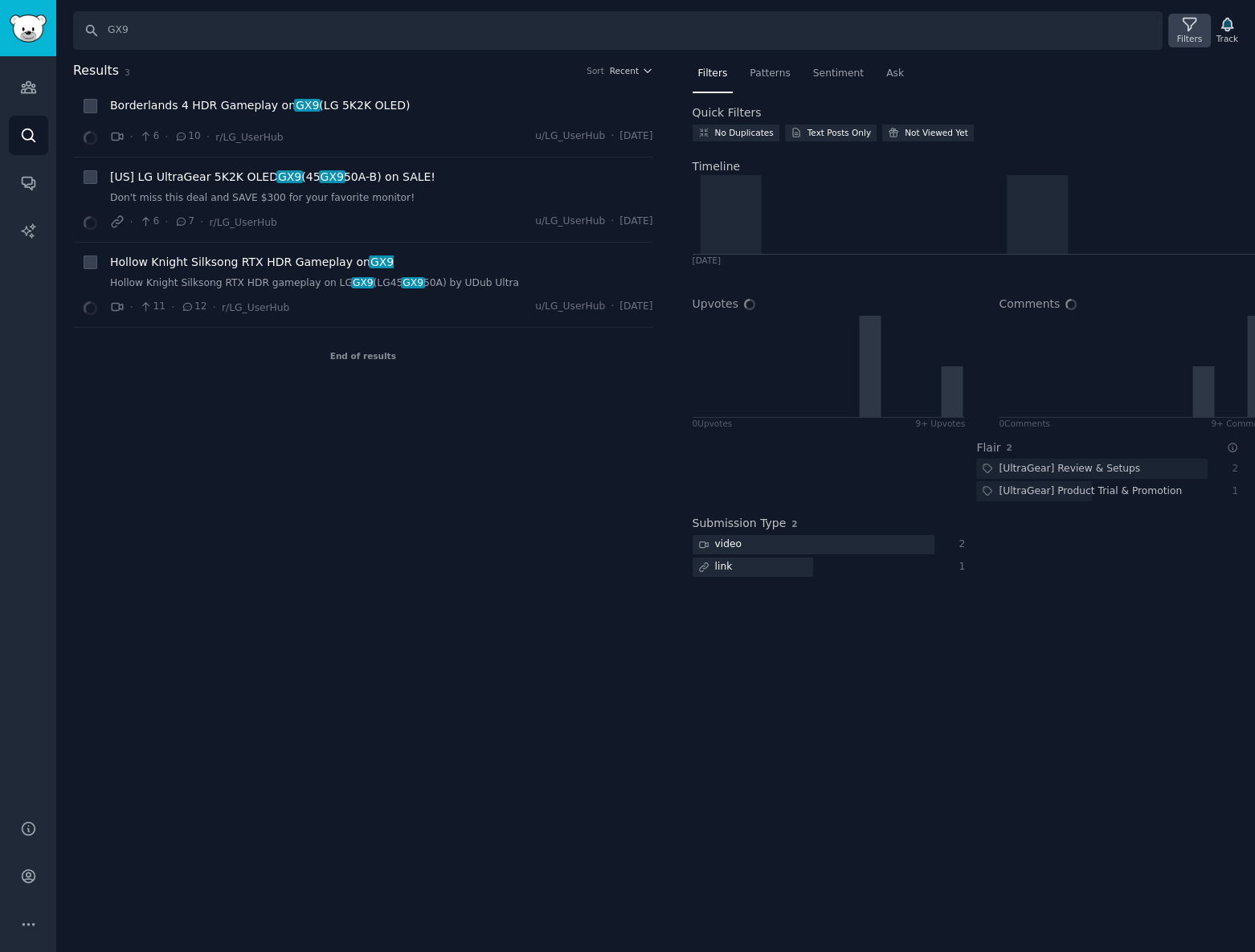
click at [1187, 24] on icon at bounding box center [1189, 24] width 17 height 17
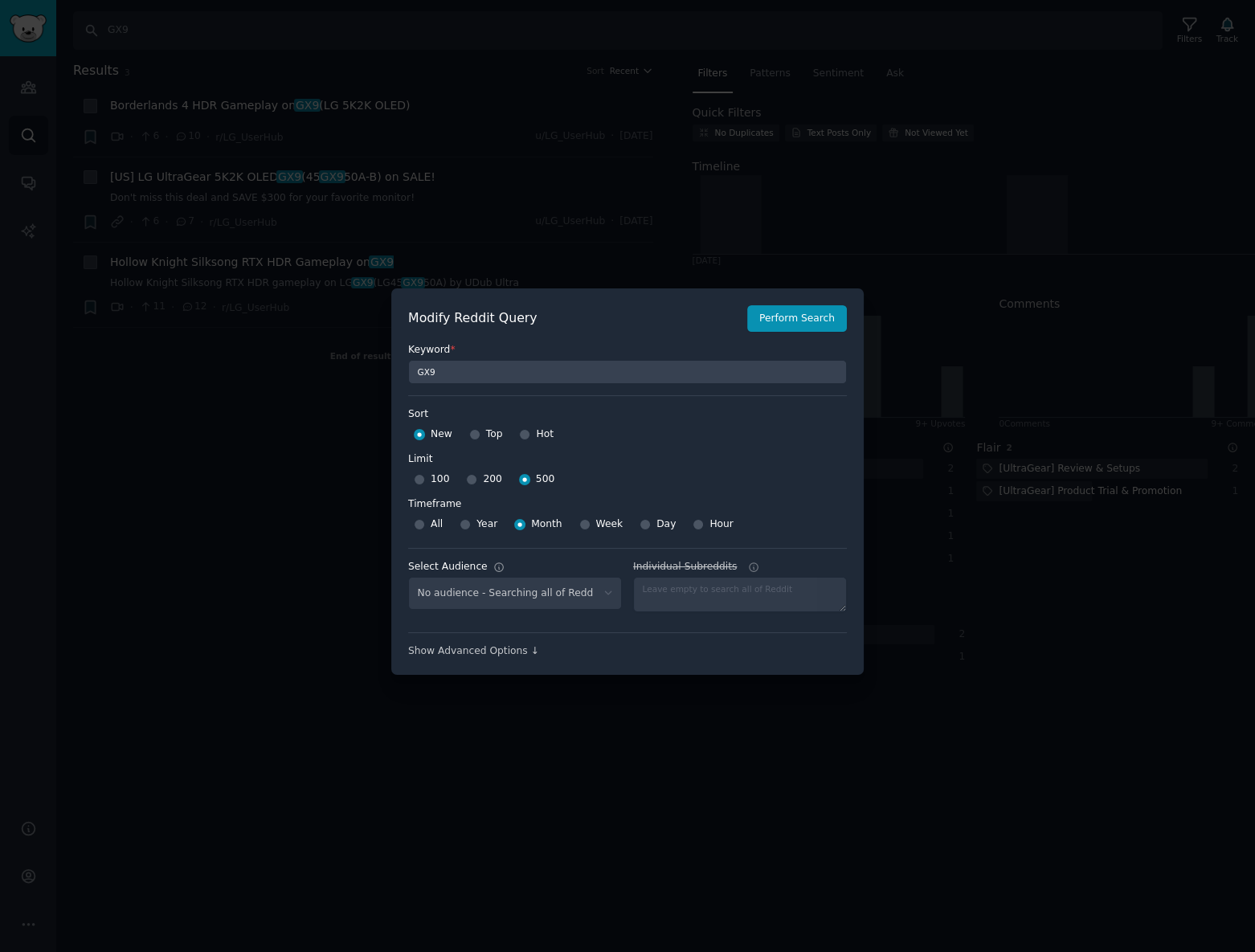
select select "9e86cc3c48"
click at [510, 609] on select "No audience - Searching all of Reddit gadgets - 2 Subreddits stanbyme - 35 Subr…" at bounding box center [515, 593] width 214 height 33
select select
click at [409, 577] on select "No audience - Searching all of Reddit gadgets - 2 Subreddits stanbyme - 35 Subr…" at bounding box center [515, 593] width 214 height 33
click at [806, 313] on button "Perform Search" at bounding box center [797, 319] width 100 height 28
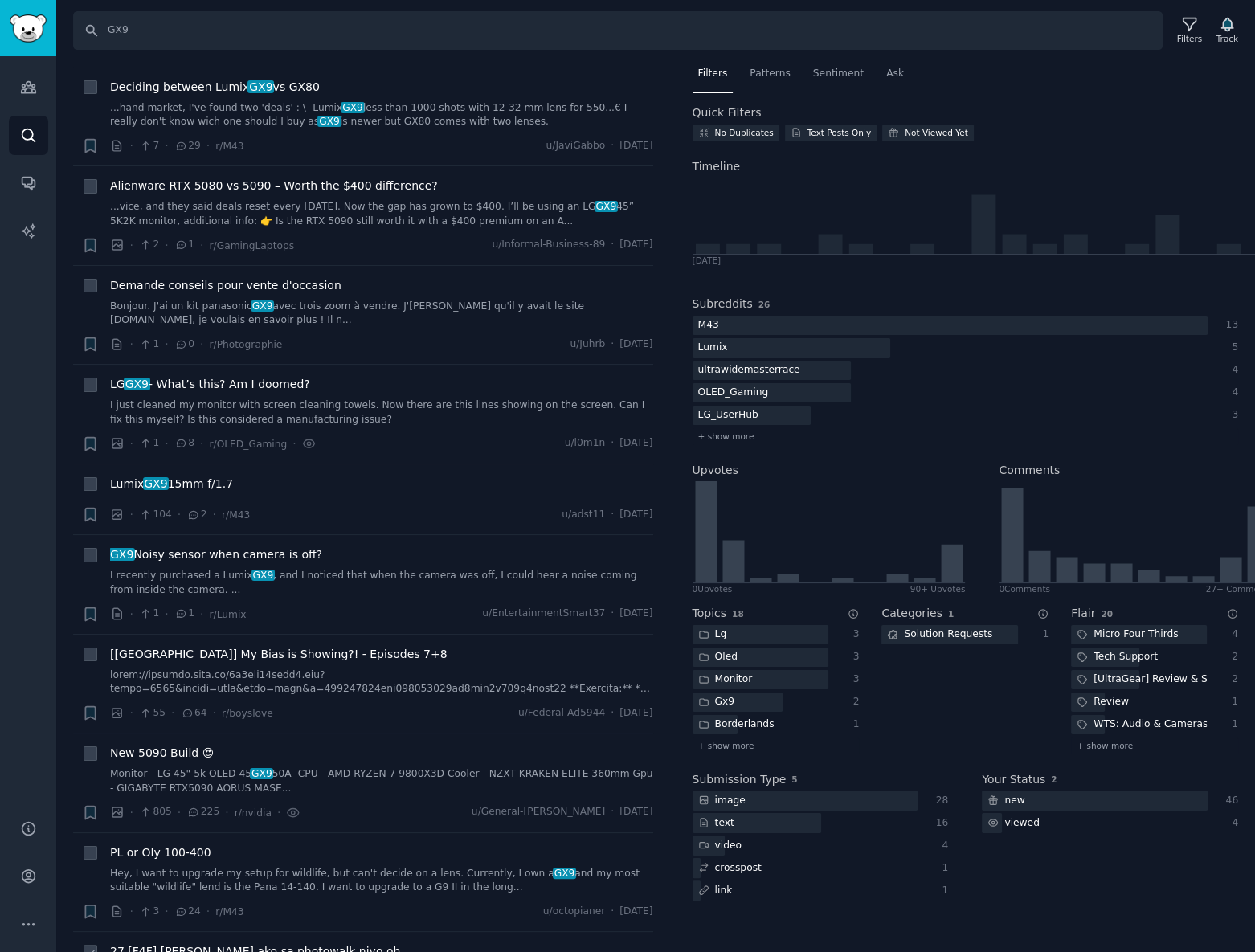
scroll to position [1168, 0]
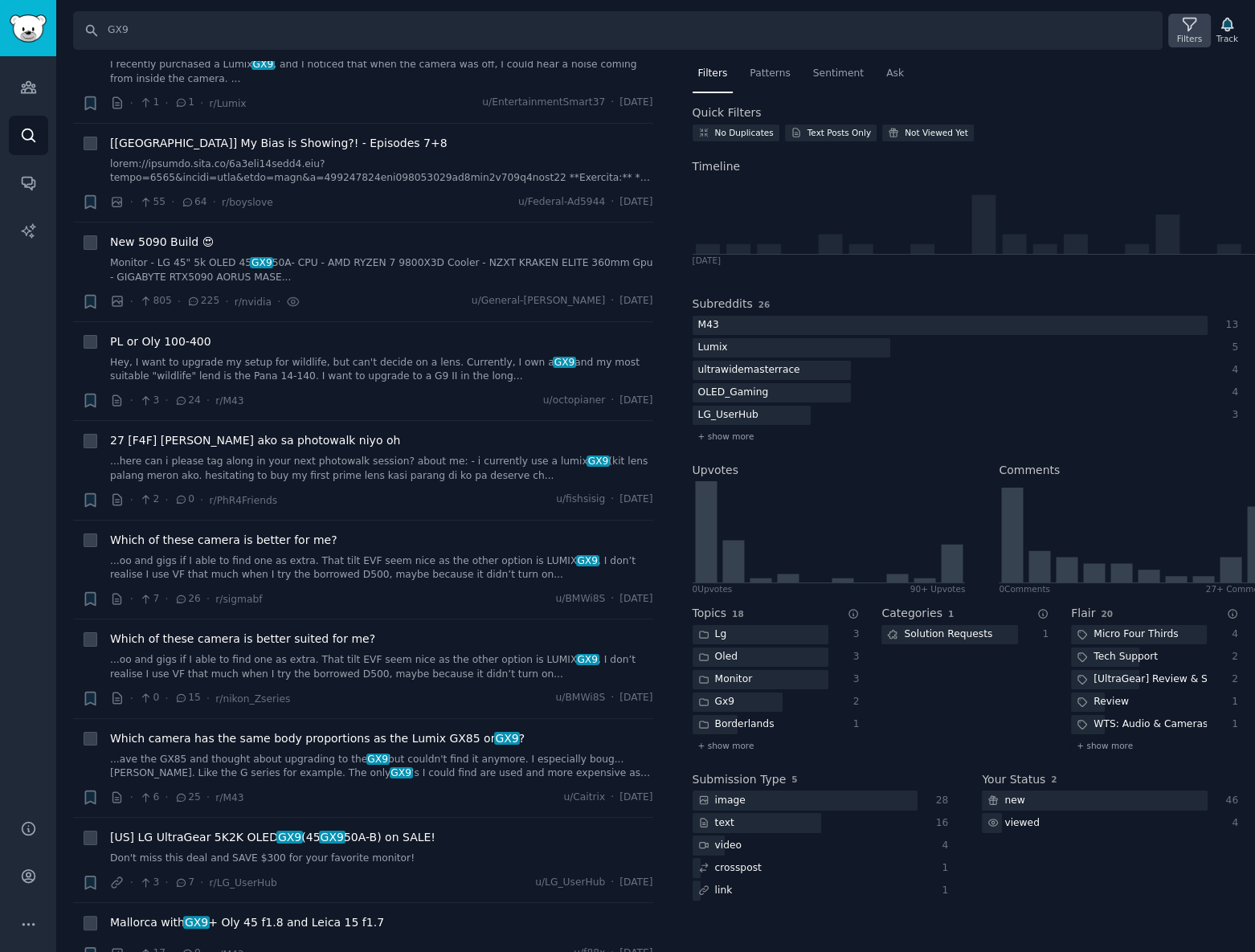
click at [1189, 36] on div "Filters" at bounding box center [1189, 39] width 25 height 11
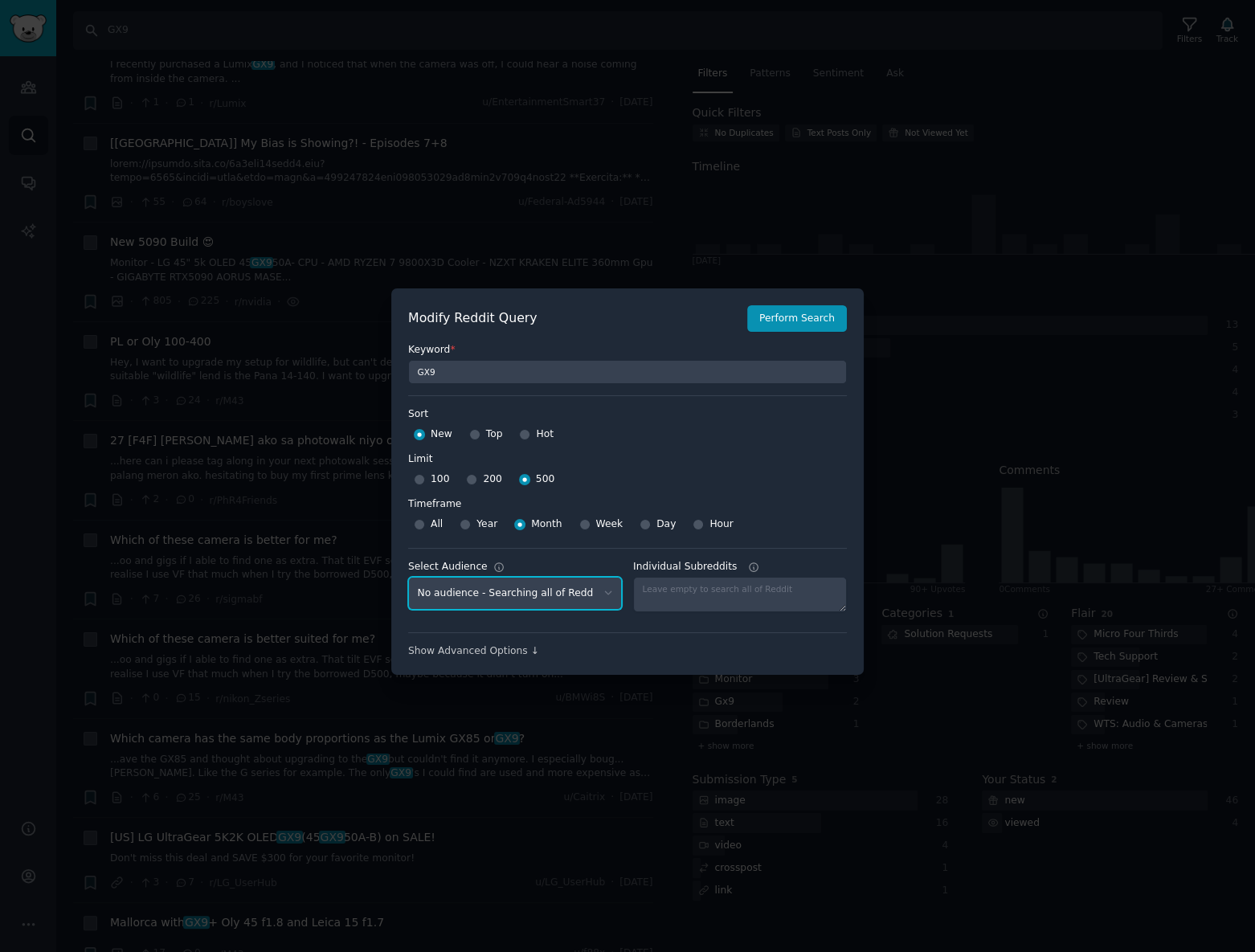
click at [526, 600] on select "No audience - Searching all of Reddit gadgets - 2 Subreddits stanbyme - 35 Subr…" at bounding box center [515, 593] width 214 height 33
select select "a094687530"
click at [409, 577] on select "No audience - Searching all of Reddit gadgets - 2 Subreddits stanbyme - 35 Subr…" at bounding box center [515, 593] width 214 height 33
click at [812, 315] on button "Perform Search" at bounding box center [797, 319] width 100 height 28
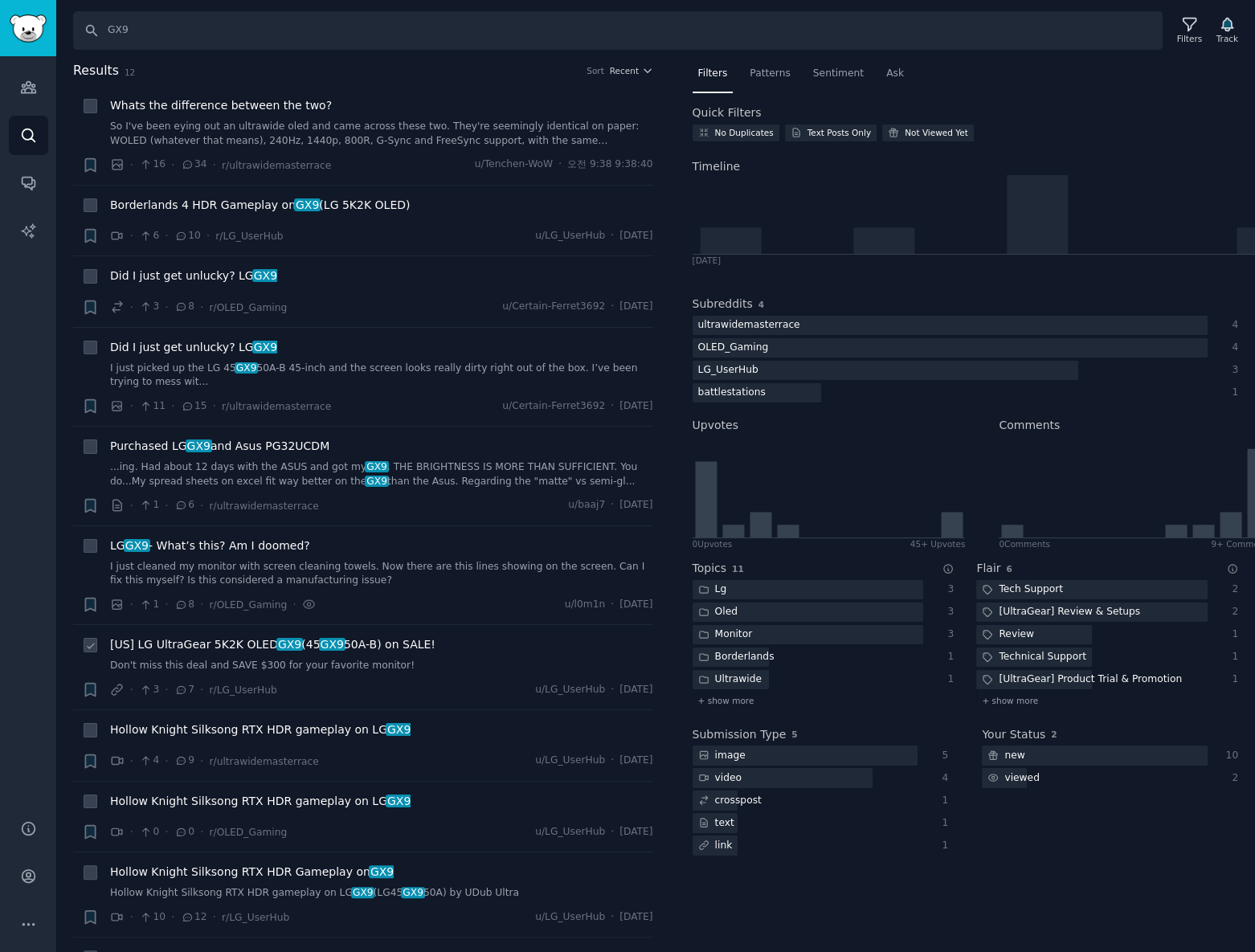
scroll to position [239, 0]
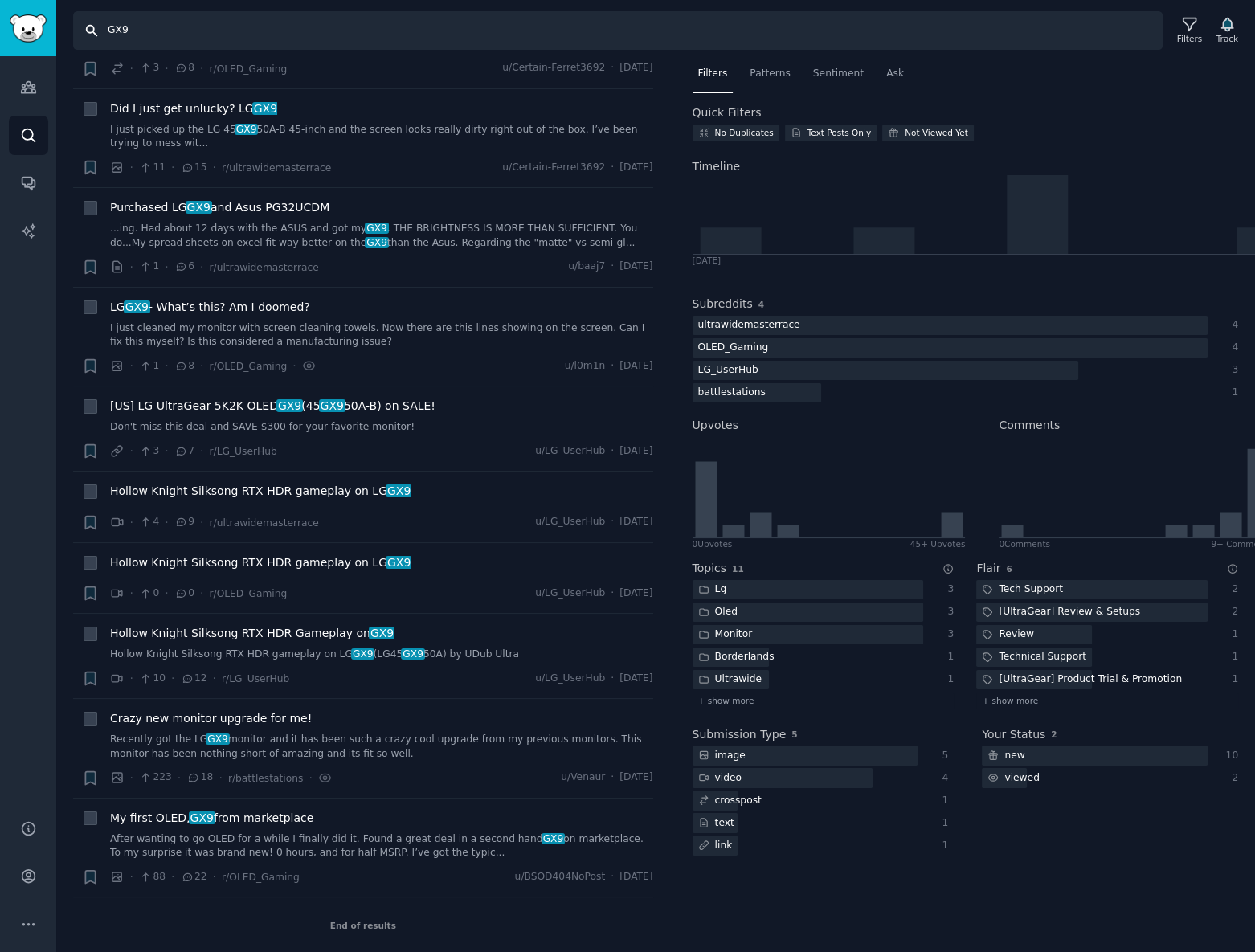
click at [363, 43] on input "GX9" at bounding box center [617, 31] width 1090 height 39
paste input "B5"
type input "B5"
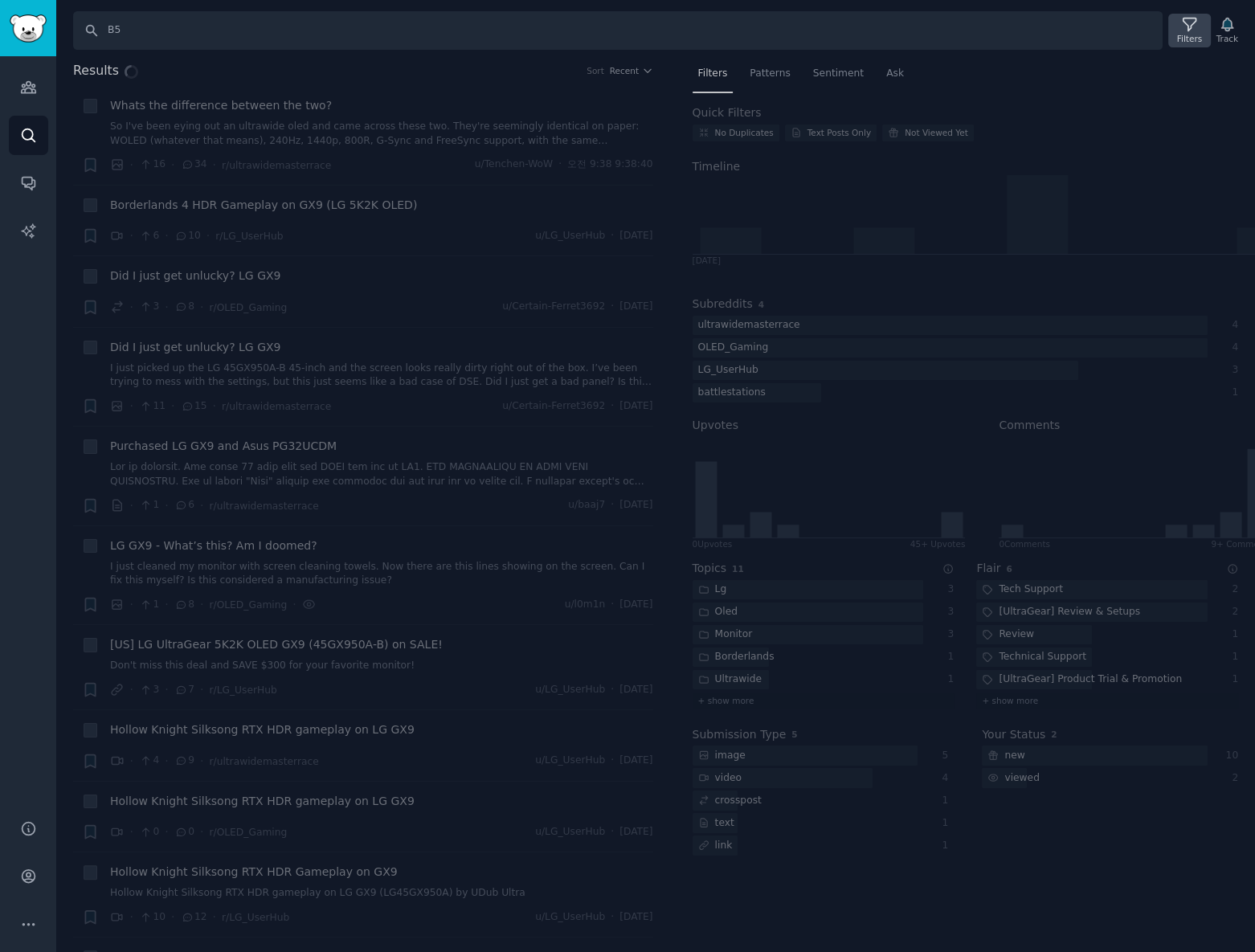
click at [1192, 23] on icon at bounding box center [1189, 24] width 17 height 17
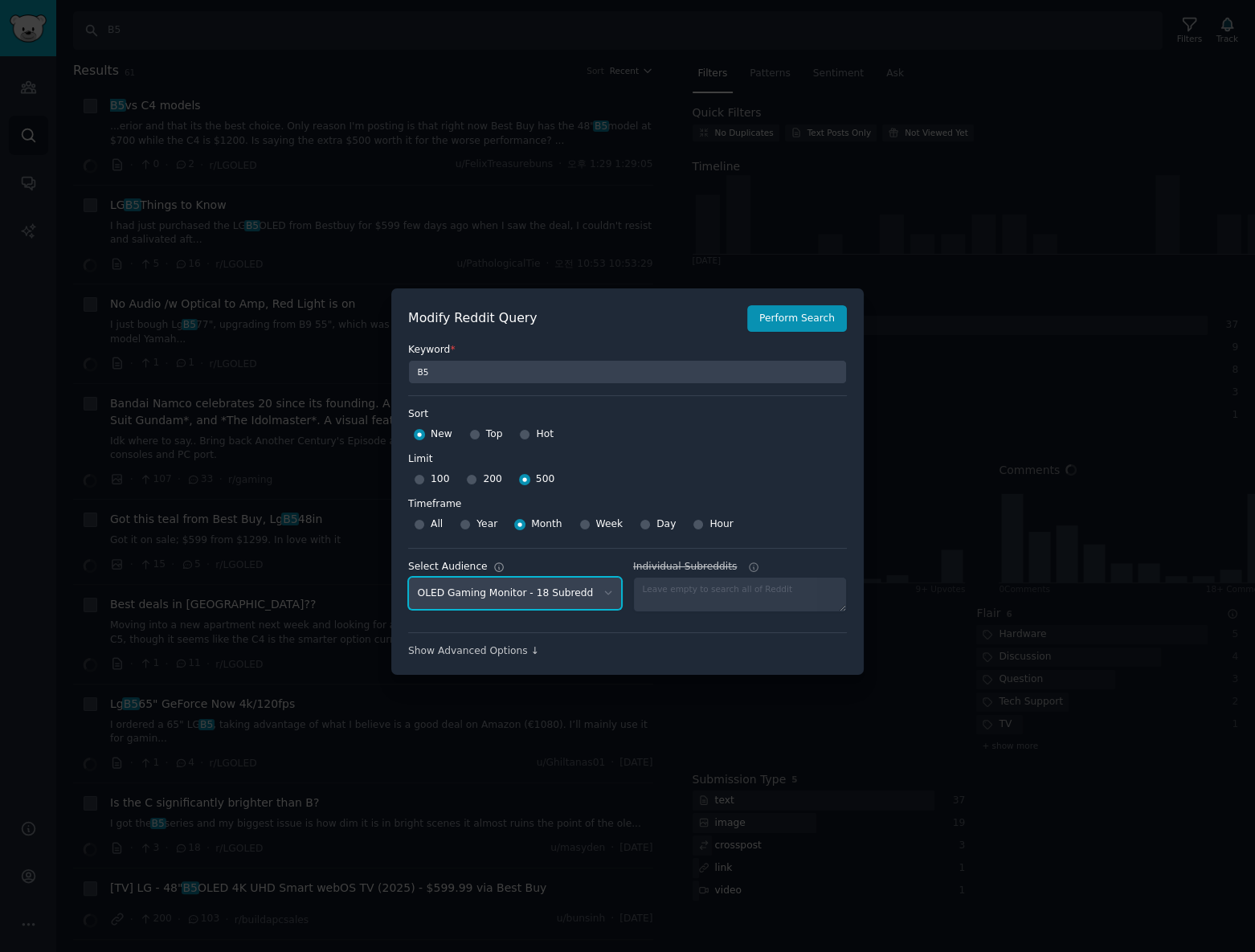
drag, startPoint x: 510, startPoint y: 592, endPoint x: 517, endPoint y: 600, distance: 10.6
click at [510, 592] on select "No audience - Searching all of Reddit gadgets - 2 Subreddits stanbyme - 35 Subr…" at bounding box center [515, 593] width 214 height 33
select select "c7830b3eec"
click at [409, 577] on select "No audience - Searching all of Reddit gadgets - 2 Subreddits stanbyme - 35 Subr…" at bounding box center [515, 593] width 214 height 33
click at [786, 305] on button "Perform Search" at bounding box center [797, 319] width 100 height 28
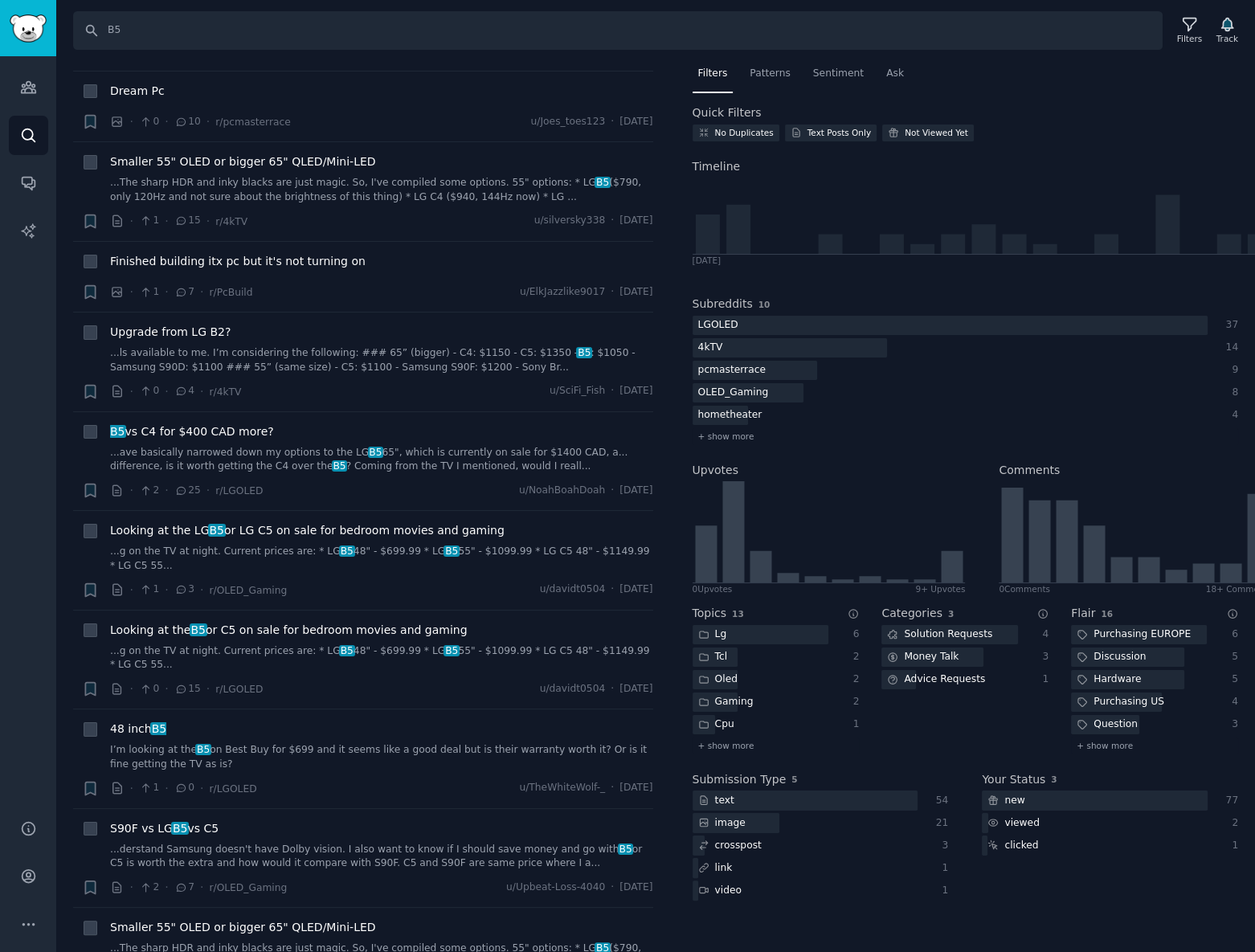
scroll to position [6671, 0]
